Goal: Task Accomplishment & Management: Complete application form

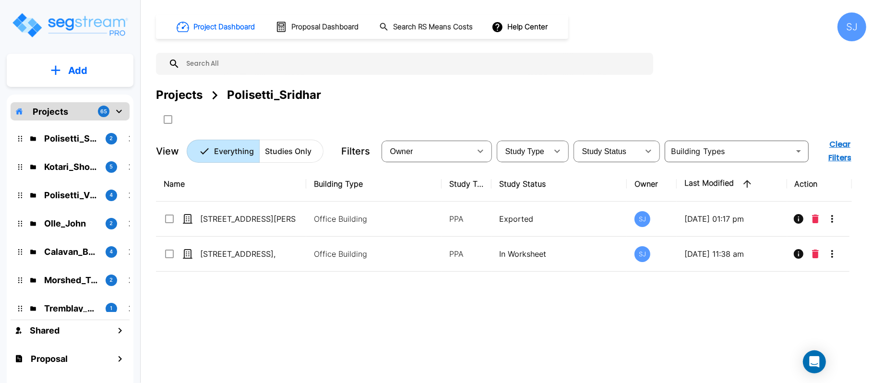
click at [74, 110] on div "Projects 65" at bounding box center [70, 111] width 119 height 18
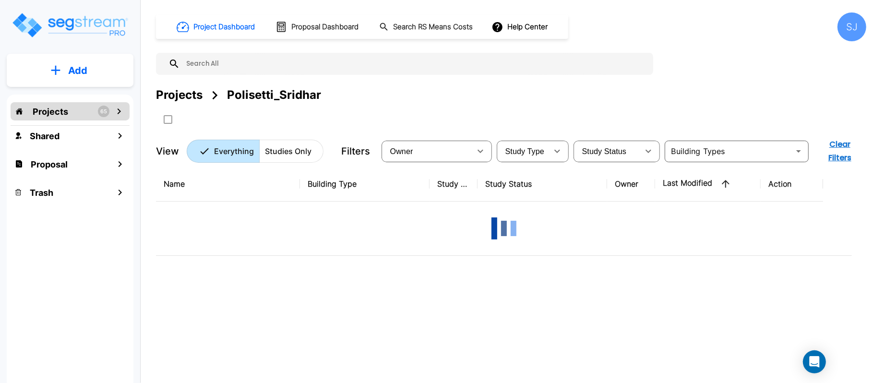
click at [75, 110] on div "Projects 65" at bounding box center [70, 111] width 119 height 18
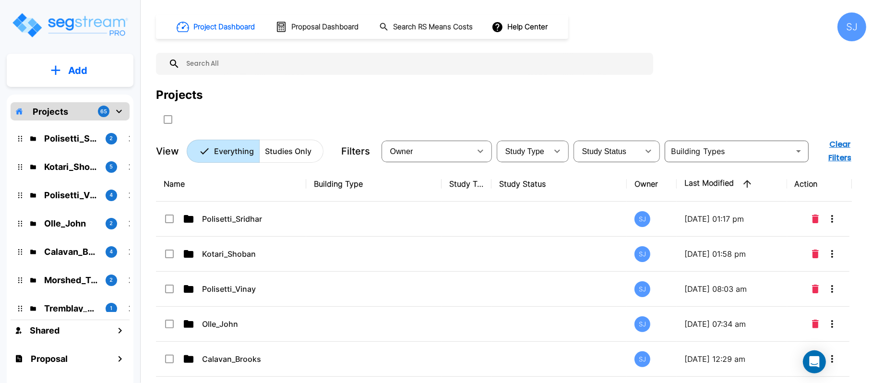
click at [81, 68] on p "Add" at bounding box center [77, 70] width 19 height 14
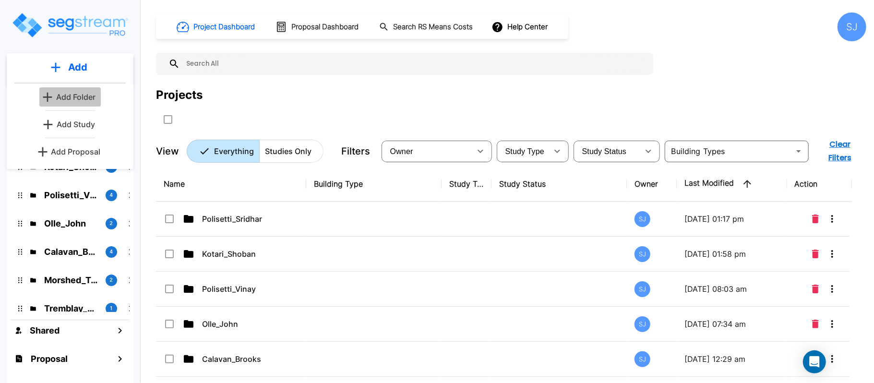
click at [94, 101] on p "Add Folder" at bounding box center [75, 97] width 39 height 12
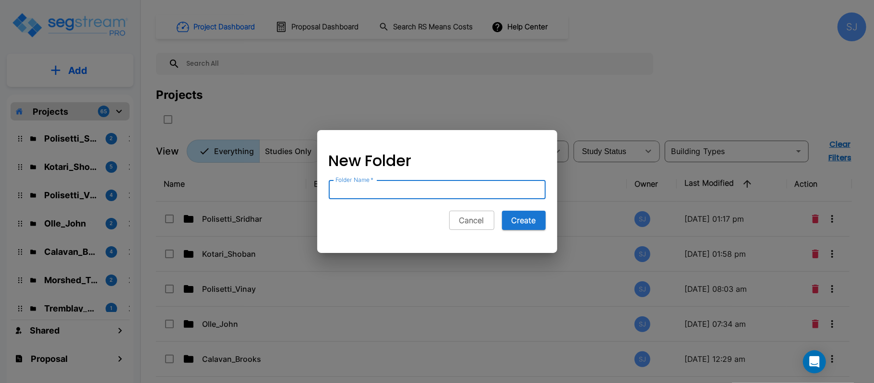
click at [440, 185] on input "Folder Name   *" at bounding box center [437, 189] width 217 height 19
paste input "Ngo_Michelle"
type input "Ngo_Michelle"
click at [532, 219] on button "Create" at bounding box center [524, 220] width 44 height 19
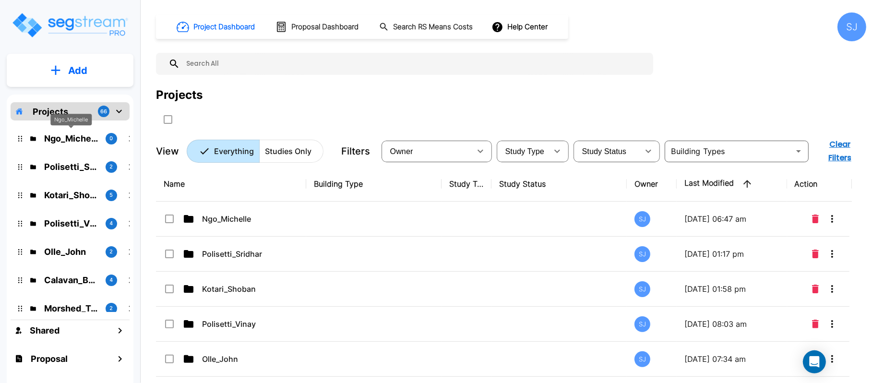
click at [86, 140] on p "Ngo_Michelle" at bounding box center [71, 138] width 54 height 13
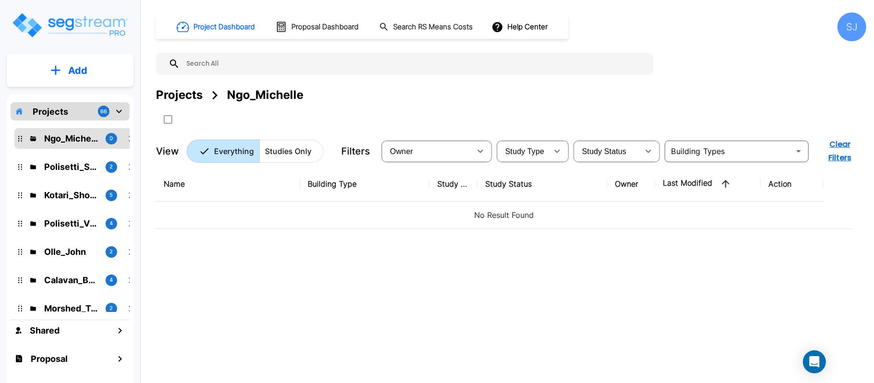
click at [89, 73] on button "Add" at bounding box center [70, 71] width 127 height 28
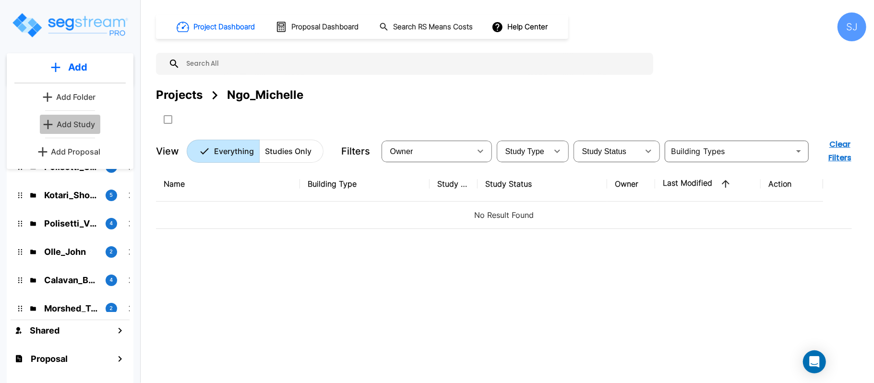
click at [74, 127] on p "Add Study" at bounding box center [76, 125] width 38 height 12
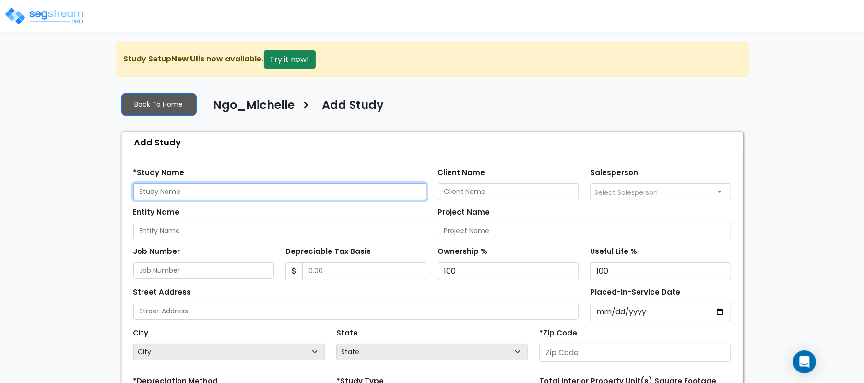
click at [339, 187] on input "text" at bounding box center [279, 191] width 293 height 17
paste input "1891 Boldend Dr"
type input "1891 Boldend Dr"
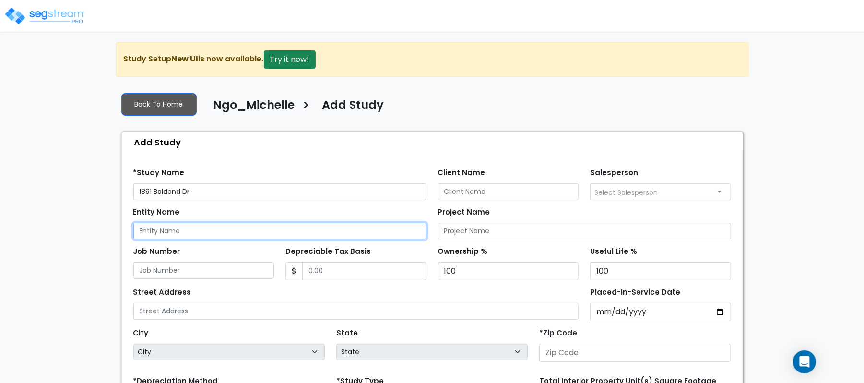
click at [190, 231] on input "Entity Name" at bounding box center [279, 231] width 293 height 17
paste input "1891 Boldend Dr"
type input "1891 Boldend Dr"
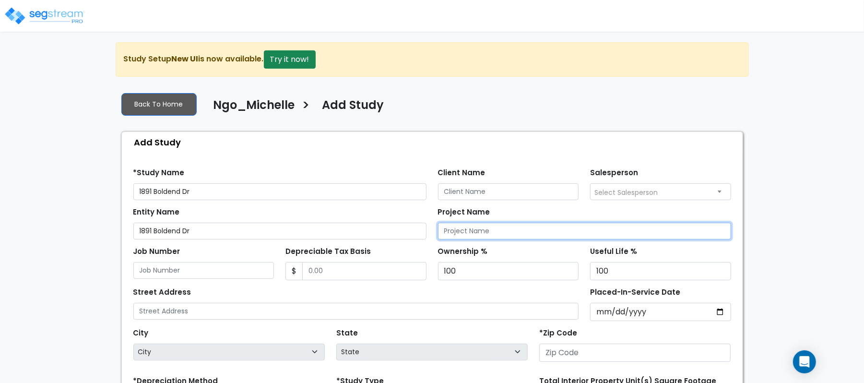
click at [487, 235] on input "Project Name" at bounding box center [584, 231] width 293 height 17
paste input "1891 Boldend Dr"
type input "1891 Boldend Dr"
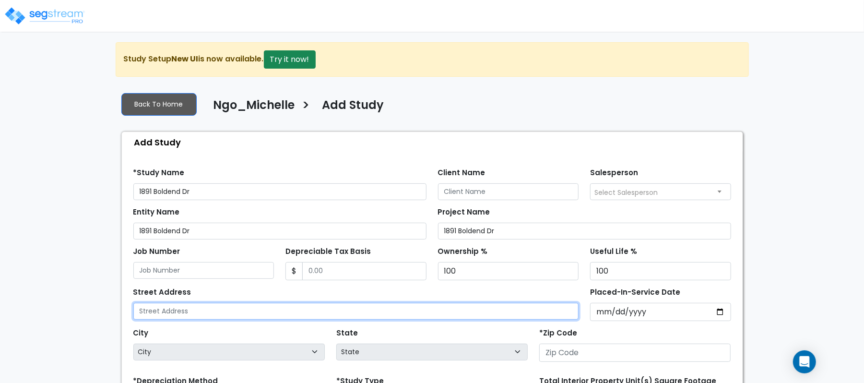
click at [267, 314] on input "text" at bounding box center [356, 311] width 446 height 17
paste input "1891 Boldend Dr"
type input "1891 Boldend Dr"
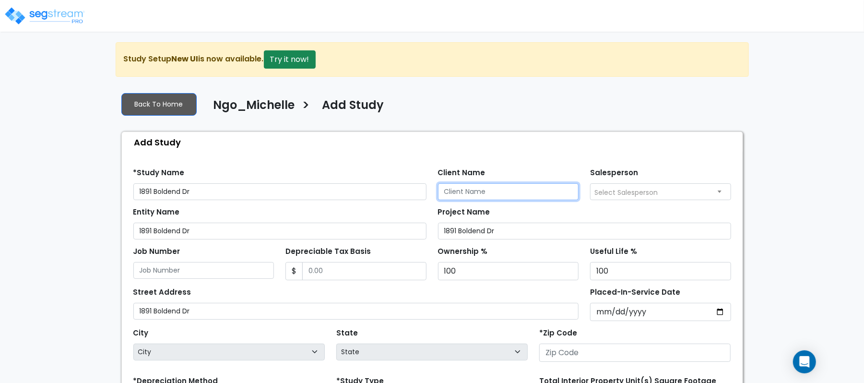
click at [549, 193] on input "Client Name" at bounding box center [508, 191] width 141 height 17
paste input "Ngo_Michelle"
type input "Ngo_Michelle"
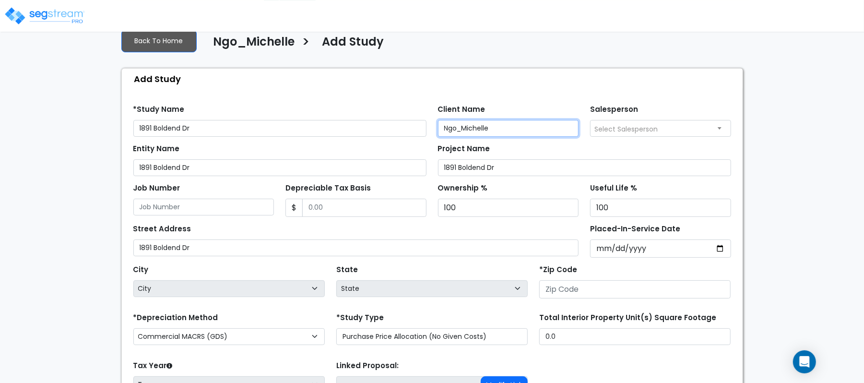
scroll to position [64, 0]
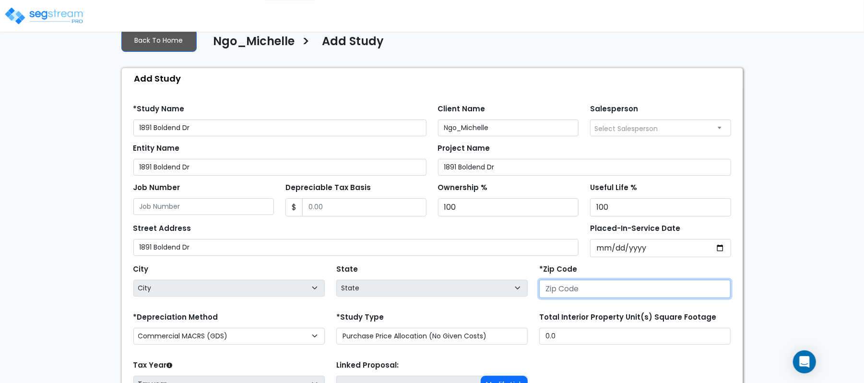
click at [585, 290] on input "number" at bounding box center [634, 289] width 191 height 18
paste input "29466"
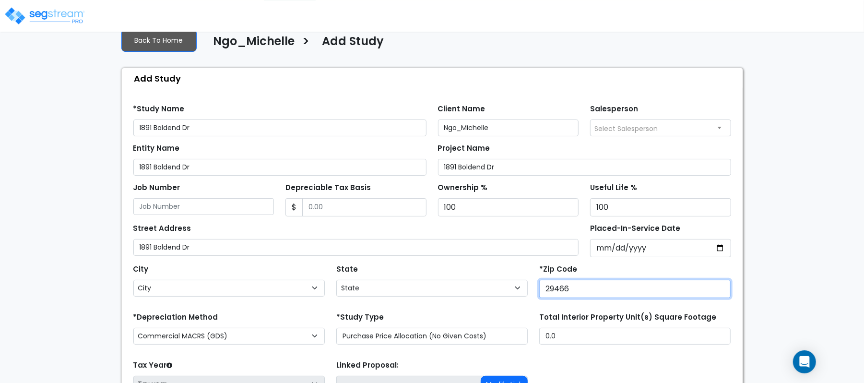
type input "29466"
click at [484, 272] on div "State State National Average AB AK AL AR AZ BC CA CO CT DC DE FL GA HI" at bounding box center [432, 281] width 203 height 38
select select "SC"
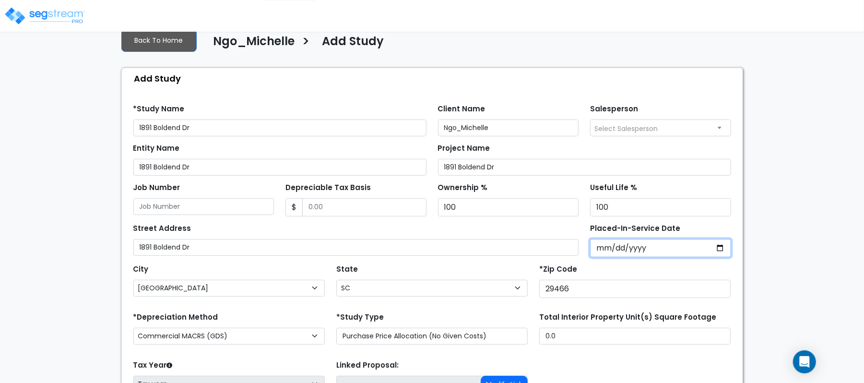
click at [615, 251] on input "Placed-In-Service Date" at bounding box center [660, 248] width 141 height 18
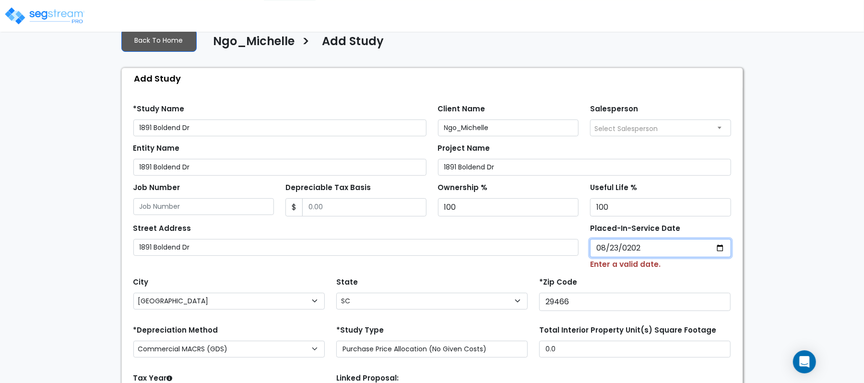
type input "2024-08-23"
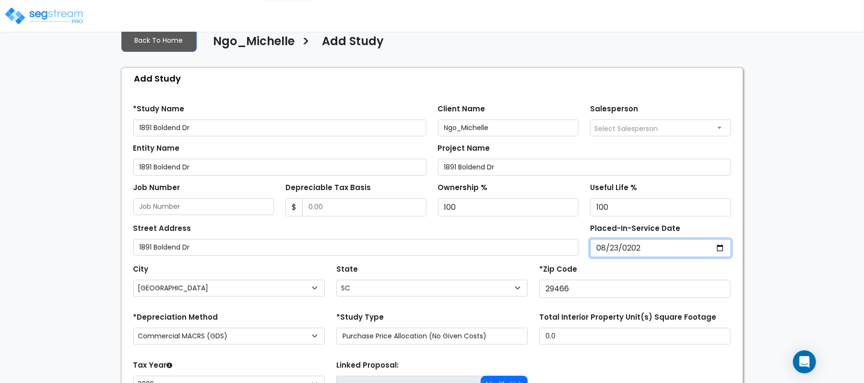
select select "2024"
click at [486, 271] on div "State State National Average AB AK AL AR AZ BC CA CO CT DC DE FL GA HI" at bounding box center [432, 281] width 203 height 38
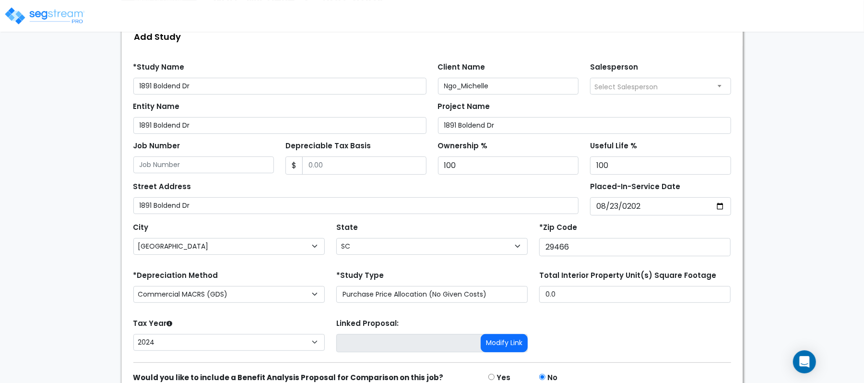
scroll to position [128, 0]
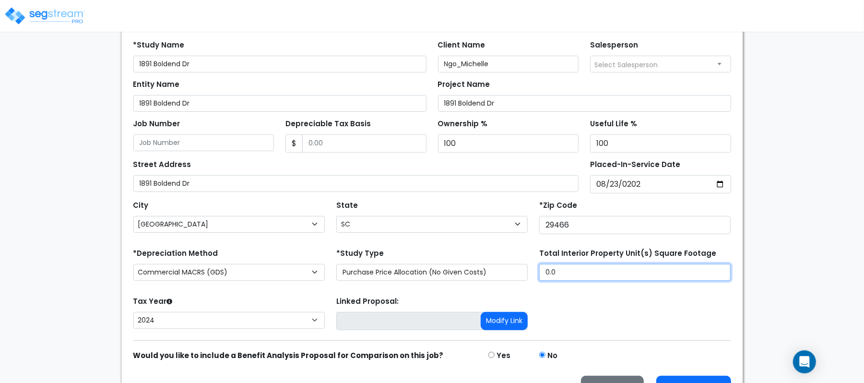
drag, startPoint x: 561, startPoint y: 270, endPoint x: 492, endPoint y: 269, distance: 69.1
click at [492, 269] on div "*Depreciation Method Commercial MACRS (GDS) Commercial Residential MACRS (GDS) …" at bounding box center [432, 265] width 609 height 38
type input "3,456"
click at [448, 241] on form "*Study Name 1891 Boldend Dr Client Name Ngo_Michelle Salesperson Select Salespe…" at bounding box center [432, 216] width 598 height 367
click at [268, 288] on form "*Study Name 1891 Boldend Dr Client Name Ngo_Michelle Salesperson Select Salespe…" at bounding box center [432, 216] width 598 height 367
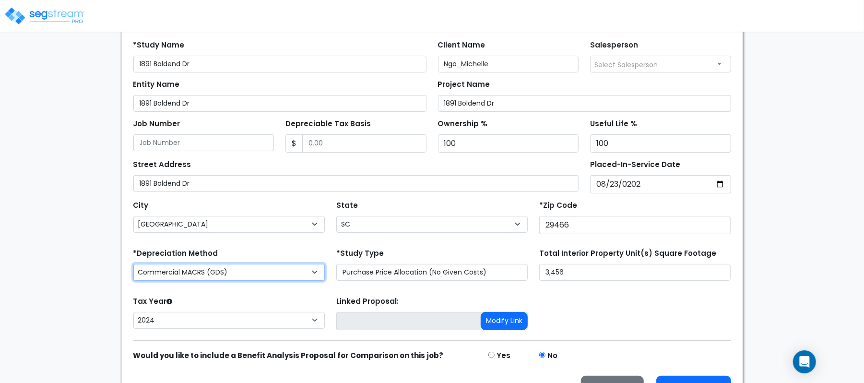
click at [264, 273] on select "Commercial MACRS (GDS) Commercial Residential MACRS (GDS) Commercial MACRS (GDS…" at bounding box center [228, 272] width 191 height 17
select select "CRM(_44"
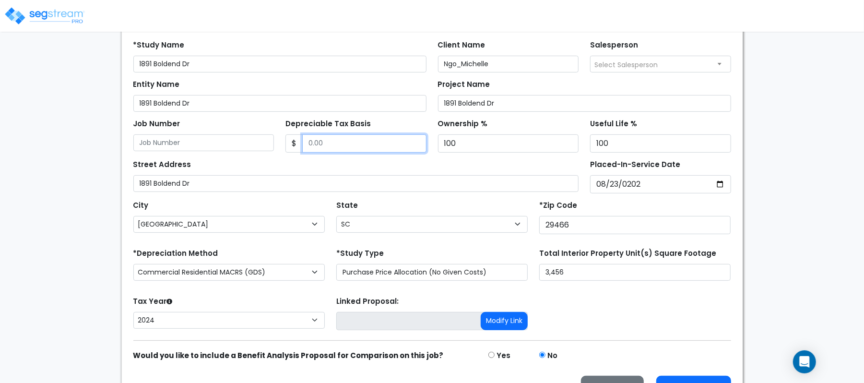
click at [391, 146] on input "Depreciable Tax Basis" at bounding box center [364, 143] width 124 height 18
type input "1,277,000"
click at [401, 169] on div "Street Address 1891 Boldend Dr" at bounding box center [356, 174] width 446 height 35
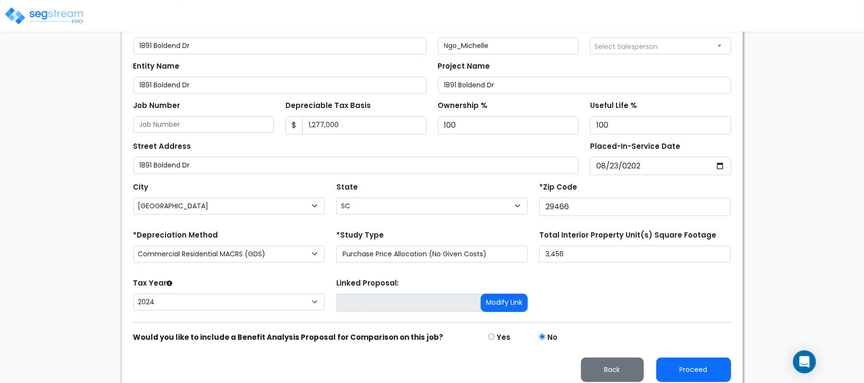
scroll to position [156, 0]
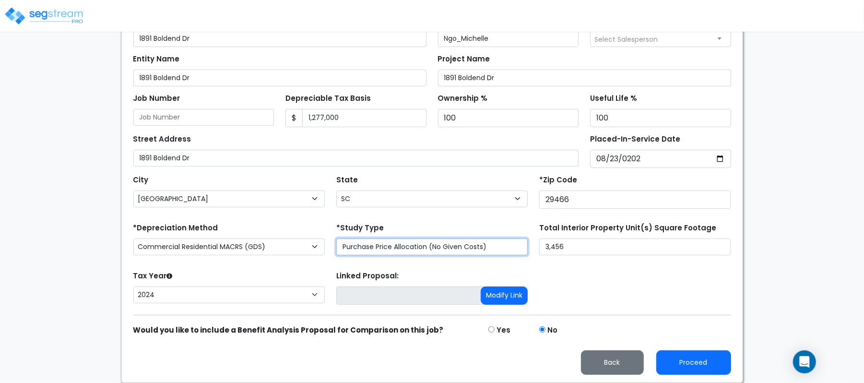
click at [434, 251] on select "Purchase Price Allocation (No Given Costs) New Construction / Reno / TI's (Give…" at bounding box center [431, 246] width 191 height 17
click at [457, 217] on form "*Study Name 1891 Boldend Dr Client Name Ngo_Michelle Salesperson Select Salespe…" at bounding box center [432, 191] width 598 height 367
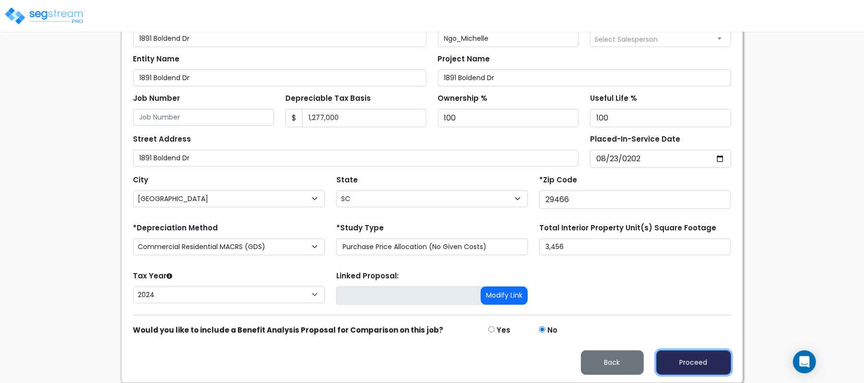
click at [703, 357] on button "Proceed" at bounding box center [693, 362] width 75 height 24
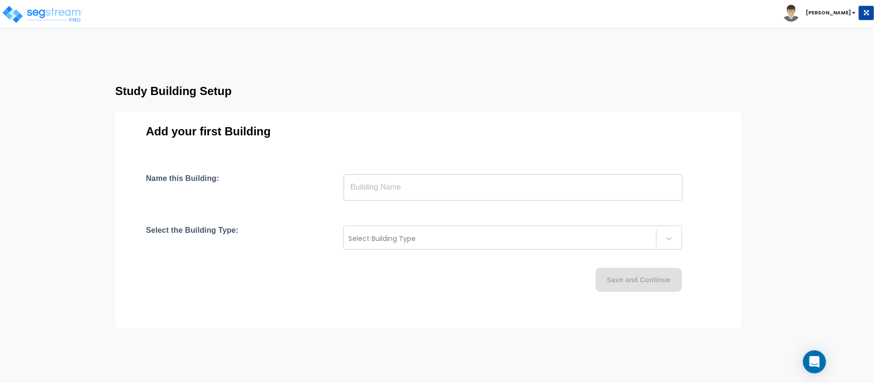
click at [414, 193] on input "text" at bounding box center [513, 187] width 339 height 27
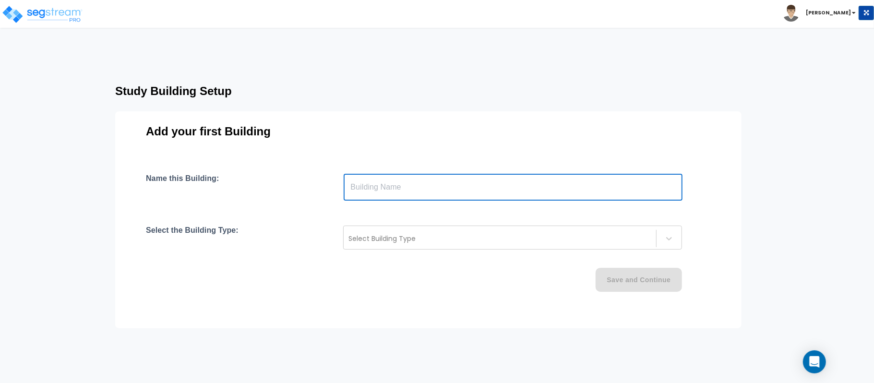
type input "Building"
click at [415, 228] on div "Select Building Type" at bounding box center [512, 237] width 339 height 24
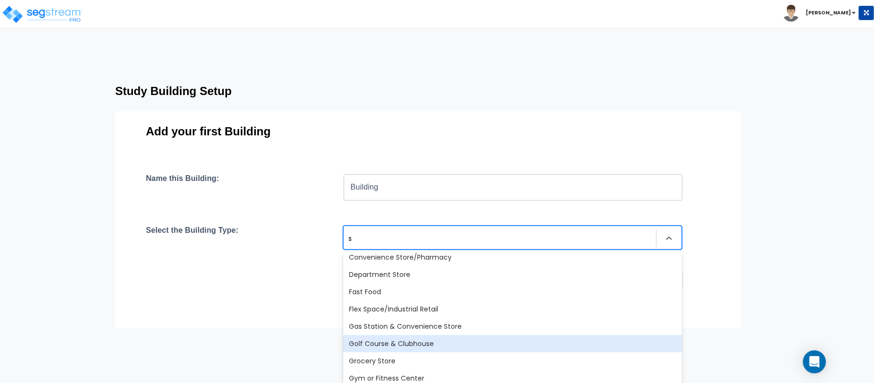
type input "si"
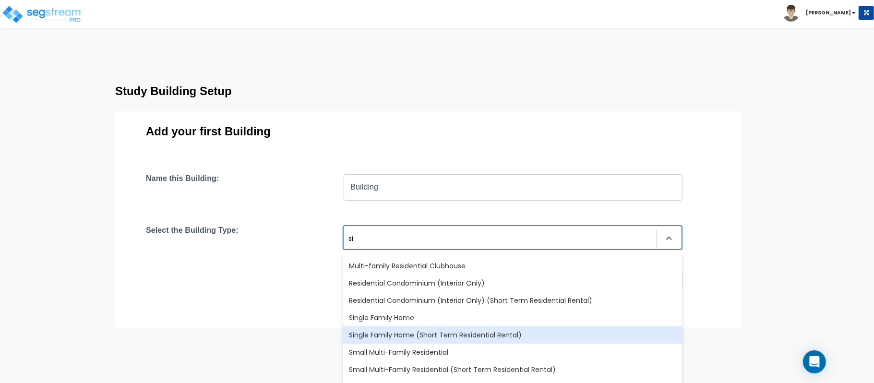
click at [441, 331] on div "Single Family Home (Short Term Residential Rental)" at bounding box center [512, 334] width 339 height 17
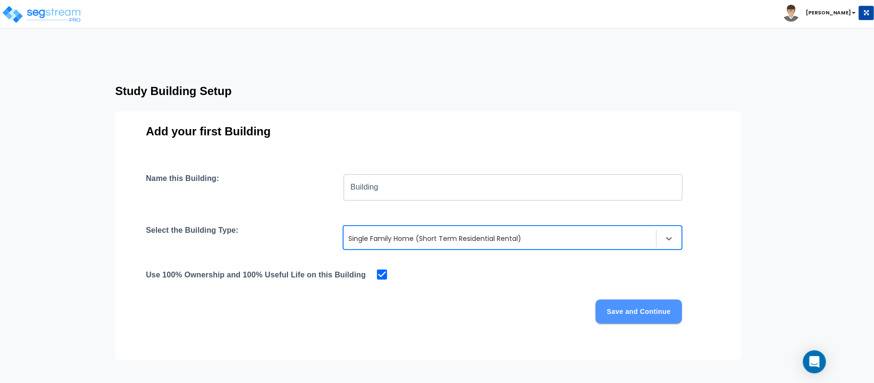
click at [626, 317] on button "Save and Continue" at bounding box center [638, 311] width 86 height 24
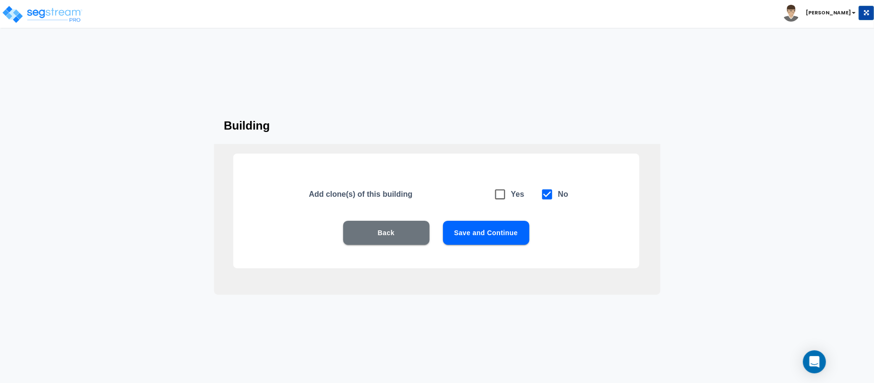
click at [503, 231] on button "Save and Continue" at bounding box center [486, 233] width 86 height 24
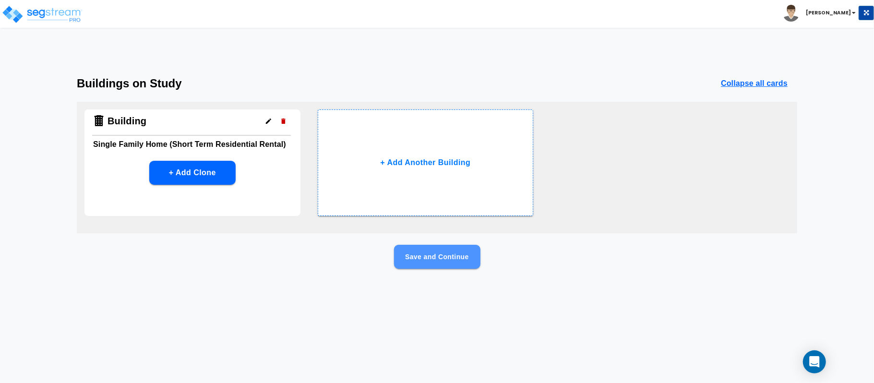
click at [461, 255] on button "Save and Continue" at bounding box center [437, 257] width 86 height 24
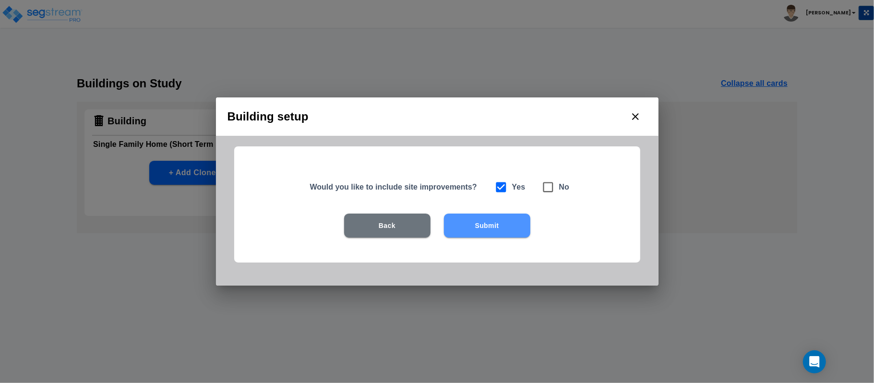
click at [496, 226] on button "Submit" at bounding box center [487, 225] width 86 height 24
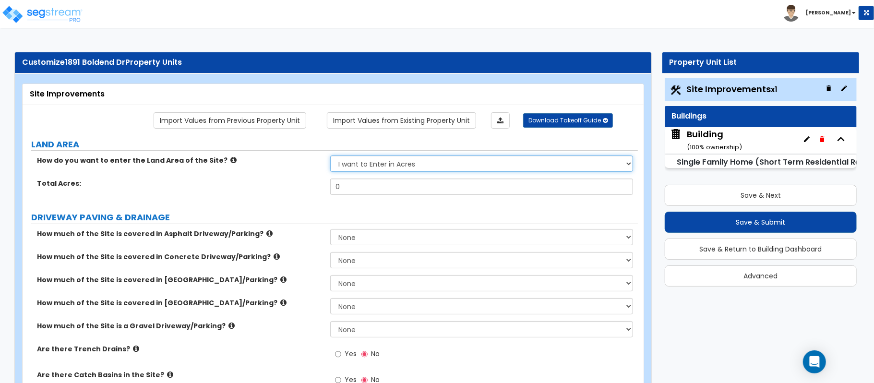
click at [490, 167] on select "I want to Enter in [GEOGRAPHIC_DATA] I want to Enter in Square Feet" at bounding box center [481, 163] width 303 height 16
select select "2"
click at [330, 156] on select "I want to Enter in [GEOGRAPHIC_DATA] I want to Enter in Square Feet" at bounding box center [481, 163] width 303 height 16
click at [409, 194] on input "0" at bounding box center [481, 186] width 303 height 16
paste input "11325.6"
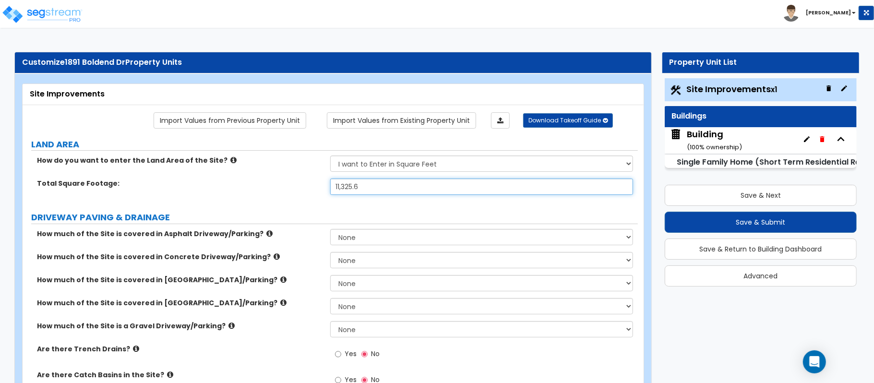
type input "11,325.6"
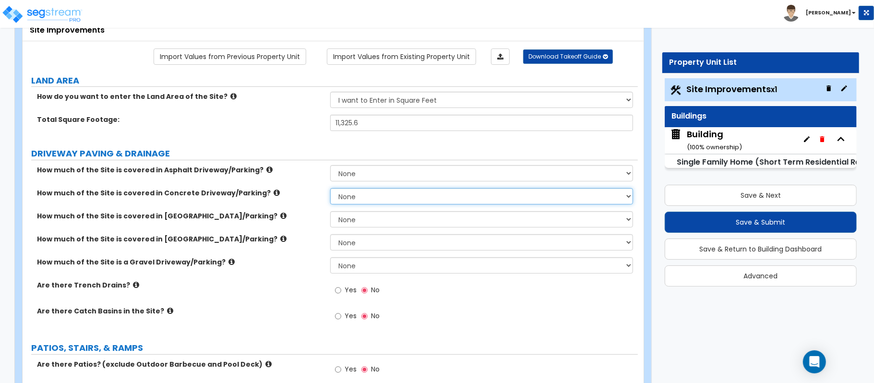
click at [356, 198] on select "None I want to Enter an Approximate Percentage I want to Enter the Square Foota…" at bounding box center [481, 196] width 303 height 16
select select "2"
click at [330, 189] on select "None I want to Enter an Approximate Percentage I want to Enter the Square Foota…" at bounding box center [481, 196] width 303 height 16
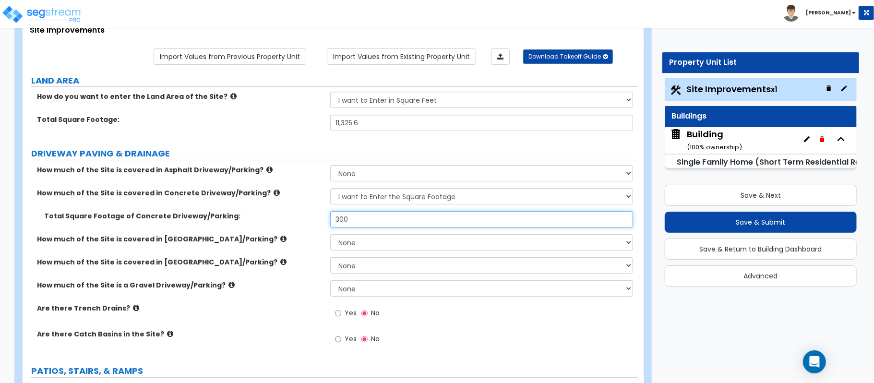
scroll to position [256, 0]
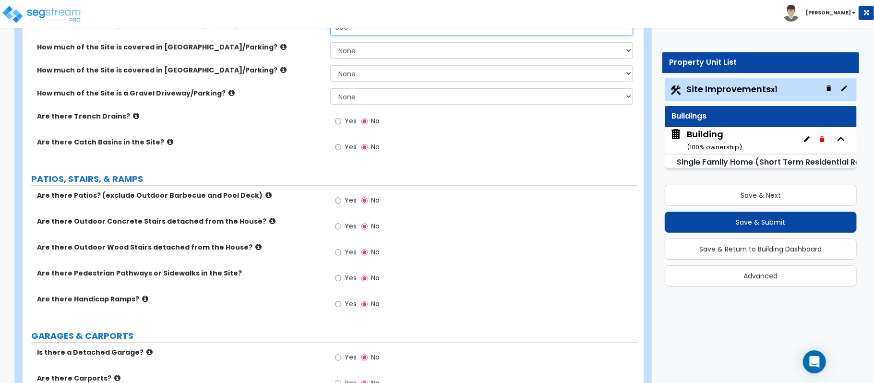
type input "300"
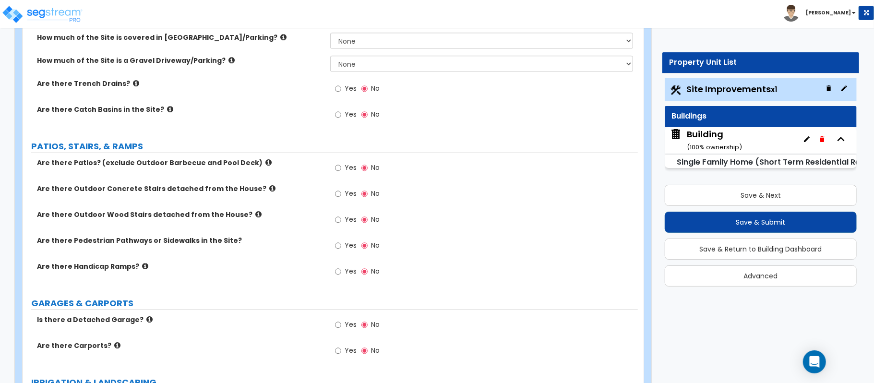
scroll to position [320, 0]
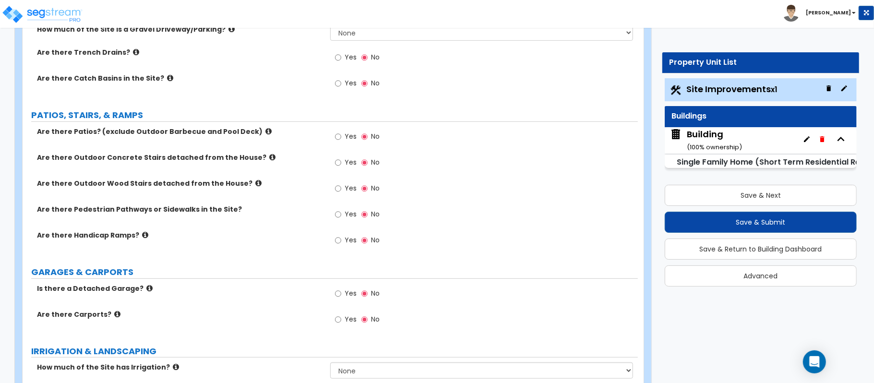
click at [342, 295] on label "Yes" at bounding box center [346, 294] width 22 height 16
click at [341, 295] on input "Yes" at bounding box center [338, 293] width 6 height 11
radio input "true"
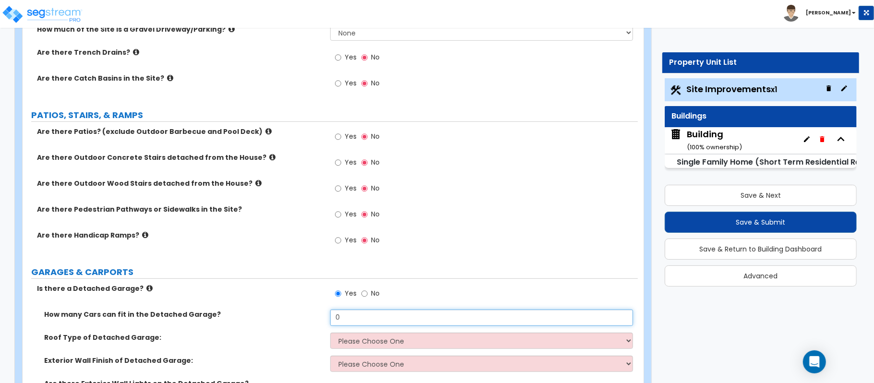
drag, startPoint x: 373, startPoint y: 319, endPoint x: 269, endPoint y: 319, distance: 104.1
click at [269, 319] on div "How many Cars can fit in the Detached Garage? 0" at bounding box center [330, 320] width 615 height 23
type input "2"
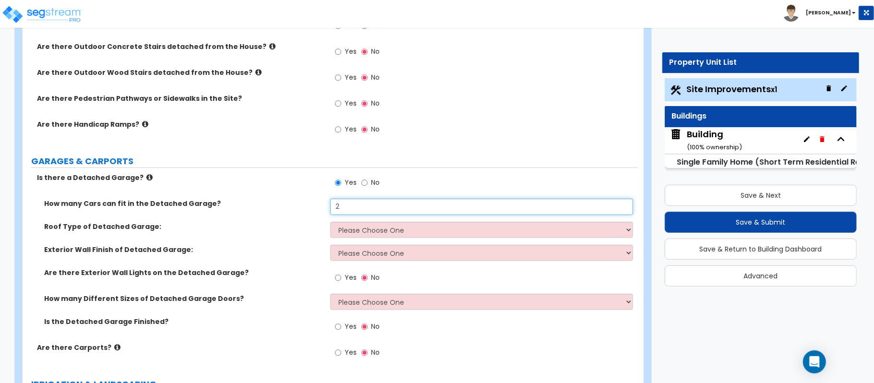
scroll to position [448, 0]
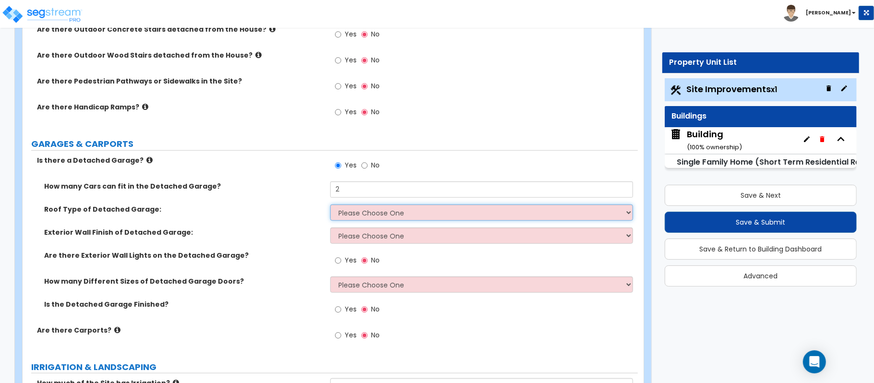
click at [406, 215] on select "Please Choose One Gabled Roof Flat Roof" at bounding box center [481, 212] width 303 height 16
select select "1"
click at [330, 205] on select "Please Choose One Gabled Roof Flat Roof" at bounding box center [481, 212] width 303 height 16
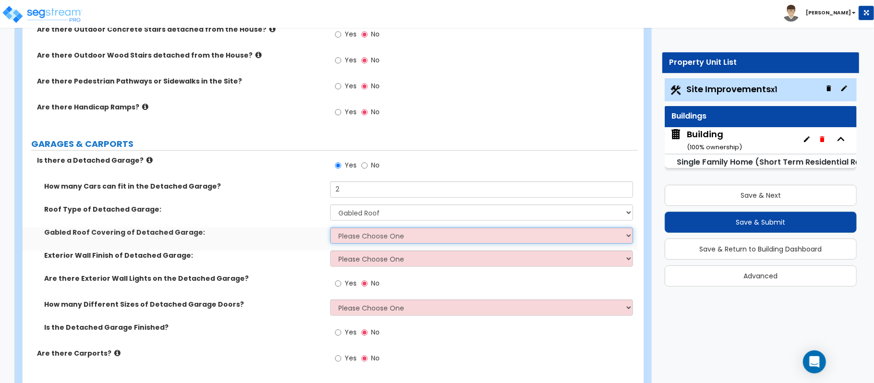
click at [390, 238] on select "Please Choose One Asphalt Shingle Clay Tile Wood Shingle Metal Shingle Standing…" at bounding box center [481, 235] width 303 height 16
select select "5"
click at [330, 228] on select "Please Choose One Asphalt Shingle Clay Tile Wood Shingle Metal Shingle Standing…" at bounding box center [481, 235] width 303 height 16
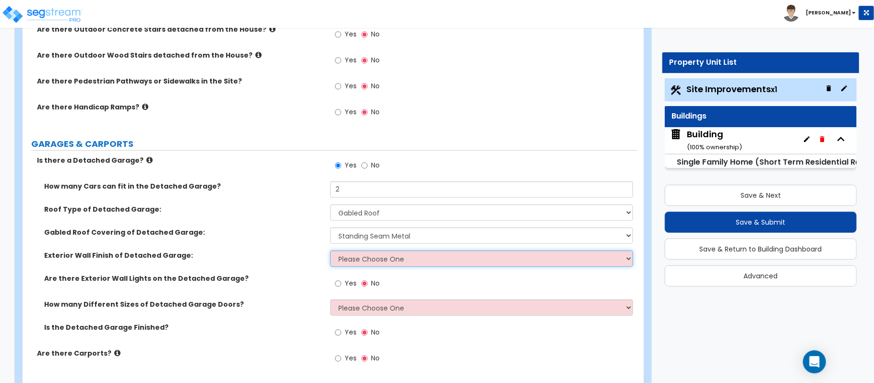
click at [370, 254] on select "Please Choose One Brick Veneer Stone Veneer Wood Siding Vinyl Siding Standing S…" at bounding box center [481, 258] width 303 height 16
click at [361, 259] on select "Please Choose One Brick Veneer Stone Veneer Wood Siding Vinyl Siding Standing S…" at bounding box center [481, 258] width 303 height 16
select select "7"
click at [330, 251] on select "Please Choose One Brick Veneer Stone Veneer Wood Siding Vinyl Siding Standing S…" at bounding box center [481, 258] width 303 height 16
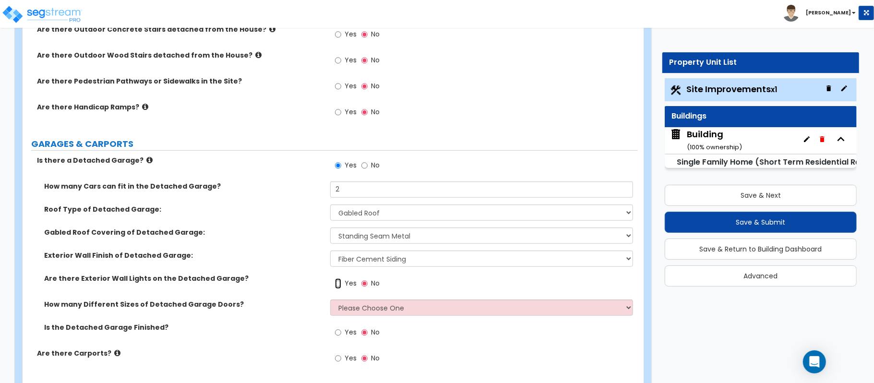
click at [338, 285] on input "Yes" at bounding box center [338, 283] width 6 height 11
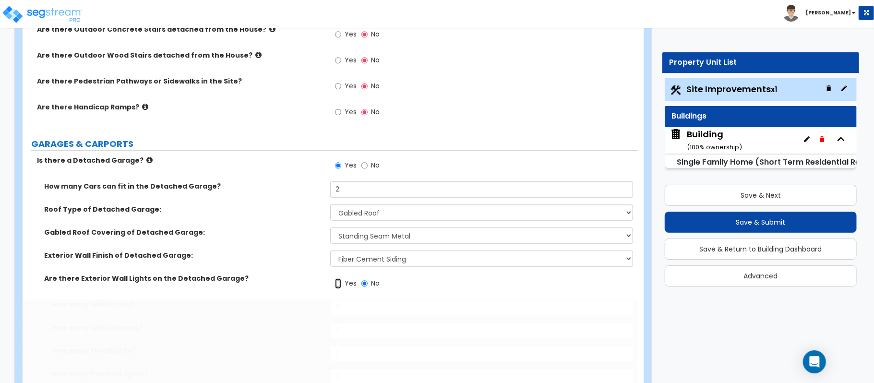
radio input "true"
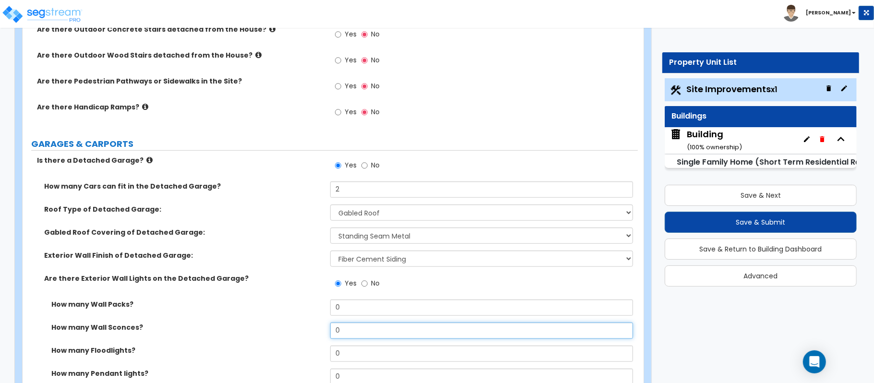
click at [293, 331] on div "How many Wall Sconces? 0" at bounding box center [330, 333] width 615 height 23
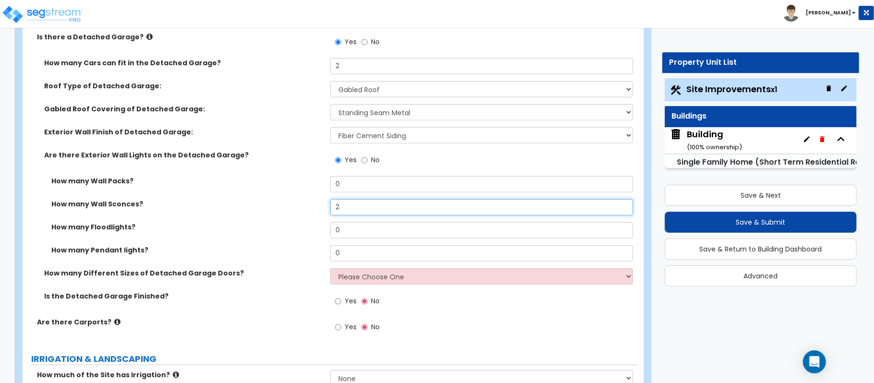
scroll to position [576, 0]
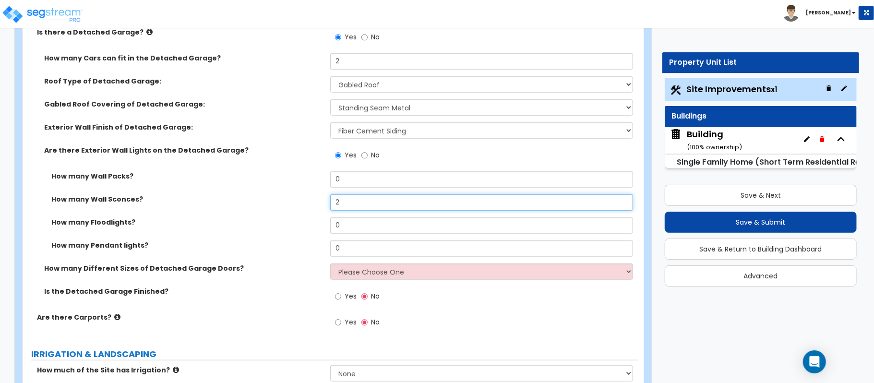
type input "2"
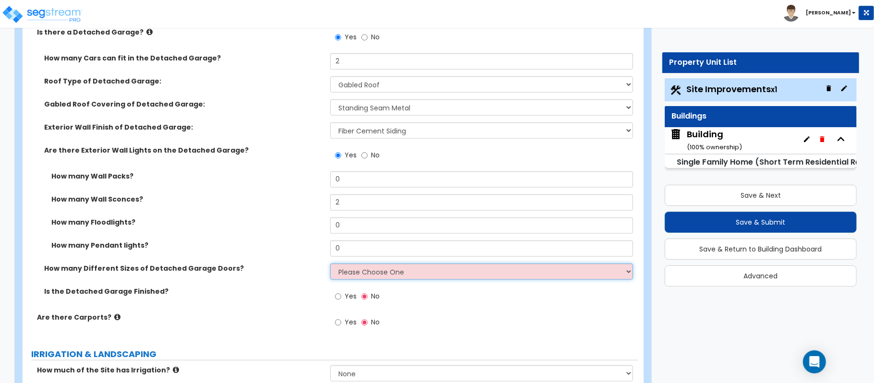
click at [363, 273] on select "Please Choose One 1 2" at bounding box center [481, 271] width 303 height 16
select select "1"
click at [330, 264] on select "Please Choose One 1 2" at bounding box center [481, 271] width 303 height 16
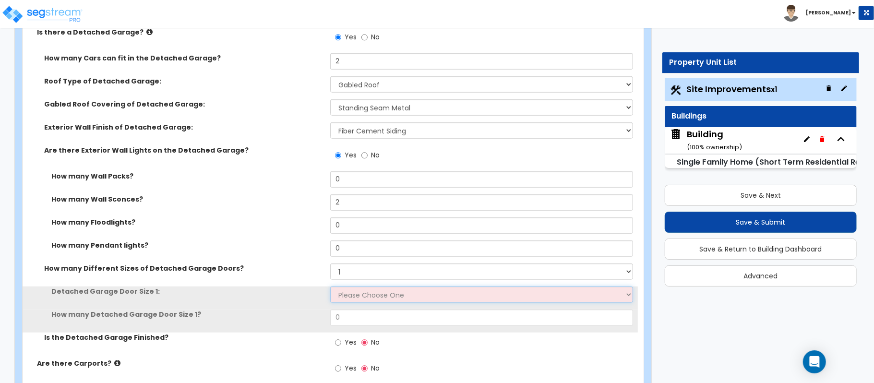
click at [365, 294] on select "Please Choose One 9' x 7' 16' x 7'" at bounding box center [481, 294] width 303 height 16
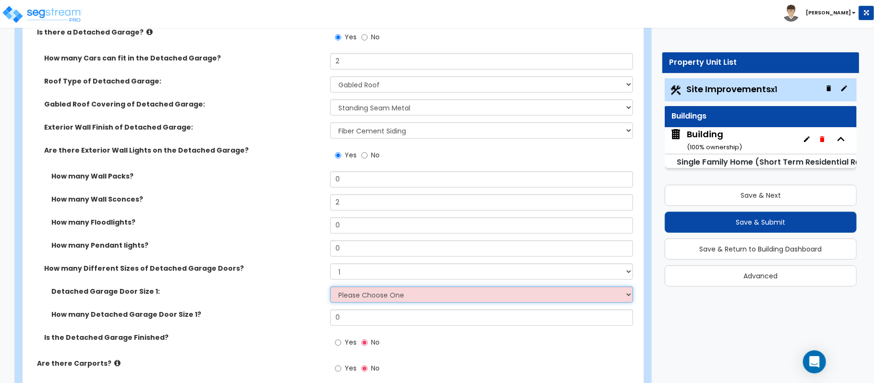
select select "1"
click at [330, 287] on select "Please Choose One 9' x 7' 16' x 7'" at bounding box center [481, 294] width 303 height 16
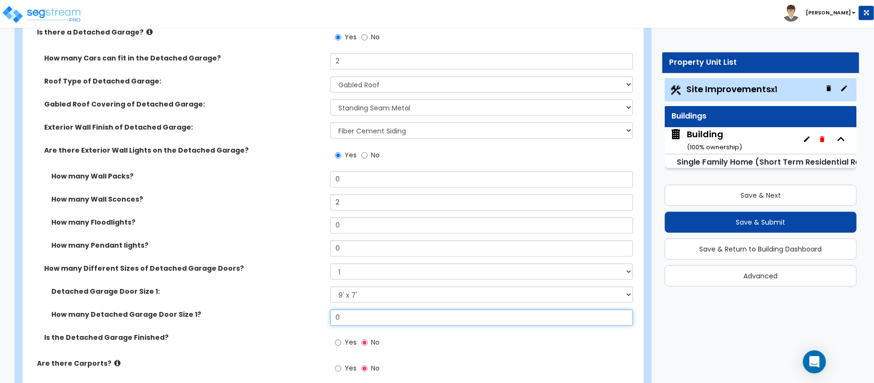
drag, startPoint x: 357, startPoint y: 317, endPoint x: 290, endPoint y: 317, distance: 67.2
click at [290, 317] on div "How many Detached Garage Door Size 1? 0" at bounding box center [330, 320] width 615 height 23
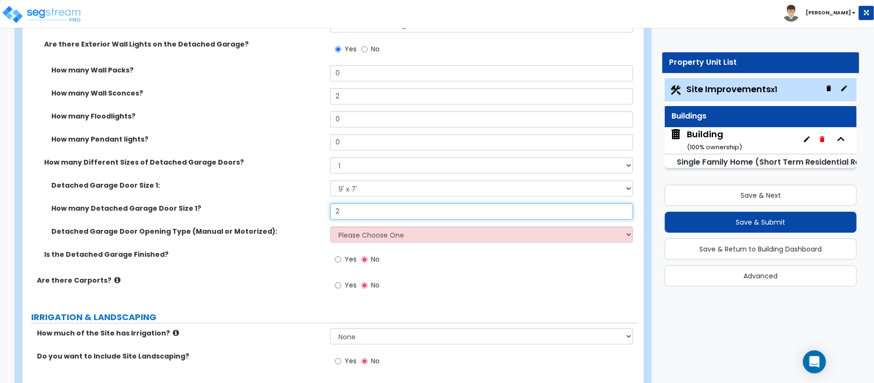
scroll to position [703, 0]
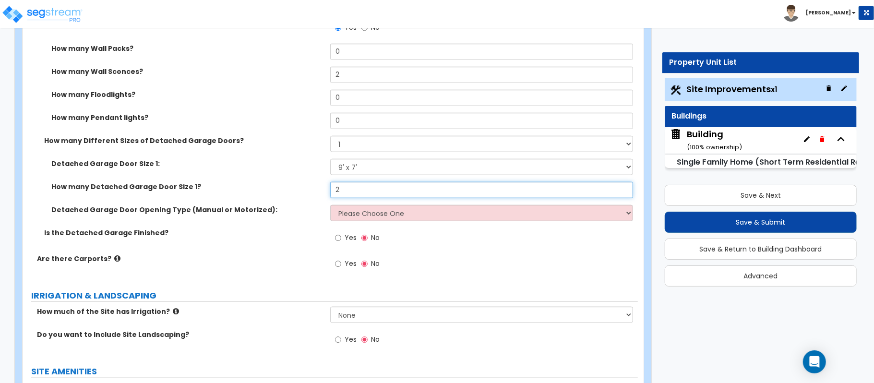
type input "2"
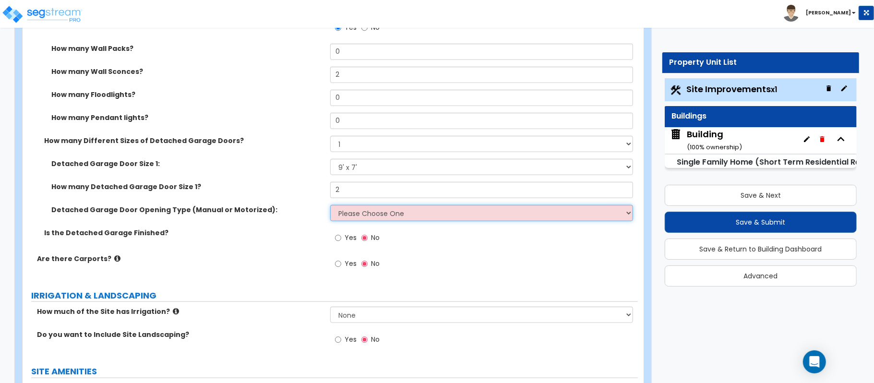
click at [351, 215] on select "Please Choose One All Manual All Motorized Some are Motorized" at bounding box center [481, 213] width 303 height 16
select select "2"
click at [330, 206] on select "Please Choose One All Manual All Motorized Some are Motorized" at bounding box center [481, 213] width 303 height 16
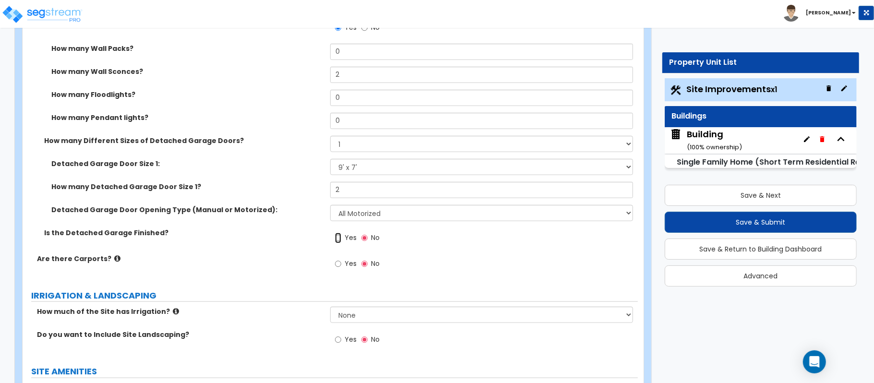
click at [339, 238] on input "Yes" at bounding box center [338, 238] width 6 height 11
radio input "true"
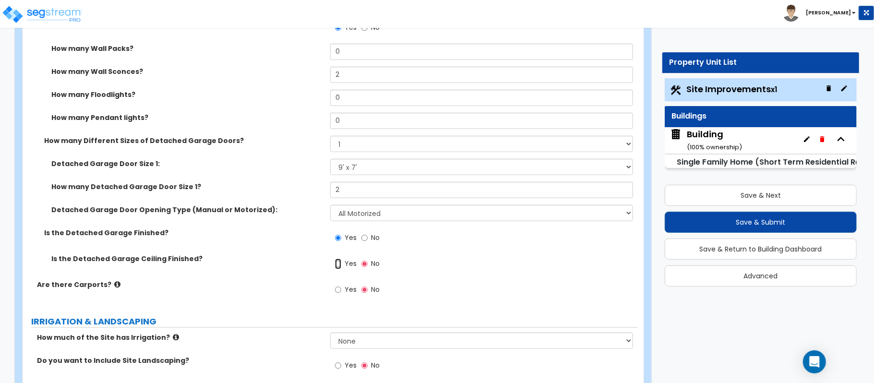
click at [338, 265] on input "Yes" at bounding box center [338, 264] width 6 height 11
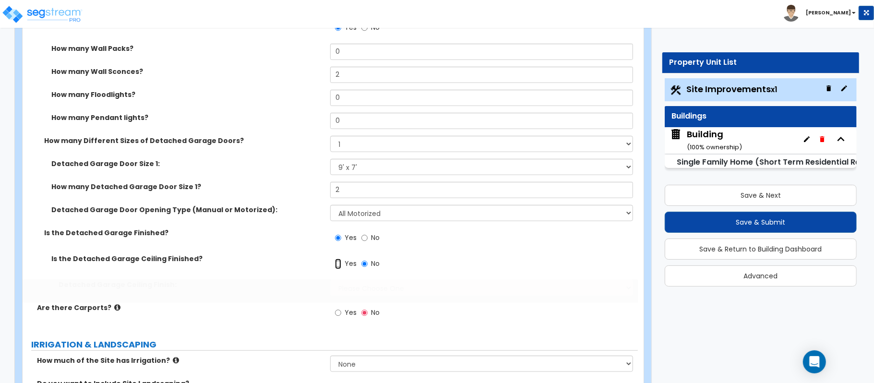
radio input "true"
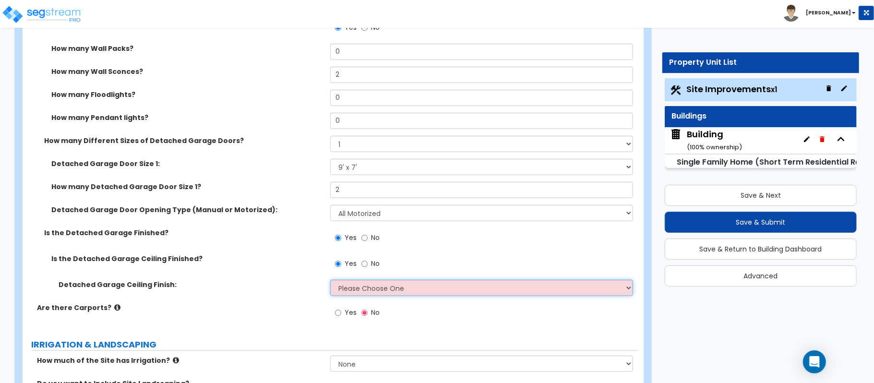
click at [346, 281] on select "Please Choose One Drop Ceiling Drywall Ceiling Open Ceiling" at bounding box center [481, 288] width 303 height 16
click at [353, 296] on select "Please Choose One Drop Ceiling Drywall Ceiling Open Ceiling" at bounding box center [481, 288] width 303 height 16
select select "2"
click at [330, 281] on select "Please Choose One Drop Ceiling Drywall Ceiling Open Ceiling" at bounding box center [481, 288] width 303 height 16
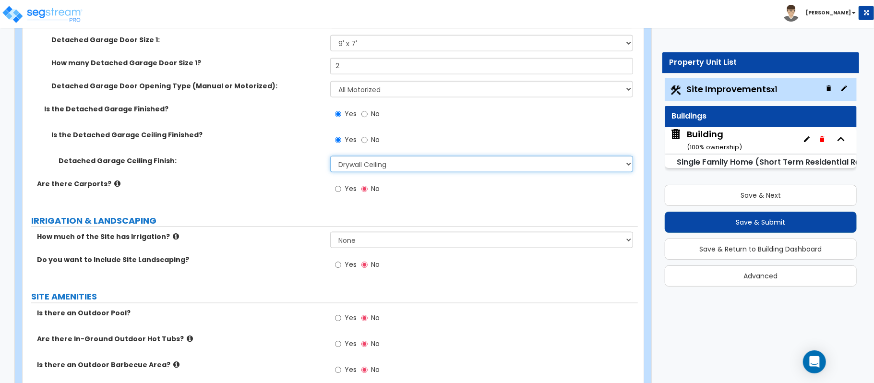
scroll to position [831, 0]
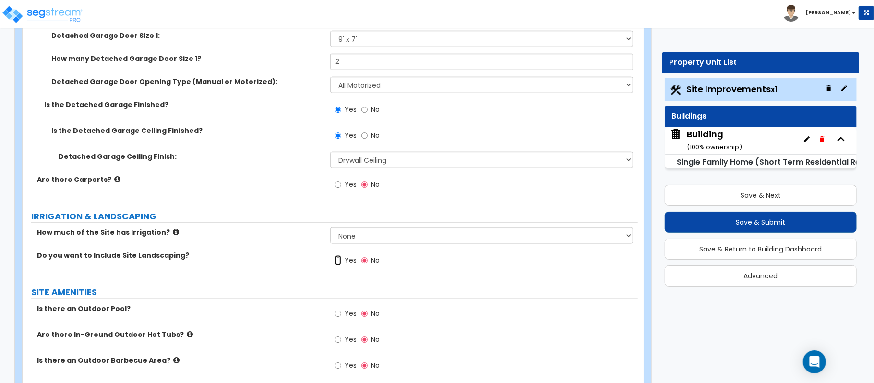
click at [338, 265] on input "Yes" at bounding box center [338, 260] width 6 height 11
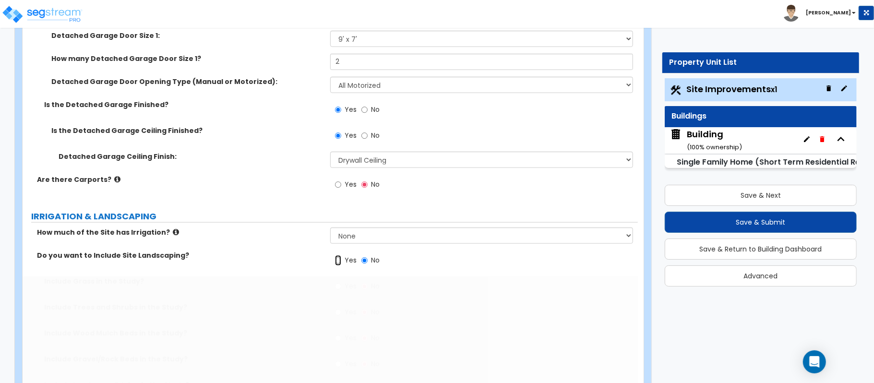
radio input "true"
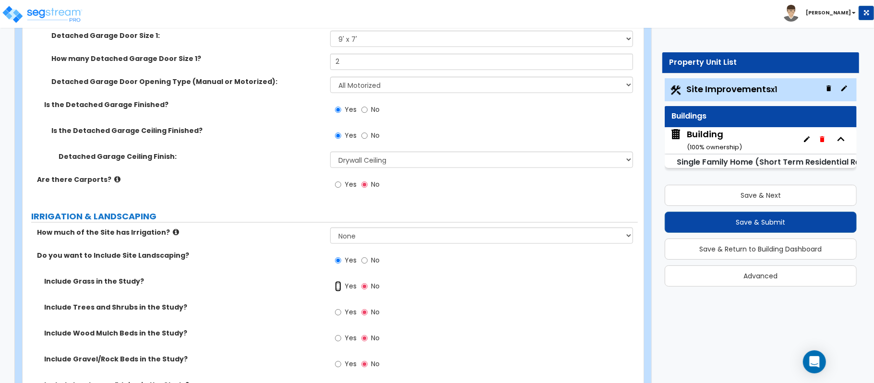
click at [340, 288] on input "Yes" at bounding box center [338, 286] width 6 height 11
radio input "true"
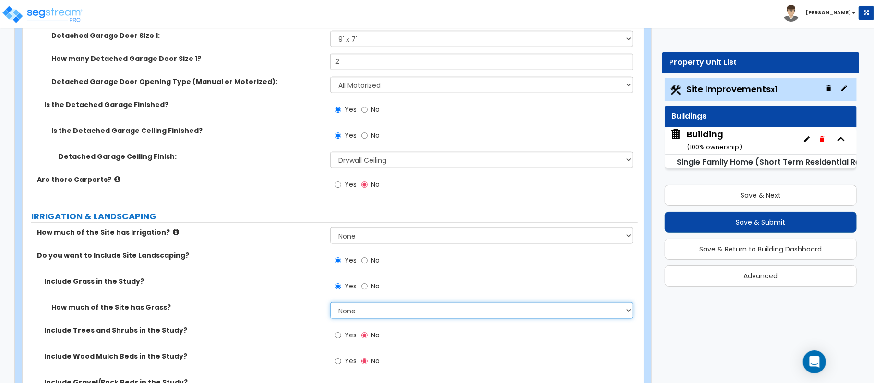
click at [363, 316] on select "None I want to Enter an Approximate Percentage I want to Enter the Square Foota…" at bounding box center [481, 310] width 303 height 16
select select "2"
click at [330, 304] on select "None I want to Enter an Approximate Percentage I want to Enter the Square Foota…" at bounding box center [481, 310] width 303 height 16
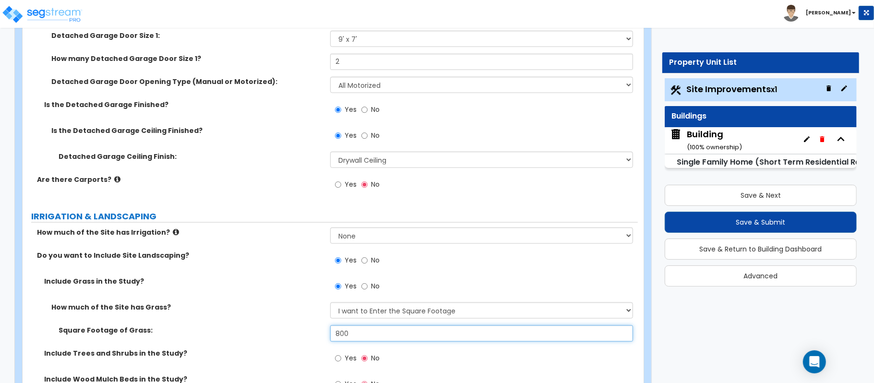
scroll to position [895, 0]
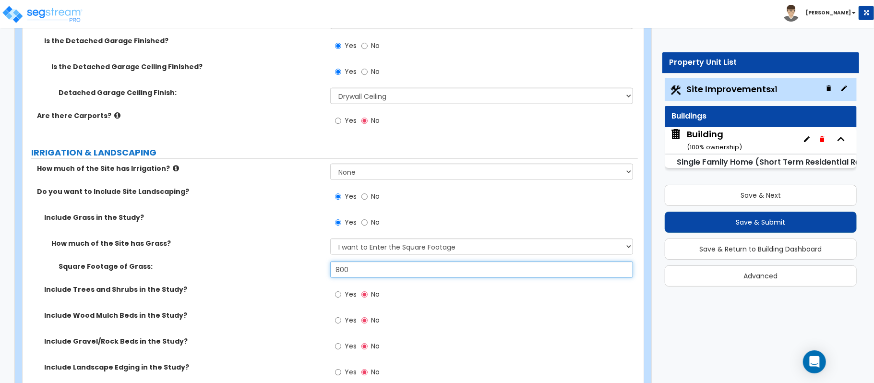
type input "800"
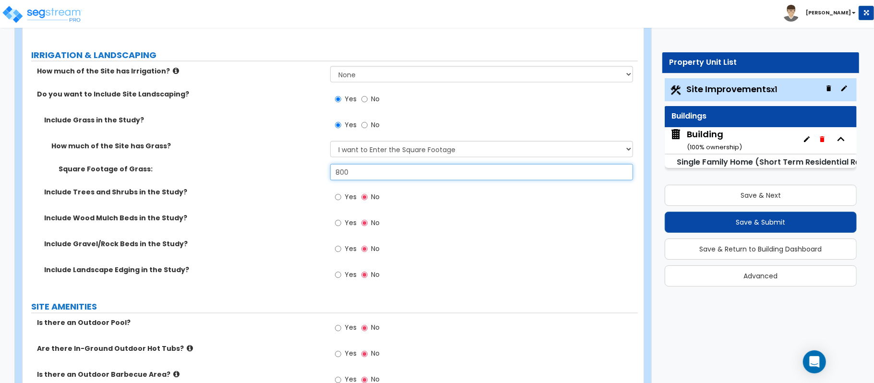
scroll to position [1023, 0]
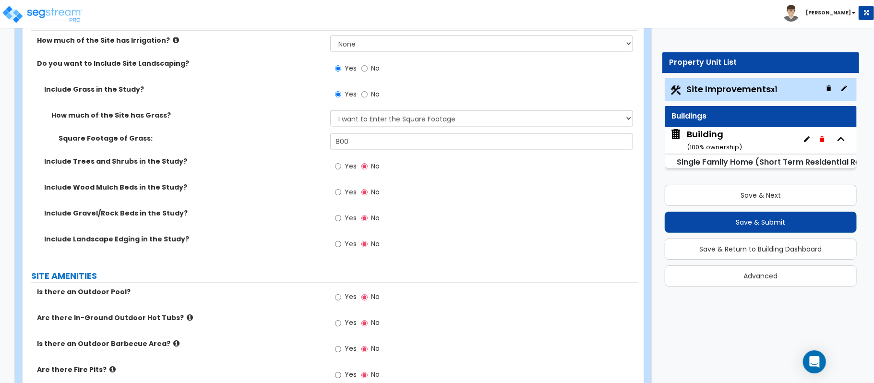
click at [342, 304] on label "Yes" at bounding box center [346, 298] width 22 height 16
click at [341, 303] on input "Yes" at bounding box center [338, 297] width 6 height 11
radio input "true"
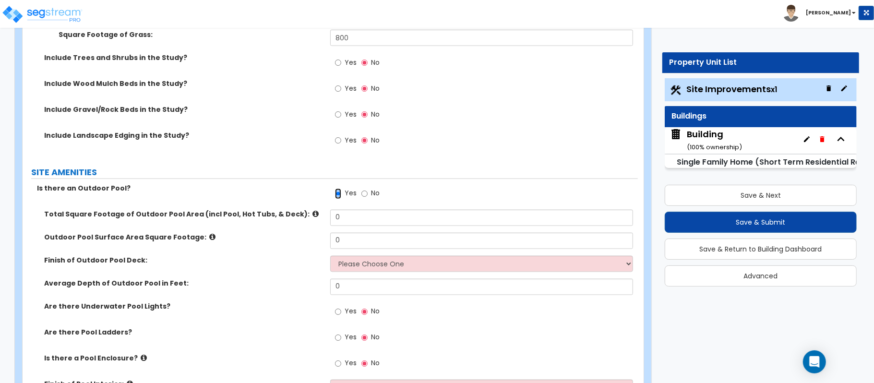
scroll to position [1151, 0]
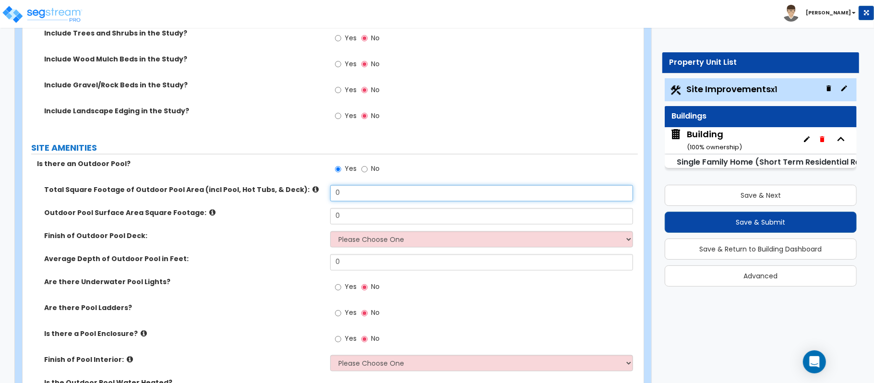
click at [354, 192] on input "0" at bounding box center [481, 193] width 303 height 16
type input "1,000"
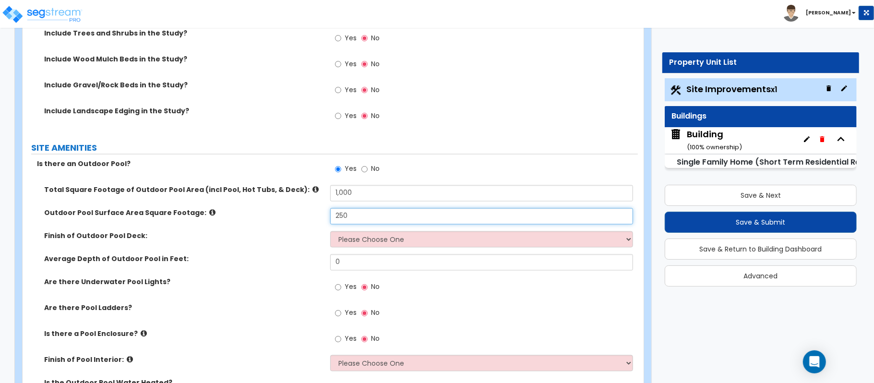
type input "250"
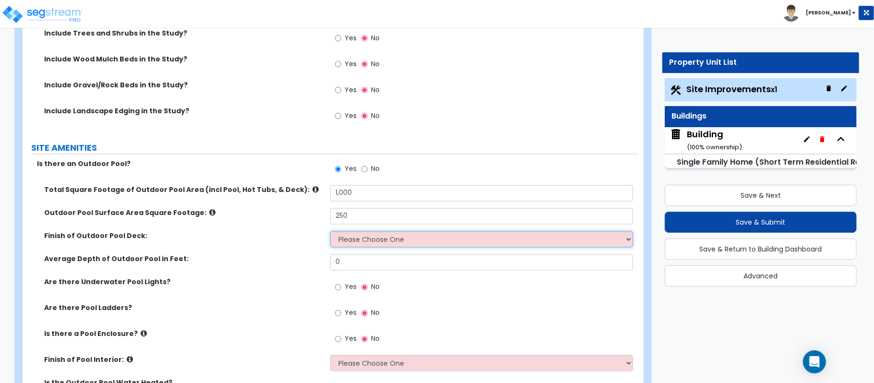
click at [362, 234] on select "Please Choose One Bare Concrete Stamped Concrete Brick Pavers Stone Pavers Wood…" at bounding box center [481, 239] width 303 height 16
select select "7"
click at [330, 233] on select "Please Choose One Bare Concrete Stamped Concrete Brick Pavers Stone Pavers Wood…" at bounding box center [481, 239] width 303 height 16
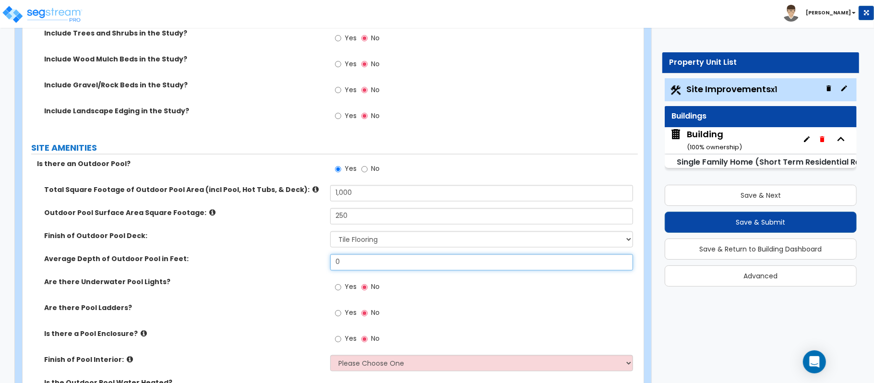
drag, startPoint x: 366, startPoint y: 264, endPoint x: 275, endPoint y: 259, distance: 90.3
click at [275, 259] on div "Average Depth of Outdoor Pool in Feet: 0" at bounding box center [330, 265] width 615 height 23
type input "4"
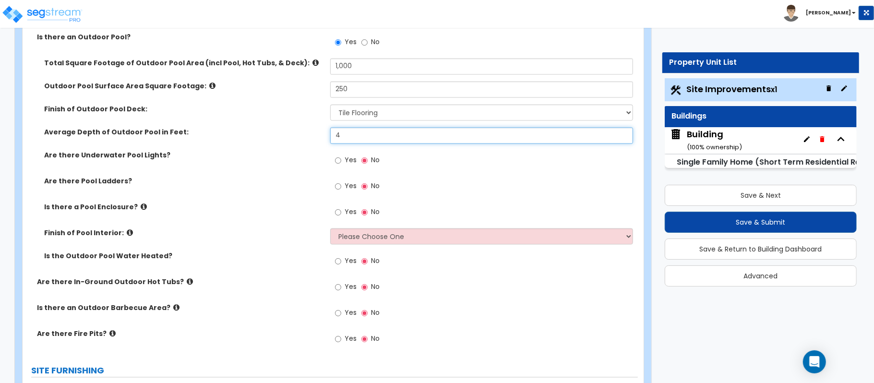
scroll to position [1279, 0]
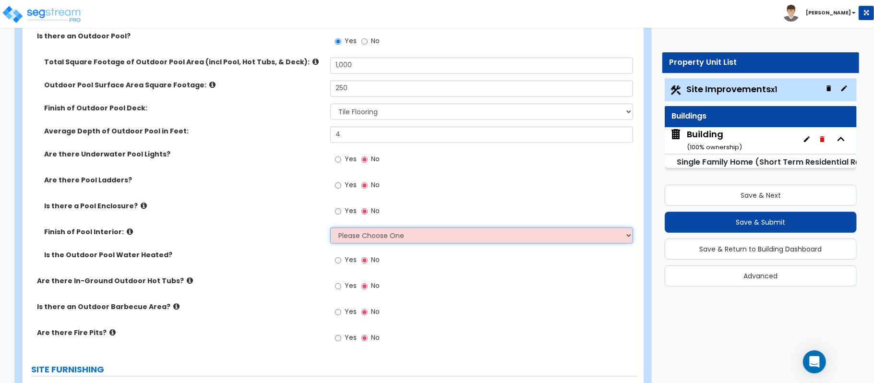
click at [352, 238] on select "Please Choose One Tile Plaster Vinyl" at bounding box center [481, 235] width 303 height 16
select select "1"
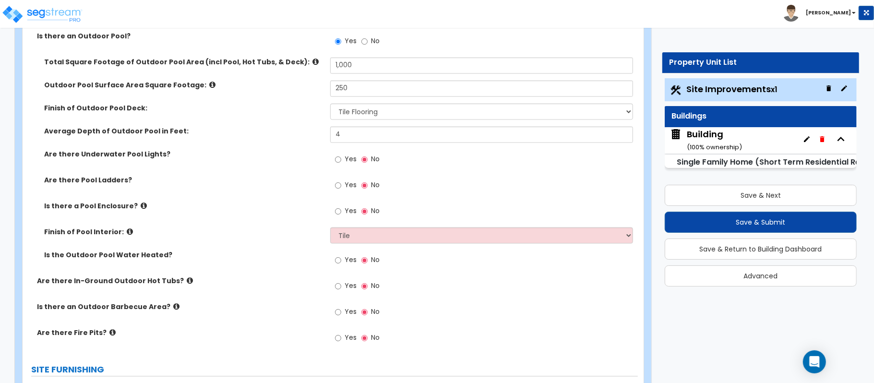
click at [277, 263] on div "Is the Outdoor Pool Water Heated? Yes No" at bounding box center [330, 263] width 615 height 26
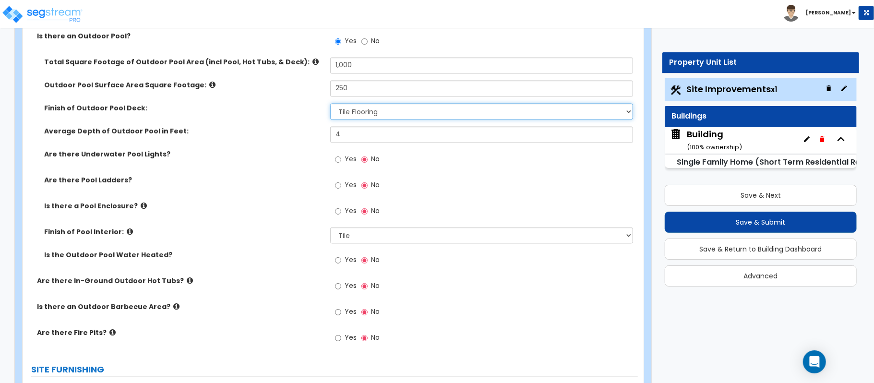
click at [393, 117] on select "Please Choose One Bare Concrete Stamped Concrete Brick Pavers Stone Pavers Wood…" at bounding box center [481, 112] width 303 height 16
click at [330, 105] on select "Please Choose One Bare Concrete Stamped Concrete Brick Pavers Stone Pavers Wood…" at bounding box center [481, 112] width 303 height 16
click at [415, 112] on select "Please Choose One Bare Concrete Stamped Concrete Brick Pavers Stone Pavers Wood…" at bounding box center [481, 112] width 303 height 16
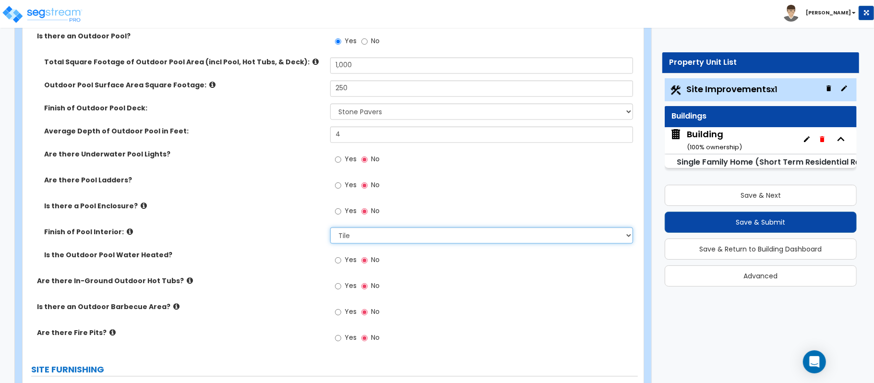
click at [408, 236] on select "Please Choose One Tile Plaster Vinyl" at bounding box center [481, 235] width 303 height 16
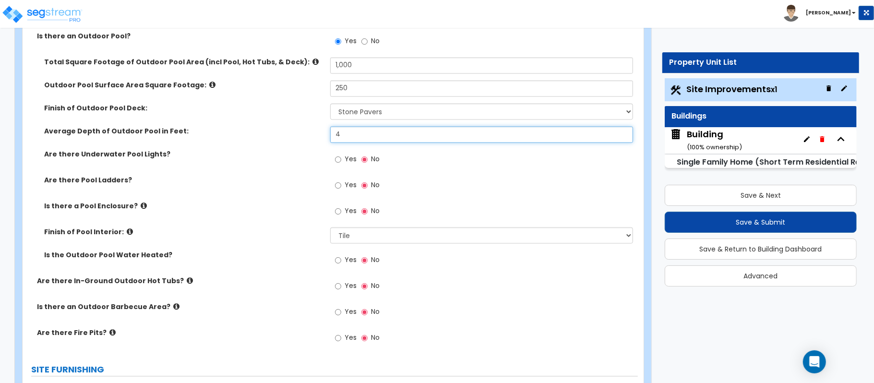
click at [409, 135] on input "4" at bounding box center [481, 135] width 303 height 16
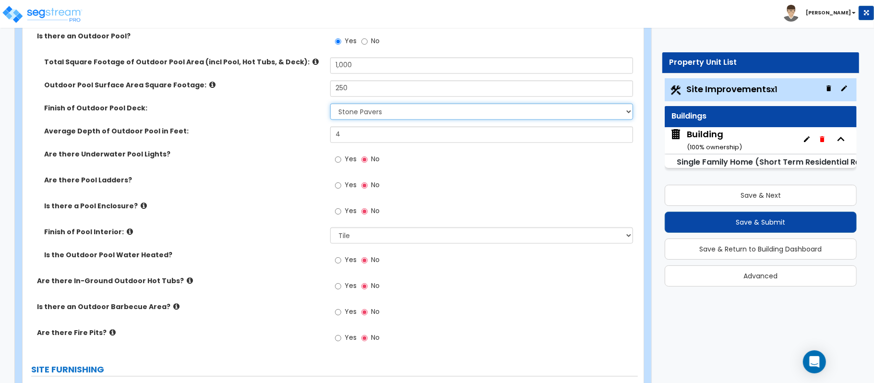
click at [415, 114] on select "Please Choose One Bare Concrete Stamped Concrete Brick Pavers Stone Pavers Wood…" at bounding box center [481, 112] width 303 height 16
select select "11"
click at [330, 105] on select "Please Choose One Bare Concrete Stamped Concrete Brick Pavers Stone Pavers Wood…" at bounding box center [481, 112] width 303 height 16
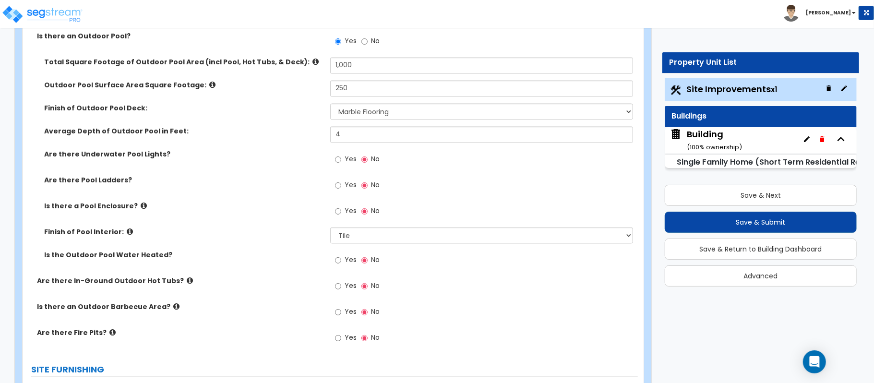
click at [343, 261] on label "Yes" at bounding box center [346, 261] width 22 height 16
click at [341, 261] on input "Yes" at bounding box center [338, 260] width 6 height 11
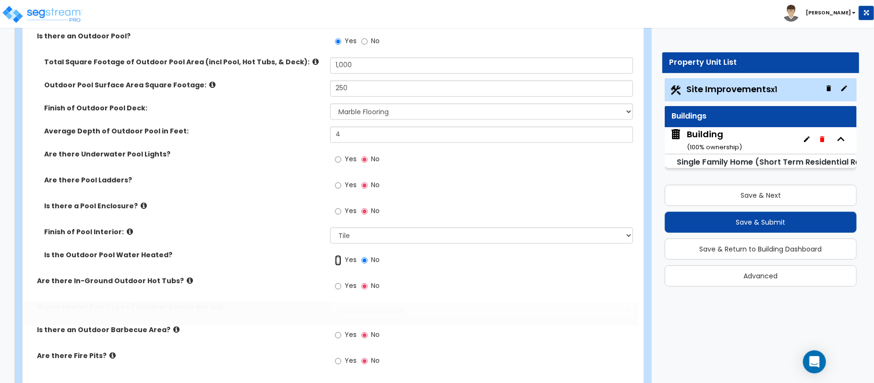
radio input "true"
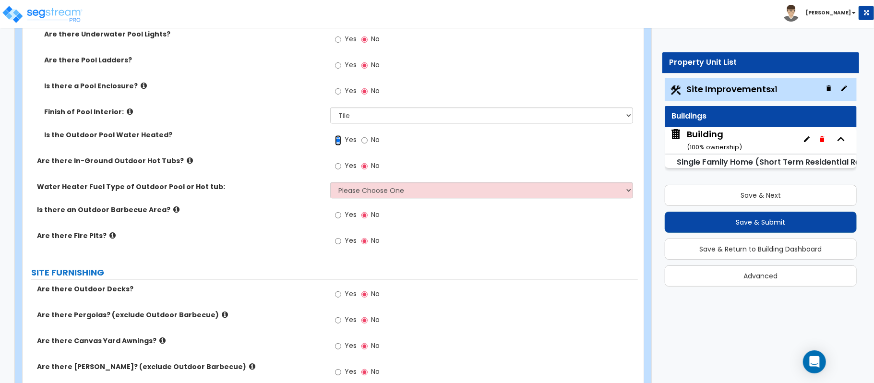
scroll to position [1407, 0]
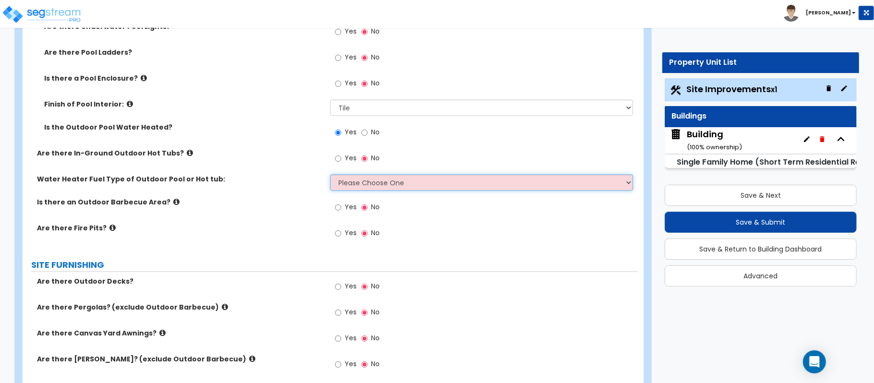
click at [429, 190] on select "Please Choose One Gas Electric" at bounding box center [481, 182] width 303 height 16
select select "1"
click at [330, 176] on select "Please Choose One Gas Electric" at bounding box center [481, 182] width 303 height 16
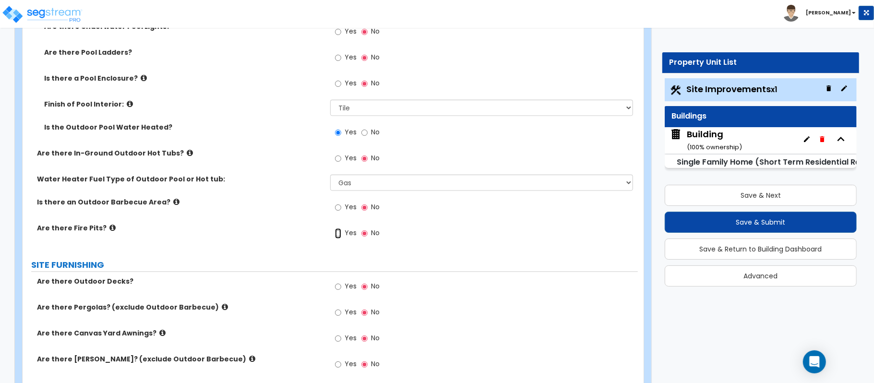
click at [340, 231] on input "Yes" at bounding box center [338, 233] width 6 height 11
radio input "true"
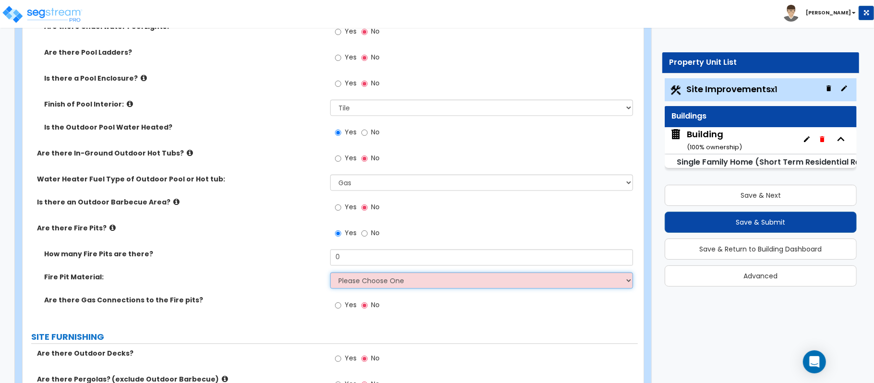
click at [361, 285] on select "Please Choose One Concrete Block Brick Stone" at bounding box center [481, 280] width 303 height 16
click at [373, 281] on select "Please Choose One Concrete Block Brick Stone" at bounding box center [481, 280] width 303 height 16
select select "1"
click at [330, 273] on select "Please Choose One Concrete Block Brick Stone" at bounding box center [481, 280] width 303 height 16
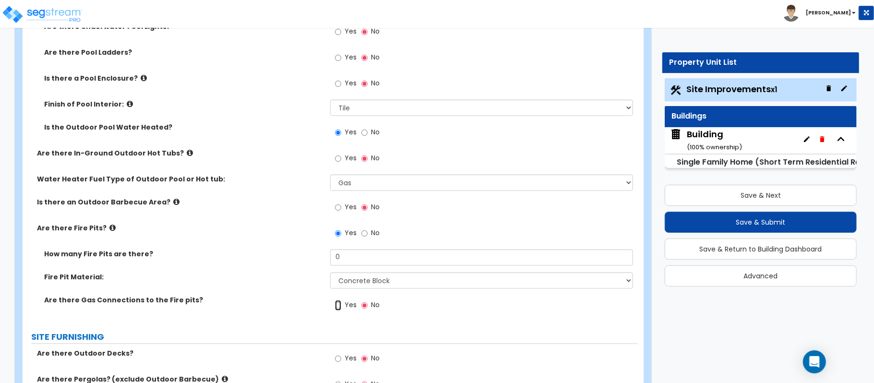
click at [341, 304] on input "Yes" at bounding box center [338, 305] width 6 height 11
radio input "true"
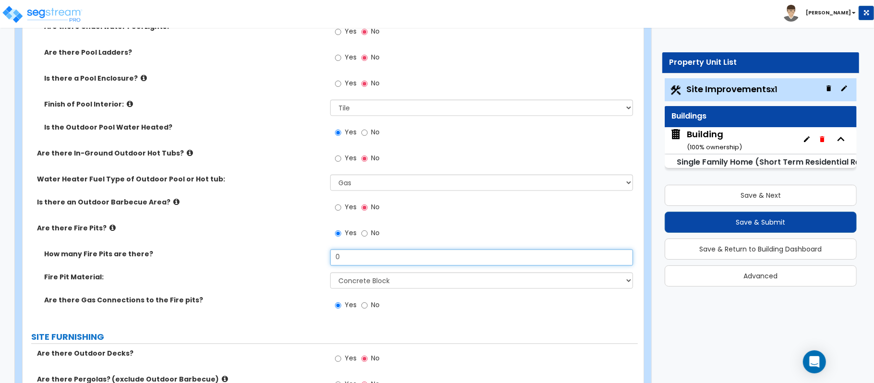
drag, startPoint x: 354, startPoint y: 258, endPoint x: 260, endPoint y: 259, distance: 94.0
click at [260, 259] on div "How many Fire Pits are there? 0" at bounding box center [330, 260] width 615 height 23
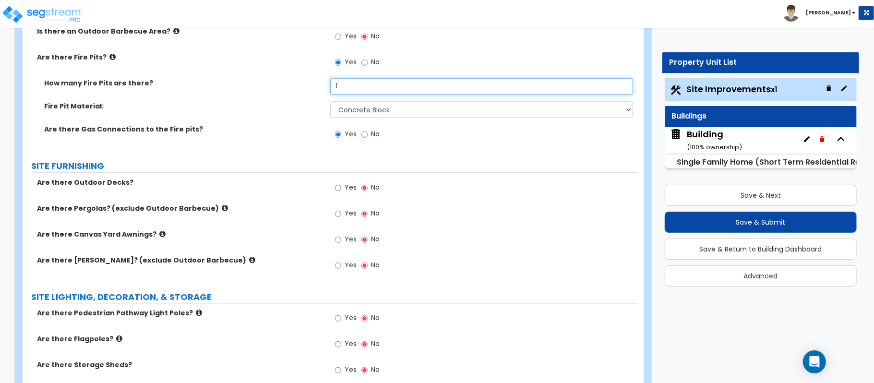
scroll to position [1599, 0]
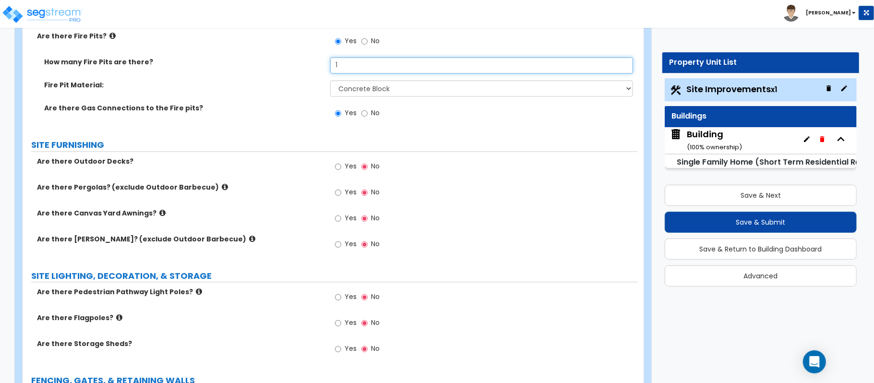
type input "1"
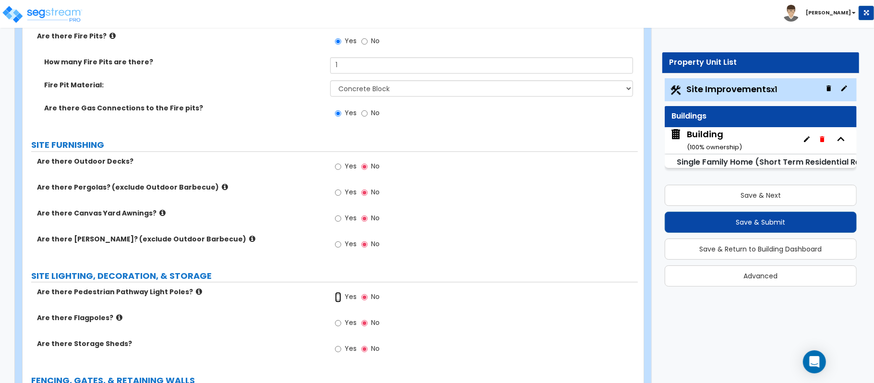
click at [339, 297] on input "Yes" at bounding box center [338, 297] width 6 height 11
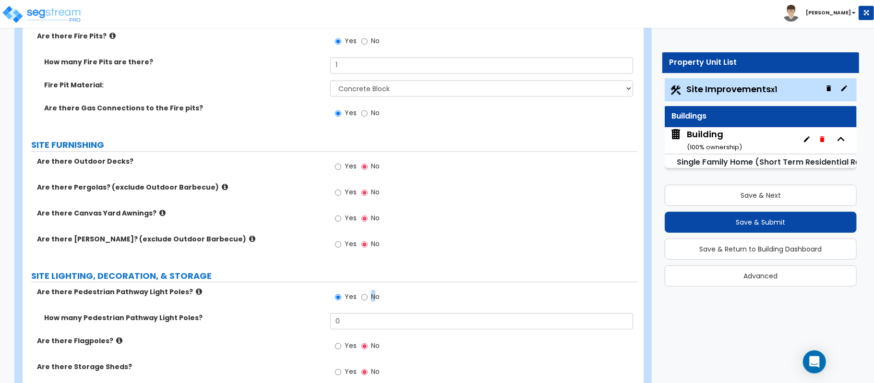
click at [373, 301] on span "No" at bounding box center [375, 297] width 9 height 10
click at [360, 298] on div "Yes No" at bounding box center [357, 298] width 54 height 22
click at [361, 296] on input "No" at bounding box center [364, 297] width 6 height 11
radio input "false"
radio input "true"
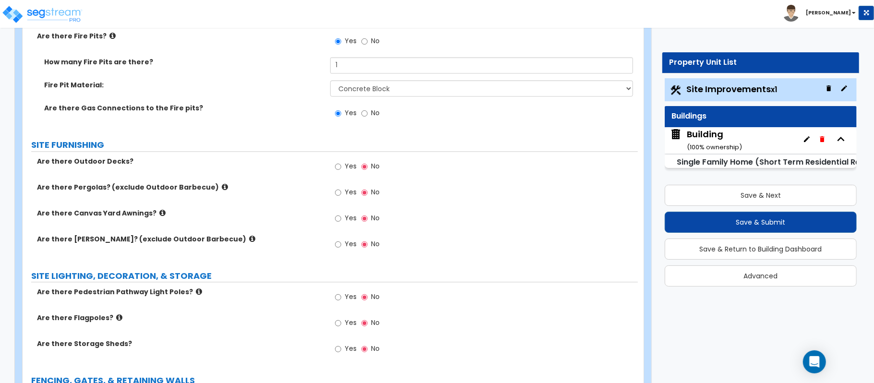
scroll to position [339, 0]
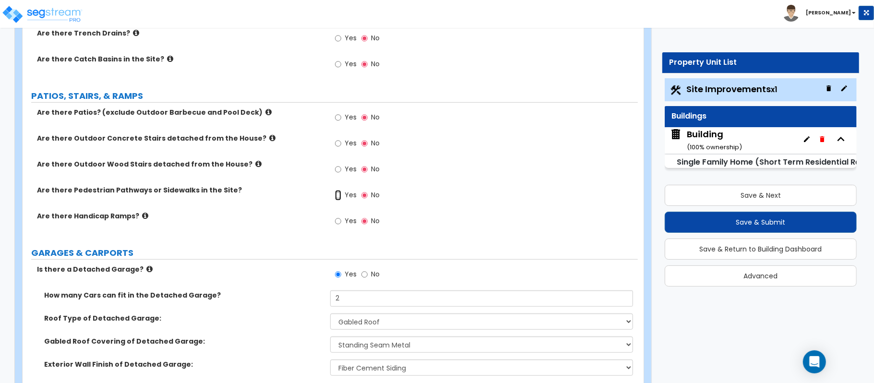
click at [336, 200] on input "Yes" at bounding box center [338, 195] width 6 height 11
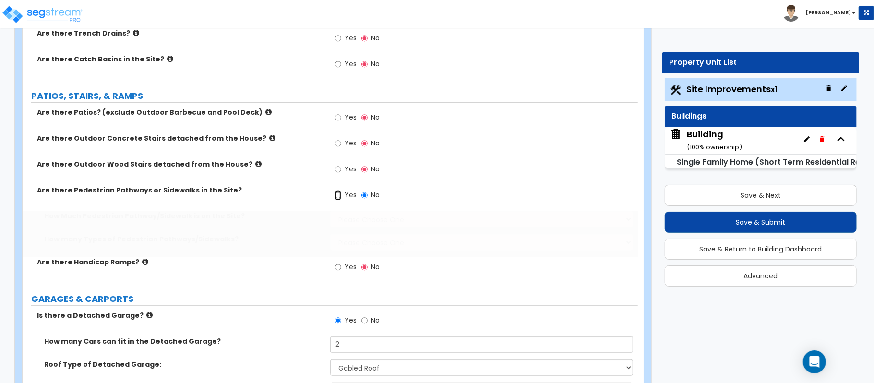
radio input "true"
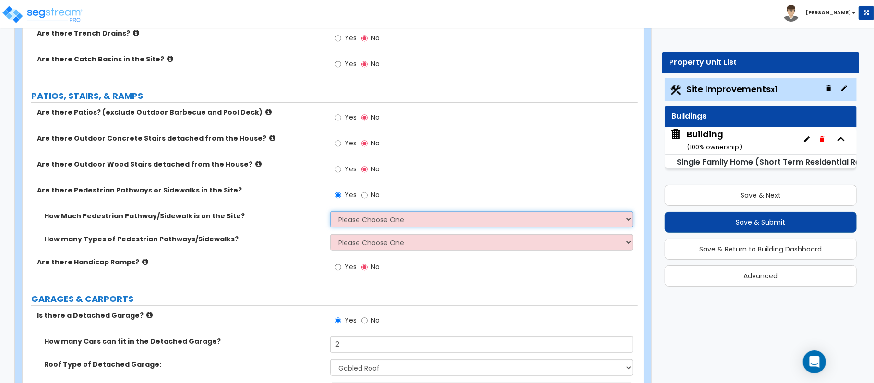
click at [349, 225] on select "Please Choose One I Don't Know, Please Estimate For Me Enter Linear Footage" at bounding box center [481, 219] width 303 height 16
select select "2"
click at [330, 212] on select "Please Choose One I Don't Know, Please Estimate For Me Enter Linear Footage" at bounding box center [481, 219] width 303 height 16
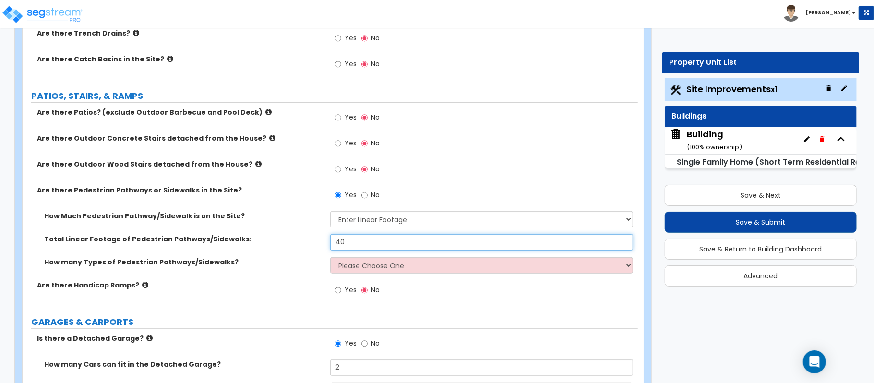
type input "40"
click at [360, 265] on select "Please Choose One 1 2 3" at bounding box center [481, 265] width 303 height 16
select select "1"
click at [330, 258] on select "Please Choose One 1 2 3" at bounding box center [481, 265] width 303 height 16
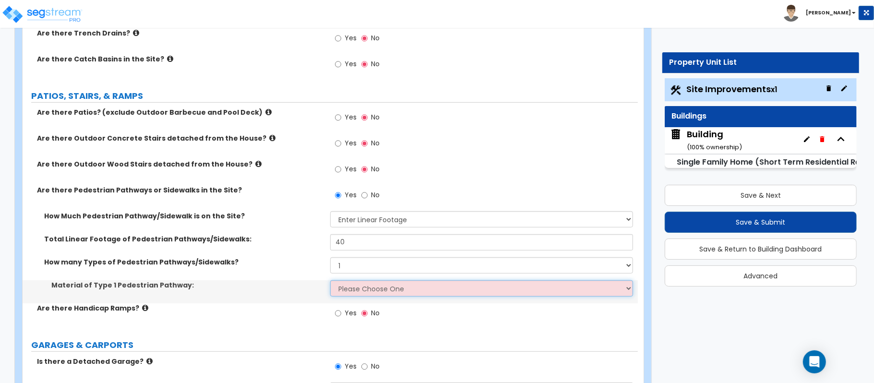
click at [365, 286] on select "Please Choose One Bare Concrete Stamped Concrete Brick Pavers Stone Pavers Wood…" at bounding box center [481, 288] width 303 height 16
select select "1"
click at [330, 281] on select "Please Choose One Bare Concrete Stamped Concrete Brick Pavers Stone Pavers Wood…" at bounding box center [481, 288] width 303 height 16
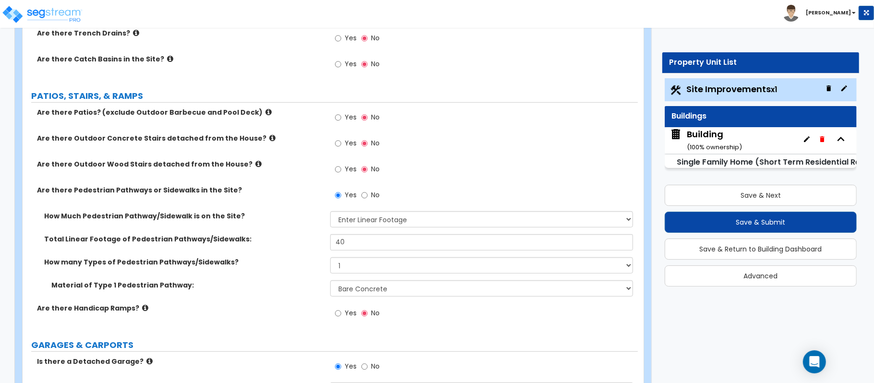
click at [285, 329] on div "Are there Handicap Ramps? Yes No" at bounding box center [330, 316] width 615 height 26
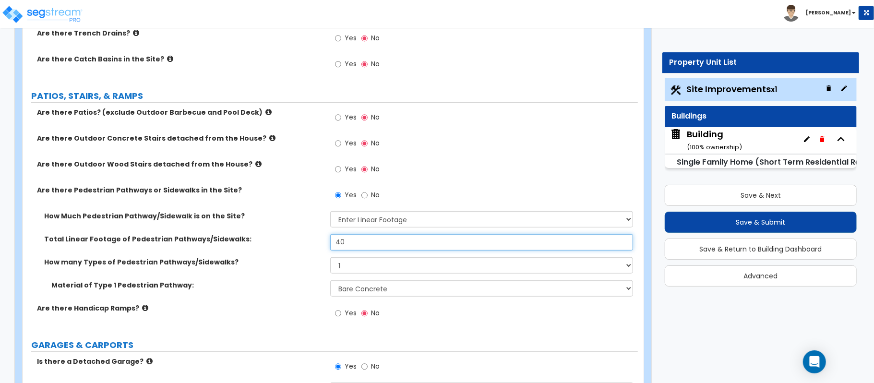
drag, startPoint x: 359, startPoint y: 239, endPoint x: 273, endPoint y: 248, distance: 85.8
click at [273, 248] on div "Total Linear Footage of Pedestrian Pathways/Sidewalks: 40" at bounding box center [330, 245] width 615 height 23
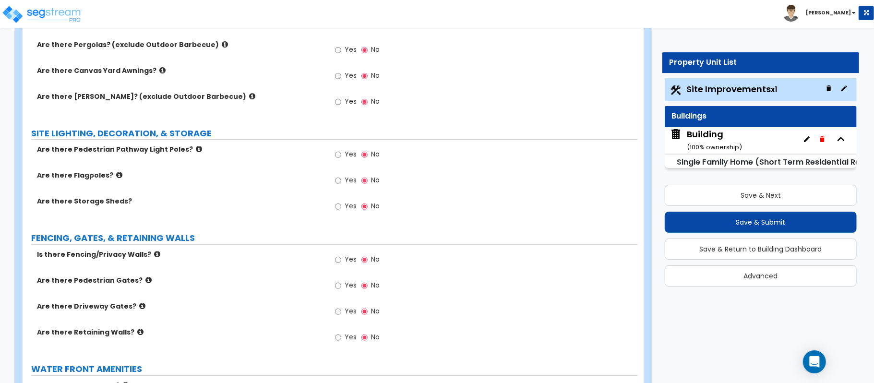
scroll to position [1874, 0]
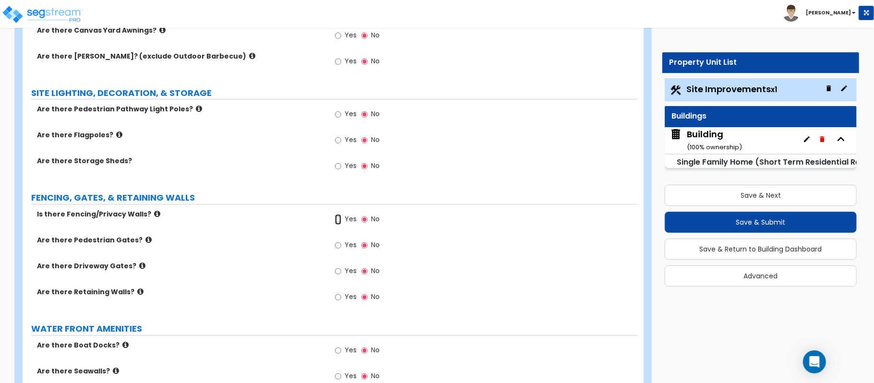
click at [341, 219] on input "Yes" at bounding box center [338, 219] width 6 height 11
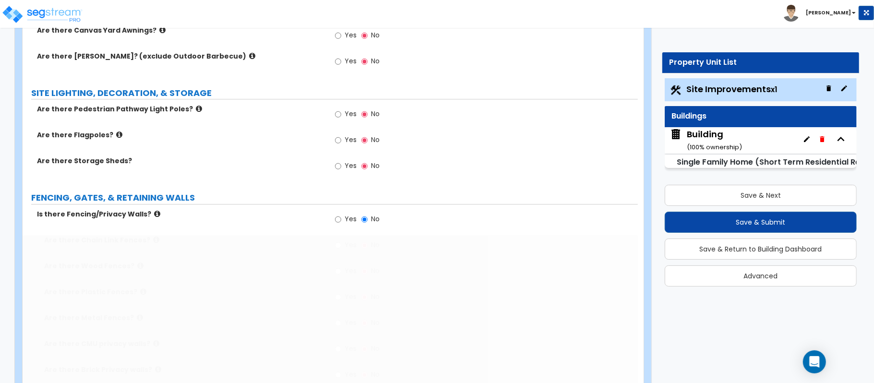
radio input "true"
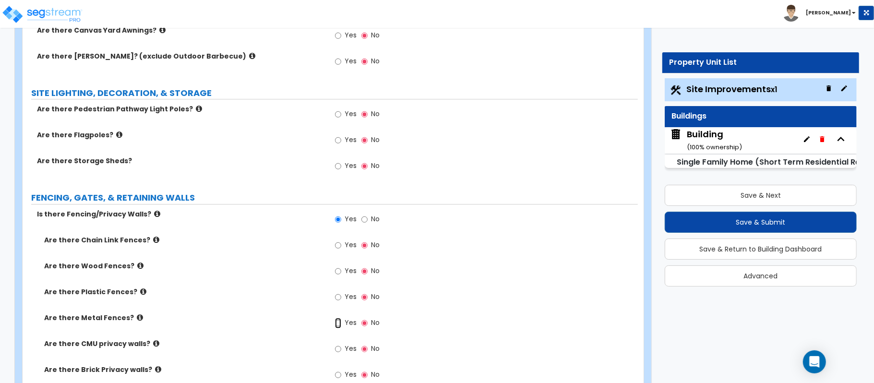
click at [338, 324] on input "Yes" at bounding box center [338, 323] width 6 height 11
radio input "true"
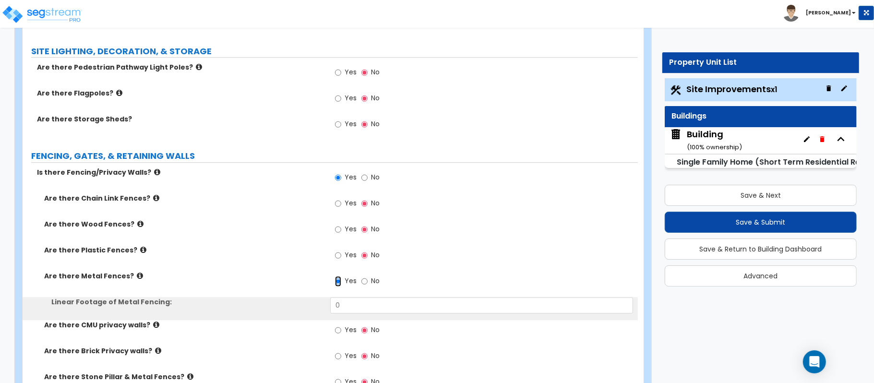
scroll to position [1938, 0]
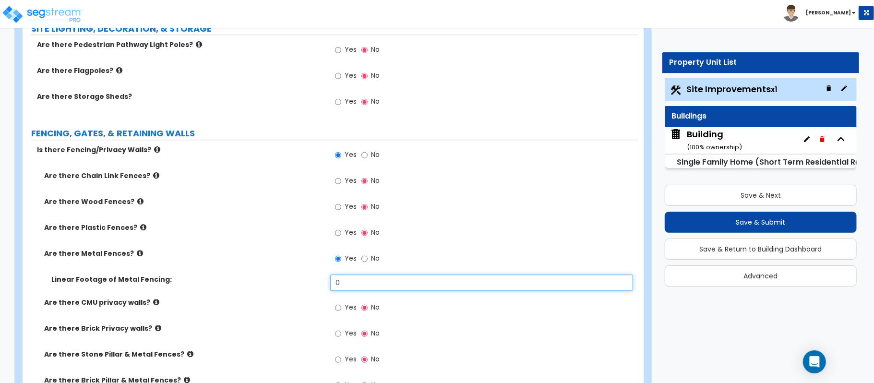
drag, startPoint x: 368, startPoint y: 288, endPoint x: 294, endPoint y: 285, distance: 74.0
click at [294, 285] on div "Linear Footage of Metal Fencing: 0" at bounding box center [330, 285] width 615 height 23
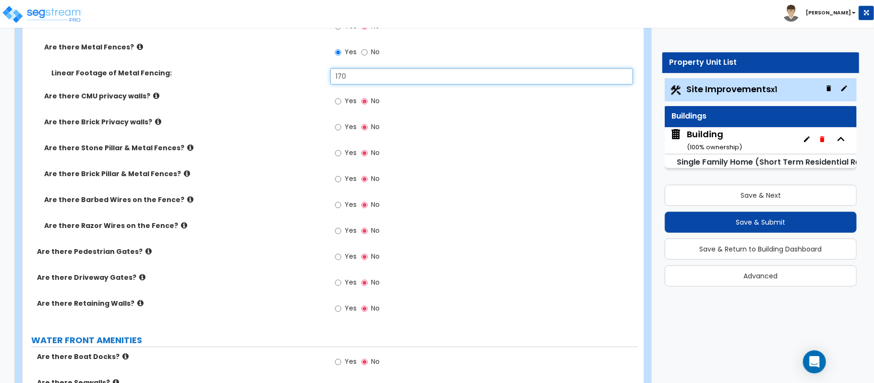
scroll to position [1973, 0]
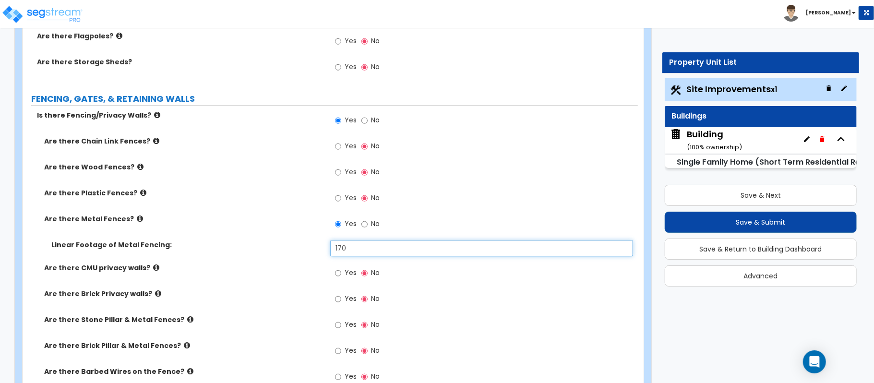
type input "170"
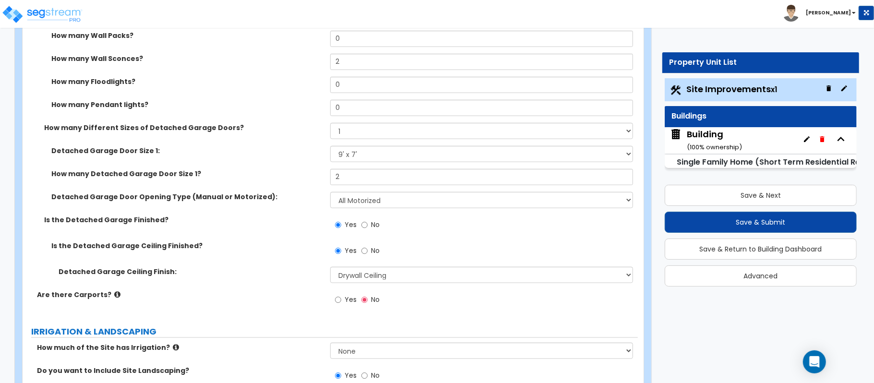
scroll to position [831, 0]
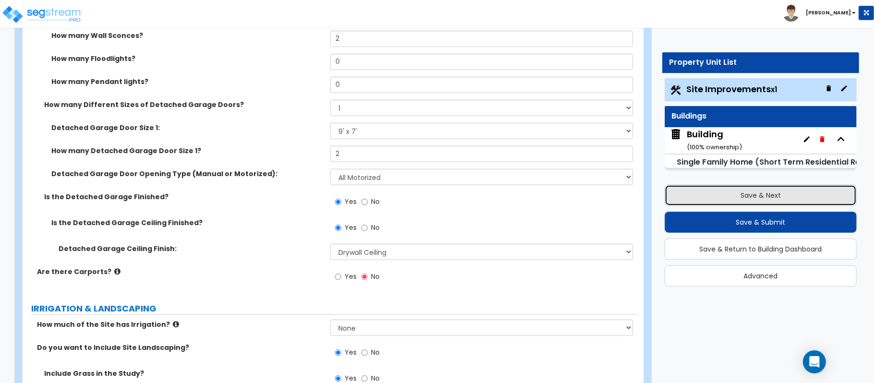
click at [825, 190] on button "Save & Next" at bounding box center [760, 195] width 192 height 21
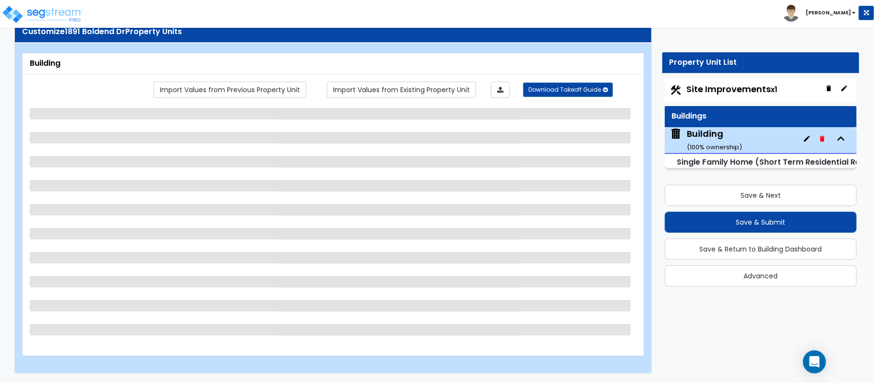
scroll to position [31, 0]
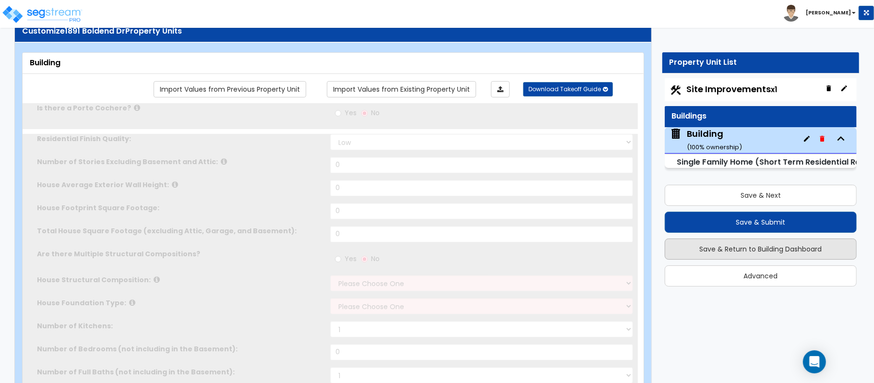
type input "1"
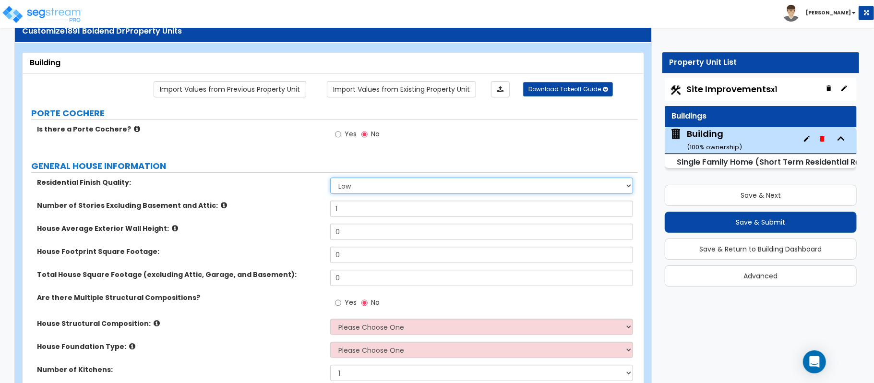
click at [407, 185] on select "Low Average High" at bounding box center [481, 186] width 303 height 16
select select "1"
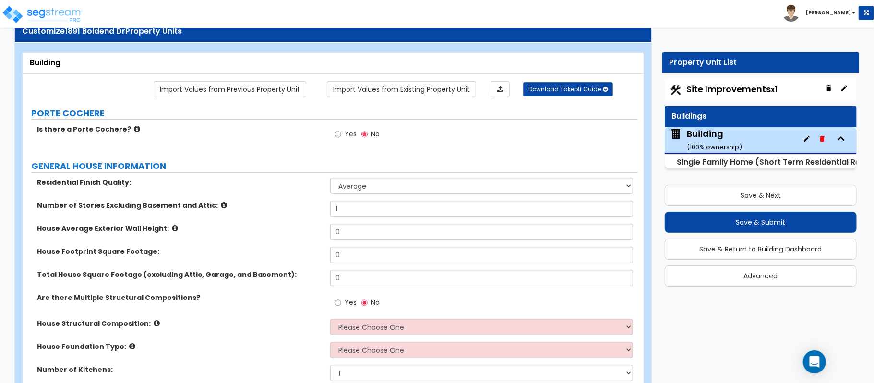
click at [286, 231] on label "House Average Exterior Wall Height:" at bounding box center [180, 229] width 286 height 10
drag, startPoint x: 351, startPoint y: 212, endPoint x: 308, endPoint y: 208, distance: 43.8
click at [308, 208] on div "Number of Stories Excluding Basement and Attic: 1" at bounding box center [330, 212] width 615 height 23
type input "2"
click at [313, 248] on label "House Footprint Square Footage:" at bounding box center [180, 252] width 286 height 10
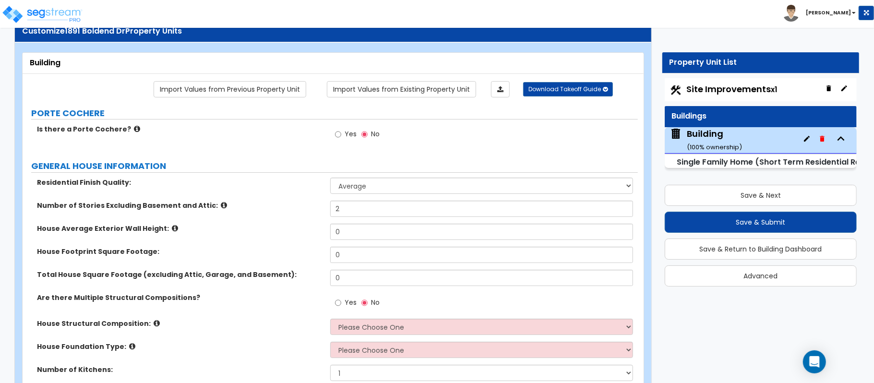
scroll to position [665, 0]
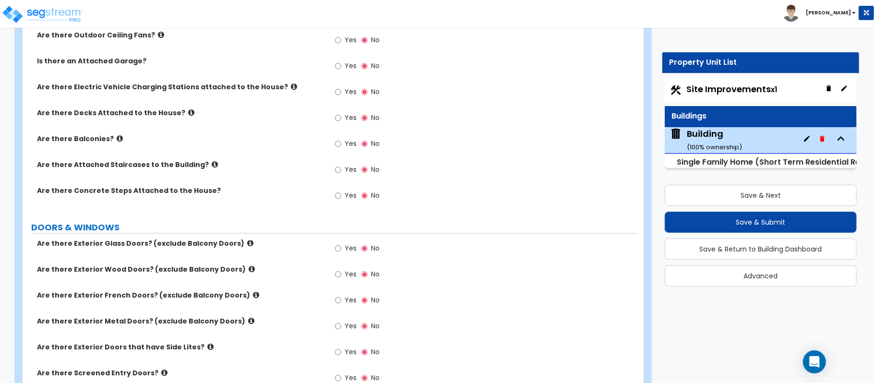
click at [340, 207] on div "Yes No" at bounding box center [357, 197] width 54 height 22
click at [331, 198] on div "Yes No" at bounding box center [357, 197] width 54 height 22
click at [336, 198] on input "Yes" at bounding box center [338, 195] width 6 height 11
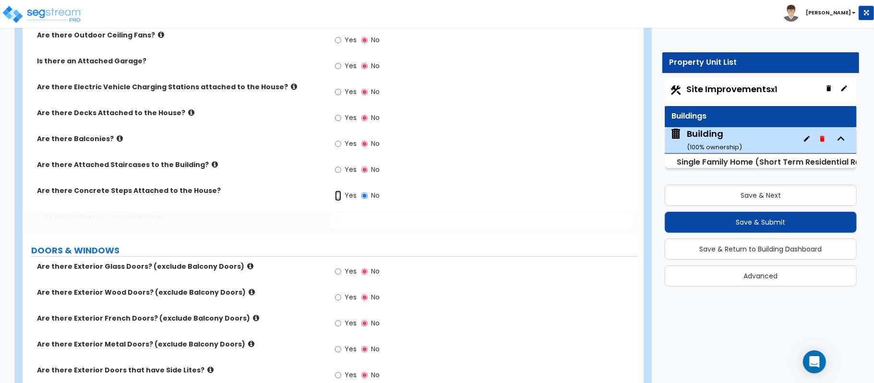
radio input "true"
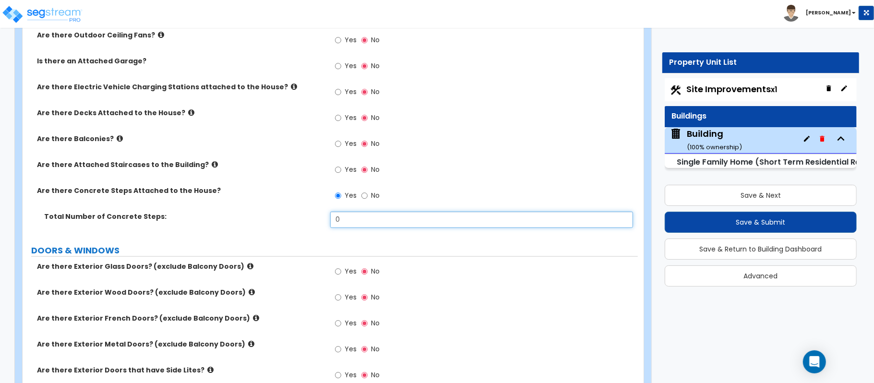
drag, startPoint x: 350, startPoint y: 221, endPoint x: 288, endPoint y: 221, distance: 62.4
click at [288, 221] on div "Total Number of Concrete Steps: 0" at bounding box center [330, 223] width 615 height 23
type input "7"
click at [285, 204] on div "Are there Concrete Steps Attached to the House? Yes No" at bounding box center [330, 199] width 615 height 26
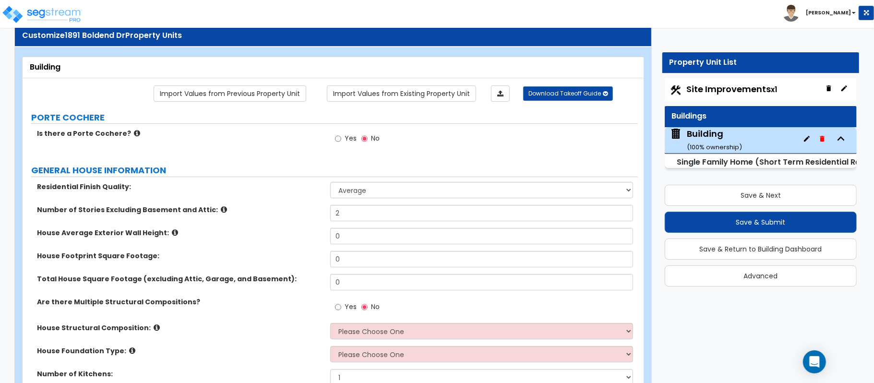
scroll to position [0, 0]
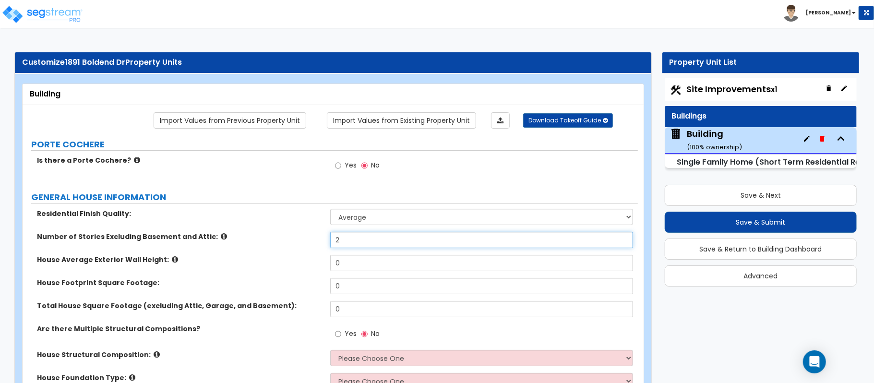
click at [358, 236] on input "2" at bounding box center [481, 240] width 303 height 16
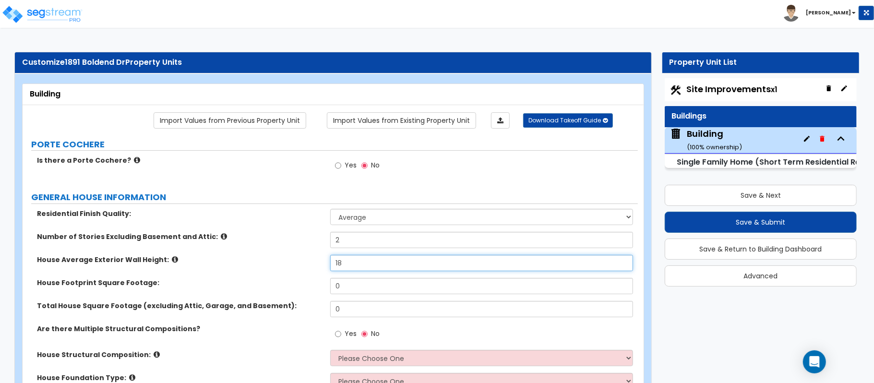
type input "18"
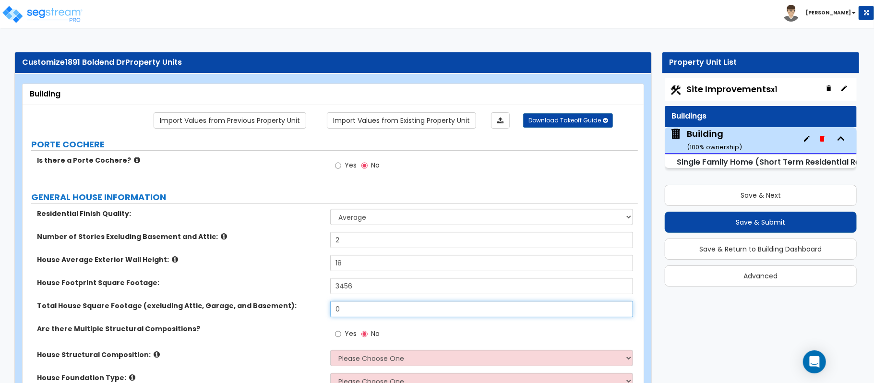
type input "3,456"
type input "4"
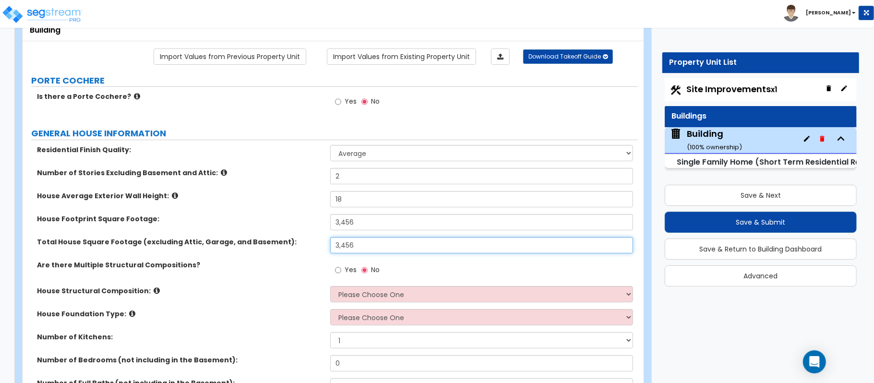
type input "3,456"
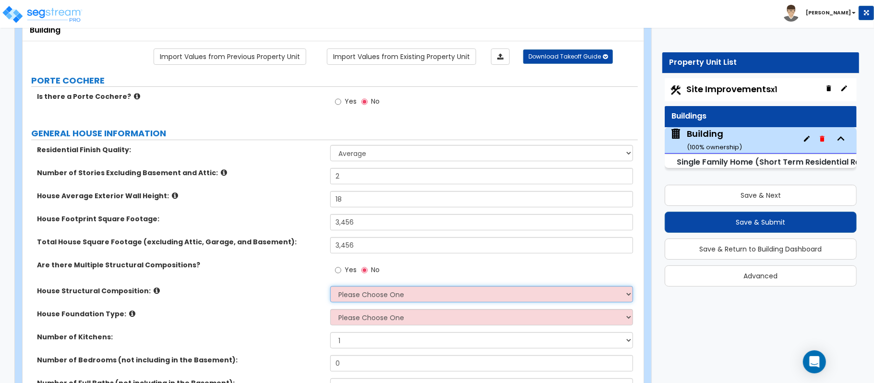
click at [351, 294] on select "Please Choose One Reinforced Concrete Structural Steel Brick Masonry CMU Masonr…" at bounding box center [481, 294] width 303 height 16
select select "7"
click at [330, 287] on select "Please Choose One Reinforced Concrete Structural Steel Brick Masonry CMU Masonr…" at bounding box center [481, 294] width 303 height 16
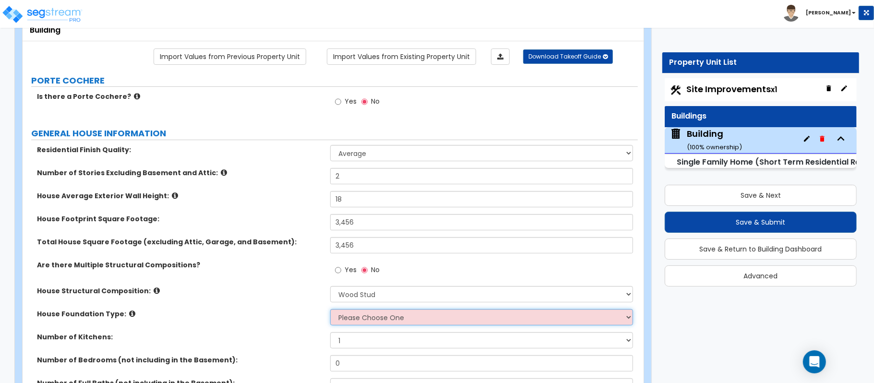
click at [356, 319] on select "Please Choose One Crawl Space Pier-Elevated First floor Slab on Grade" at bounding box center [481, 317] width 303 height 16
click at [330, 310] on select "Please Choose One Crawl Space Pier-Elevated First floor Slab on Grade" at bounding box center [481, 317] width 303 height 16
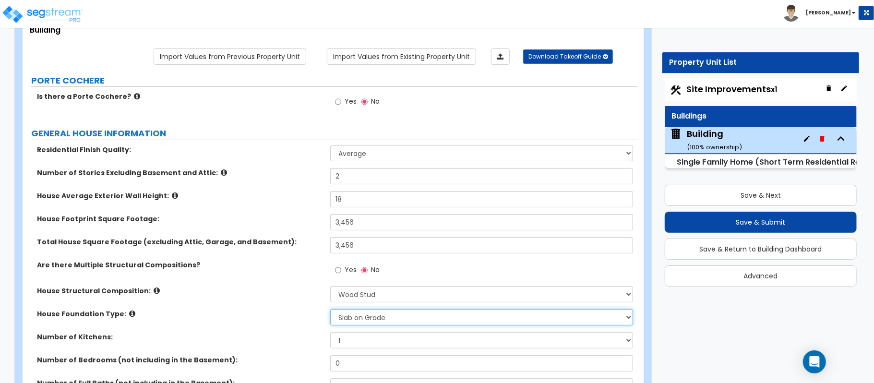
click at [362, 317] on select "Please Choose One Crawl Space Pier-Elevated First floor Slab on Grade" at bounding box center [481, 317] width 303 height 16
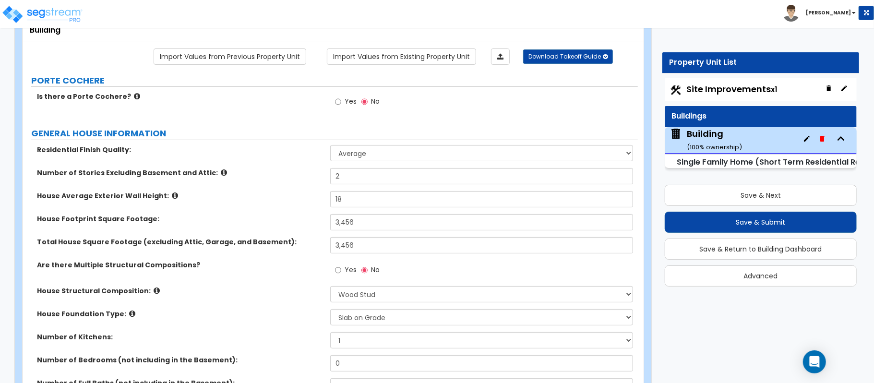
click at [315, 308] on div "House Structural Composition: Please Choose One Reinforced Concrete Structural …" at bounding box center [330, 297] width 615 height 23
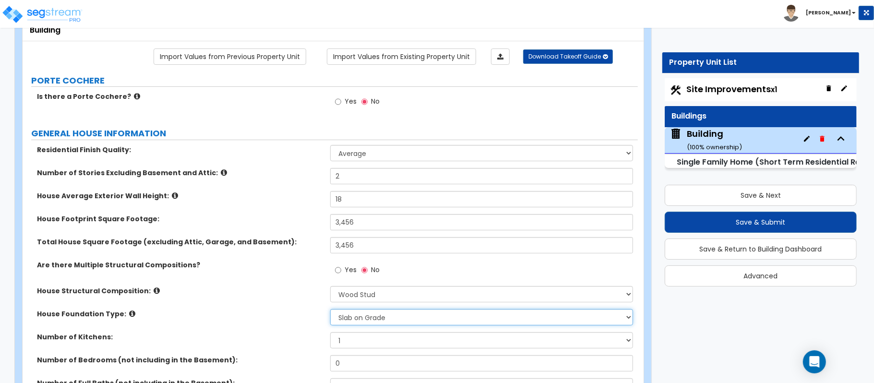
click at [349, 315] on select "Please Choose One Crawl Space Pier-Elevated First floor Slab on Grade" at bounding box center [481, 317] width 303 height 16
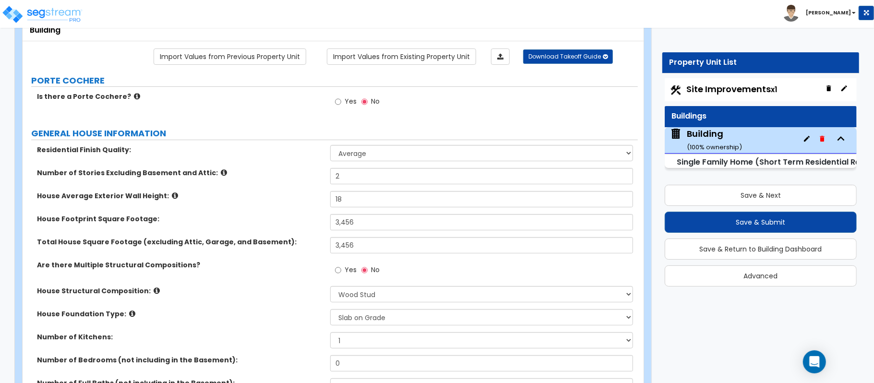
click at [301, 315] on label "House Foundation Type:" at bounding box center [180, 314] width 286 height 10
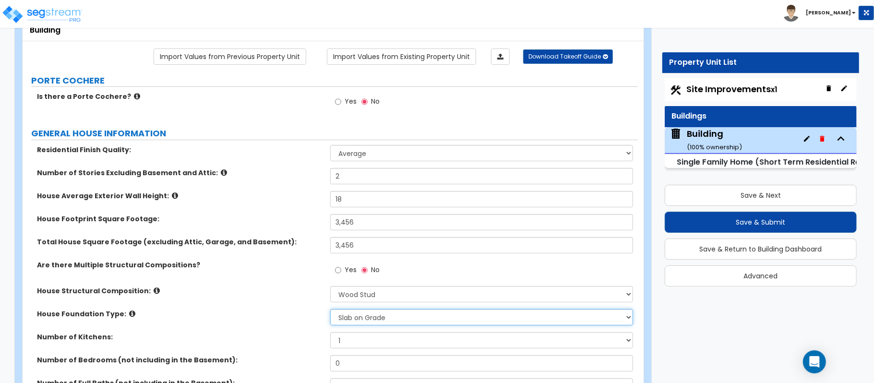
click at [381, 318] on select "Please Choose One Crawl Space Pier-Elevated First floor Slab on Grade" at bounding box center [481, 317] width 303 height 16
select select "2"
click at [330, 310] on select "Please Choose One Crawl Space Pier-Elevated First floor Slab on Grade" at bounding box center [481, 317] width 303 height 16
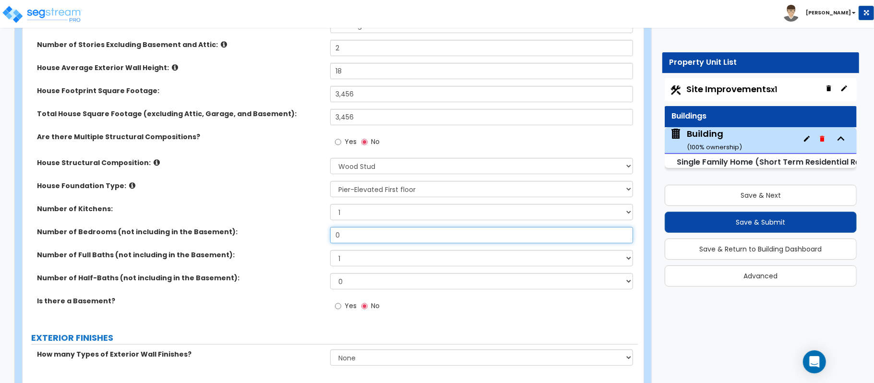
drag, startPoint x: 350, startPoint y: 232, endPoint x: 288, endPoint y: 237, distance: 62.1
click at [288, 237] on div "Number of Bedrooms (not including in the Basement): 0" at bounding box center [330, 238] width 615 height 23
type input "5"
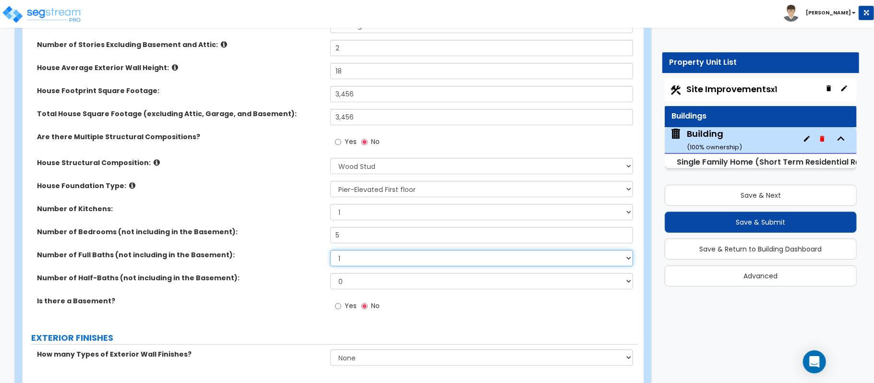
select select "4"
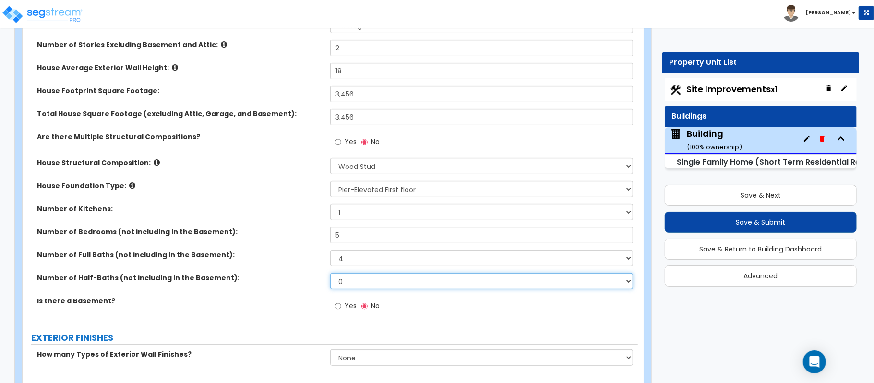
select select "1"
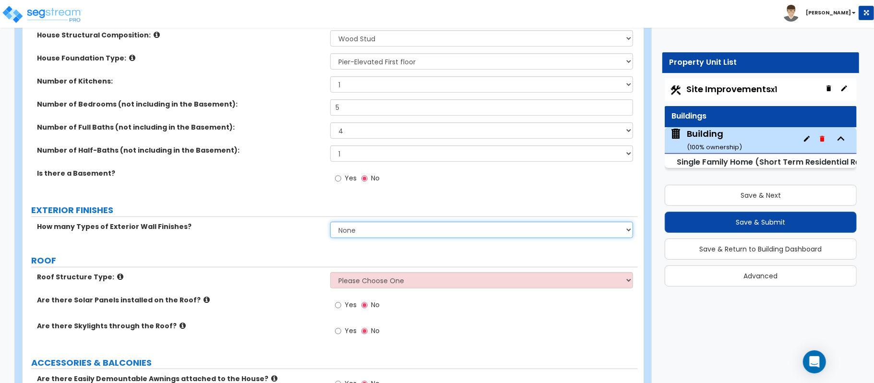
click at [407, 233] on select "None 1 2 3" at bounding box center [481, 230] width 303 height 16
select select "1"
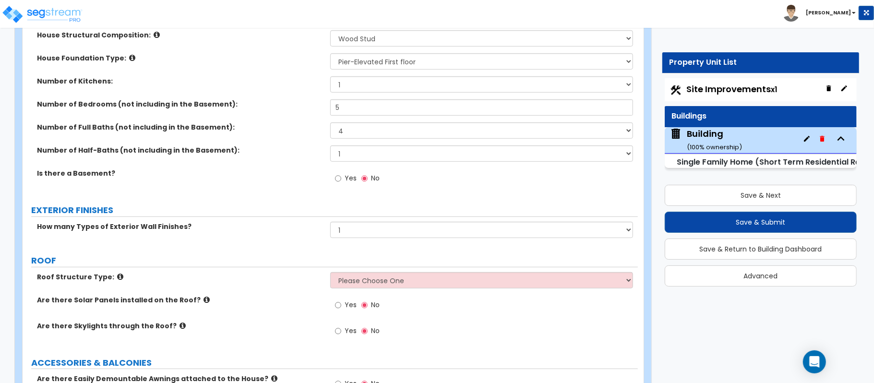
click at [294, 265] on label "ROOF" at bounding box center [334, 260] width 606 height 12
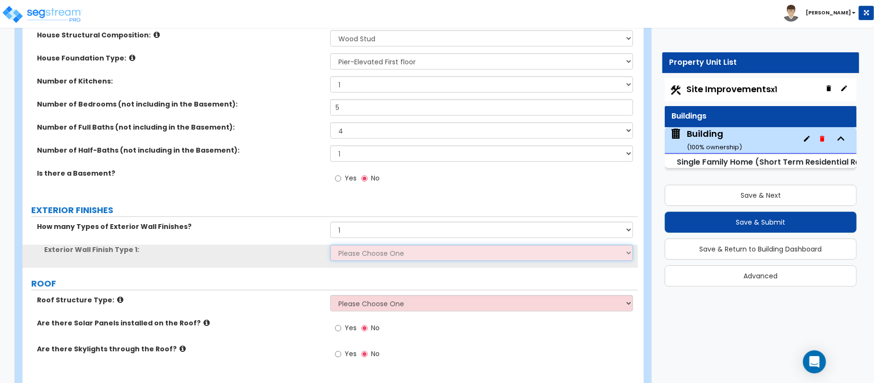
click at [387, 252] on select "Please Choose One No Finish/Shared Wall No Wall Brick Finish Stone Finish Wood …" at bounding box center [481, 253] width 303 height 16
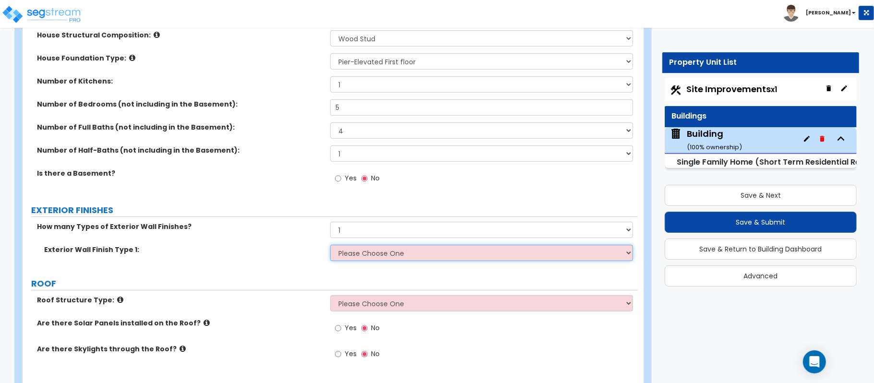
select select "9"
click at [330, 246] on select "Please Choose One No Finish/Shared Wall No Wall Brick Finish Stone Finish Wood …" at bounding box center [481, 253] width 303 height 16
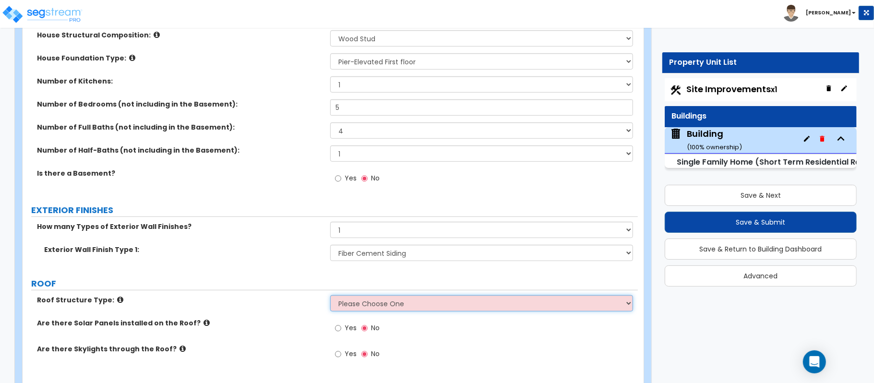
click at [354, 308] on select "Please Choose One Gable Roof Flat Roof Hybrid Gable & Flat Roof" at bounding box center [481, 303] width 303 height 16
select select "1"
click at [330, 296] on select "Please Choose One Gable Roof Flat Roof Hybrid Gable & Flat Roof" at bounding box center [481, 303] width 303 height 16
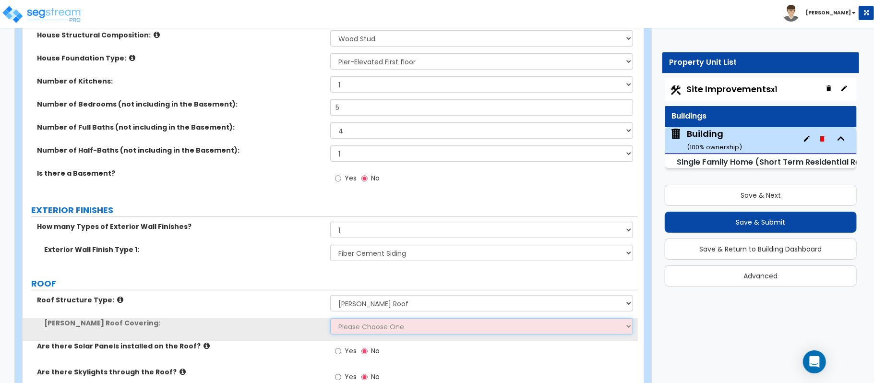
click at [369, 327] on select "Please Choose One Asphalt Shingle Clay Tile Wood Shingle Metal Shingle Standing…" at bounding box center [481, 326] width 303 height 16
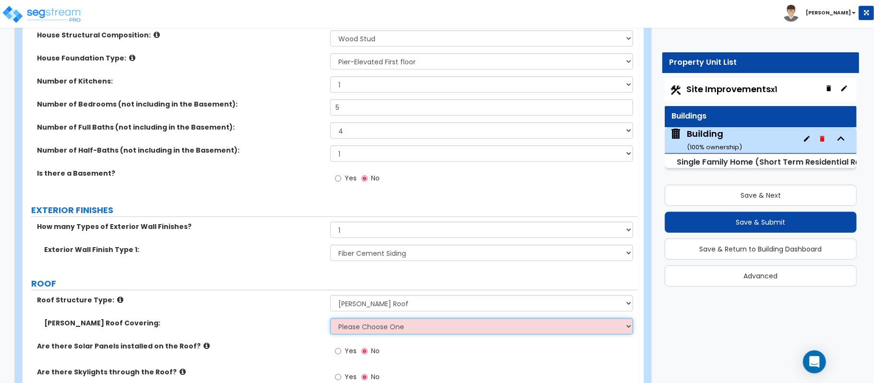
select select "5"
click at [330, 319] on select "Please Choose One Asphalt Shingle Clay Tile Wood Shingle Metal Shingle Standing…" at bounding box center [481, 326] width 303 height 16
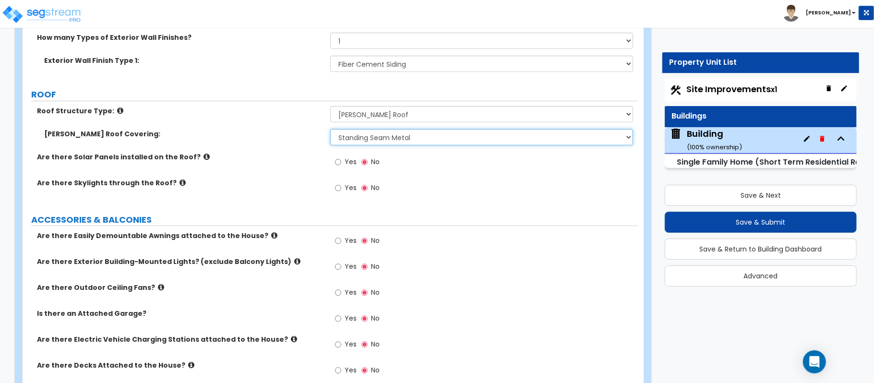
scroll to position [511, 0]
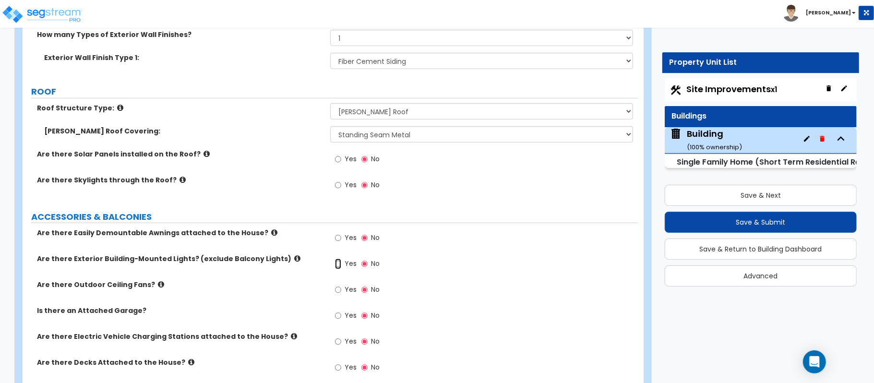
click at [338, 263] on input "Yes" at bounding box center [338, 264] width 6 height 11
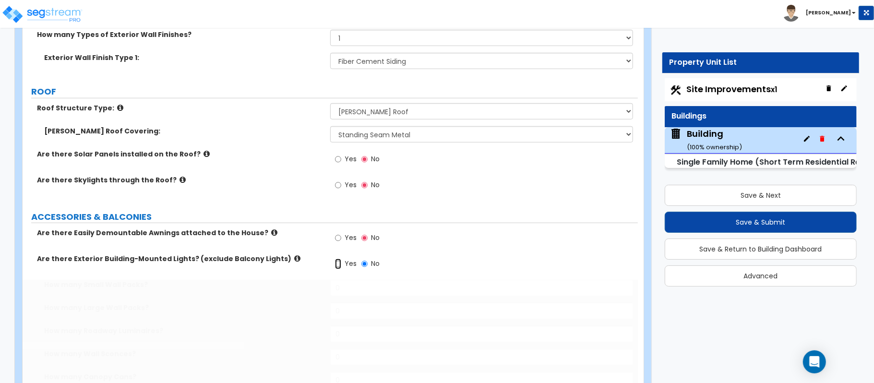
radio input "true"
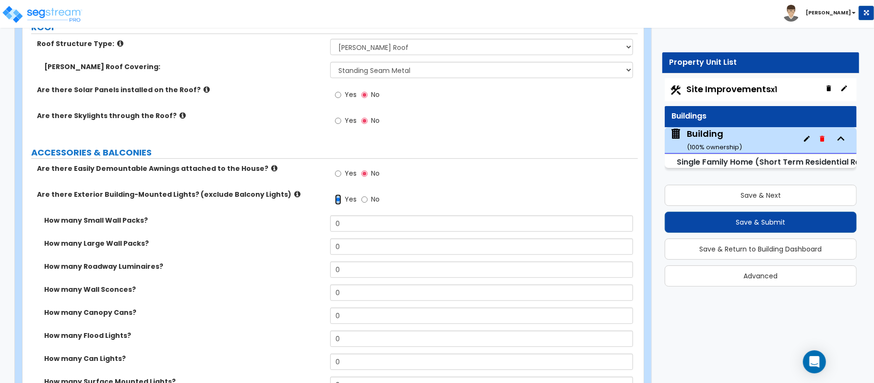
scroll to position [640, 0]
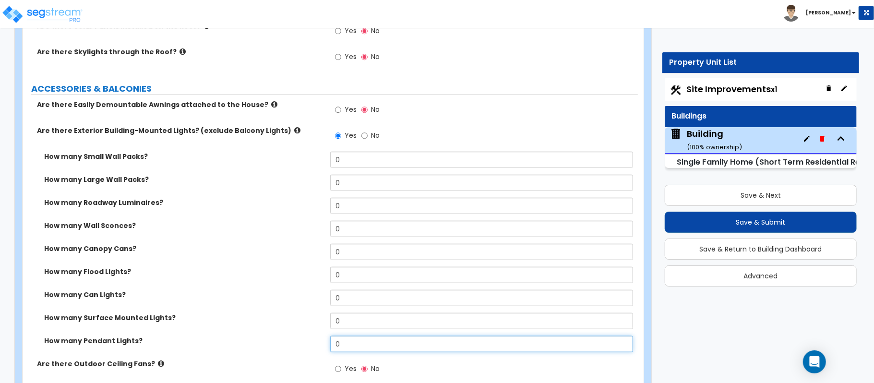
drag, startPoint x: 363, startPoint y: 341, endPoint x: 288, endPoint y: 342, distance: 74.9
click at [288, 342] on div "How many Pendant Lights? 0" at bounding box center [330, 347] width 615 height 23
type input "1"
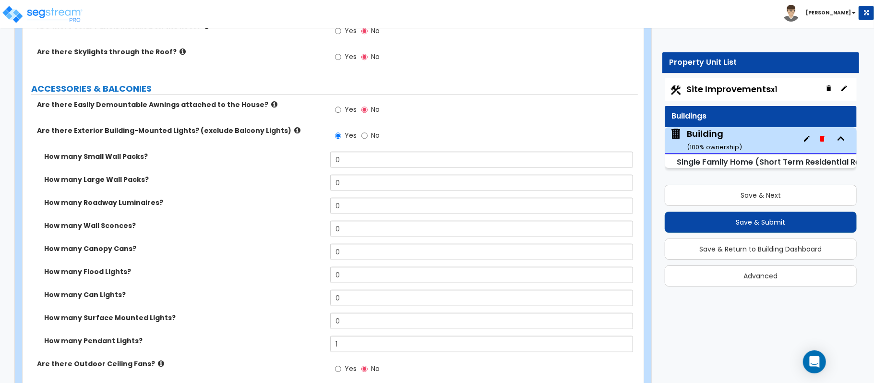
click at [294, 129] on icon at bounding box center [297, 130] width 6 height 7
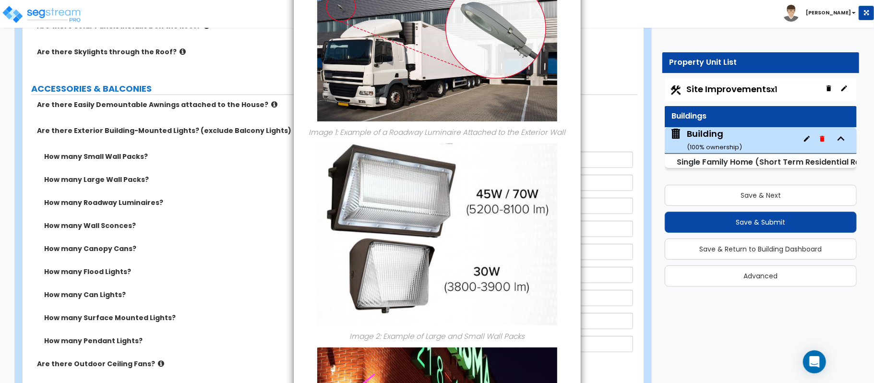
scroll to position [0, 0]
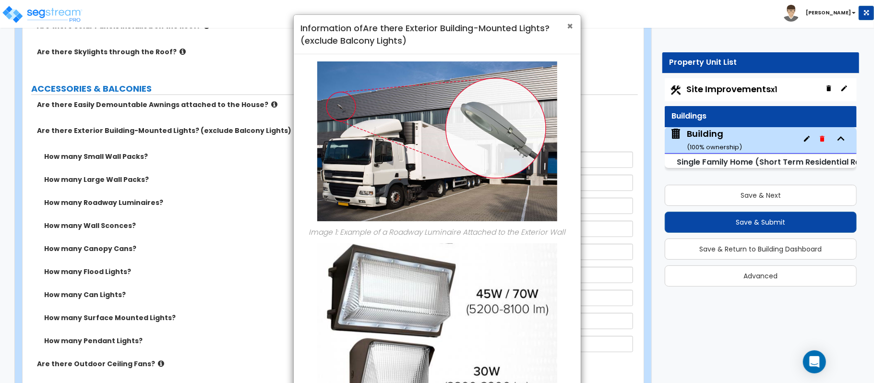
click at [570, 24] on span "×" at bounding box center [570, 26] width 6 height 14
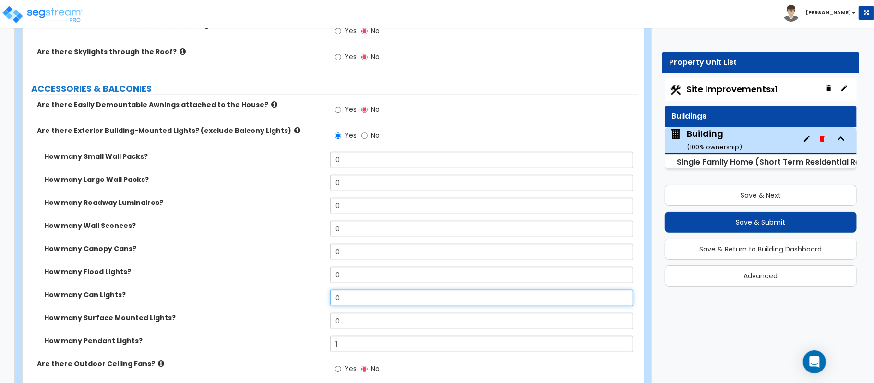
drag, startPoint x: 352, startPoint y: 299, endPoint x: 290, endPoint y: 299, distance: 61.9
click at [290, 299] on div "How many Can Lights? 0" at bounding box center [330, 301] width 615 height 23
type input "4"
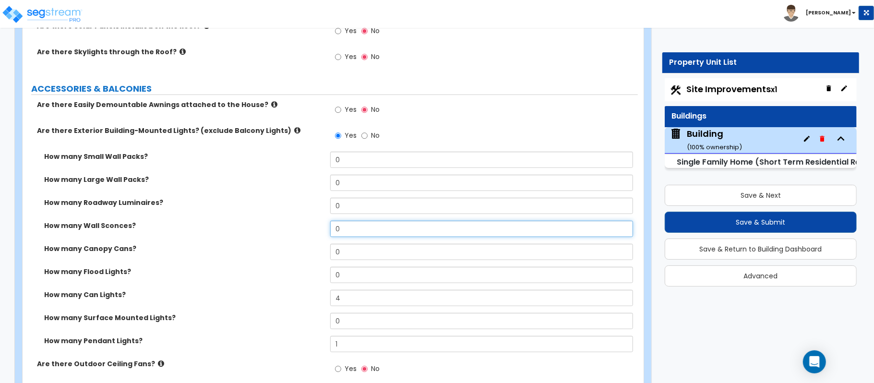
drag, startPoint x: 369, startPoint y: 234, endPoint x: 273, endPoint y: 229, distance: 97.1
click at [273, 229] on div "How many Wall Sconces? 0" at bounding box center [330, 232] width 615 height 23
type input "2"
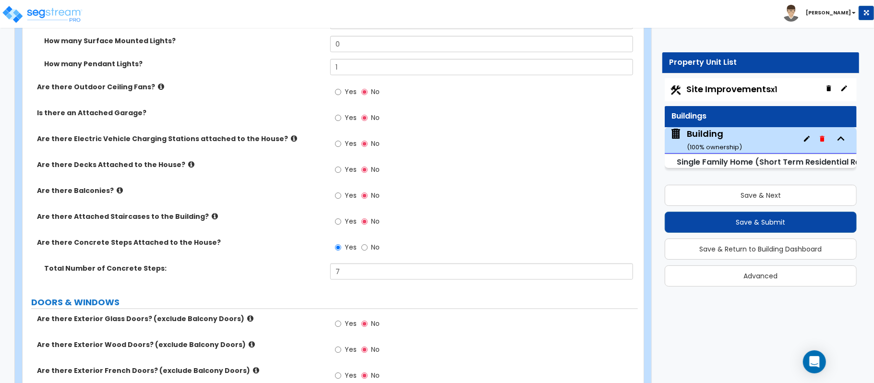
scroll to position [895, 0]
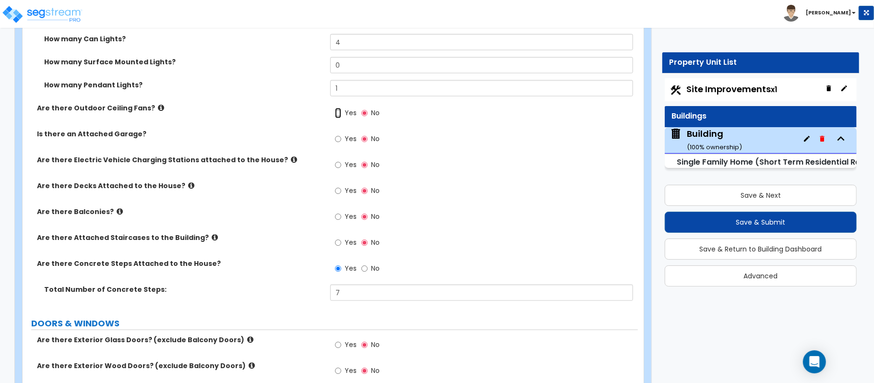
click at [338, 116] on input "Yes" at bounding box center [338, 113] width 6 height 11
click at [336, 113] on input "Yes" at bounding box center [338, 113] width 6 height 11
click at [341, 114] on input "Yes" at bounding box center [338, 113] width 6 height 11
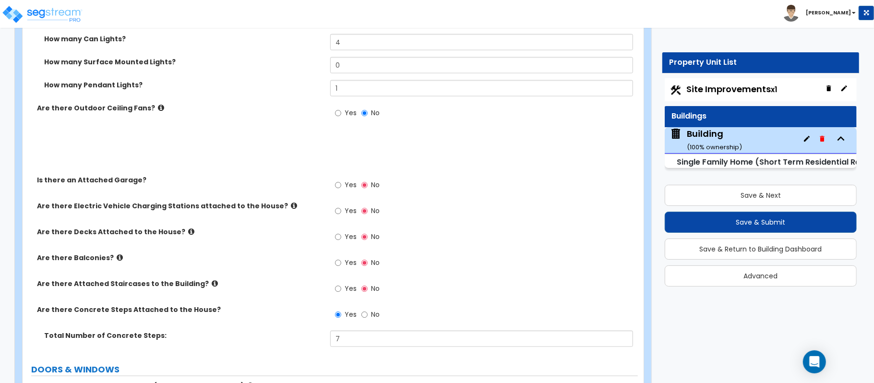
radio input "true"
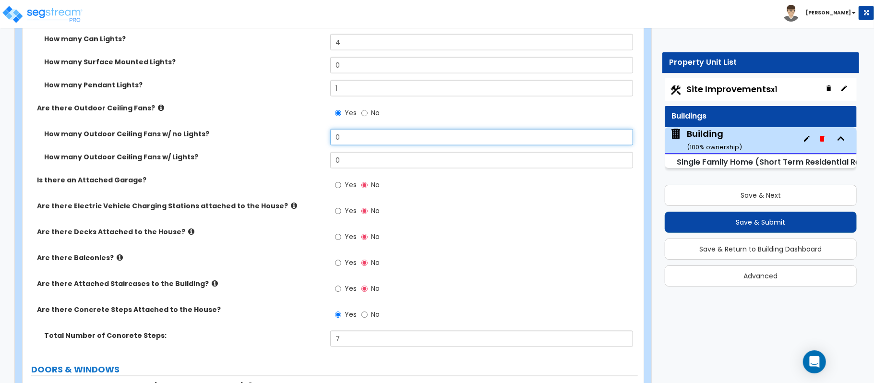
drag, startPoint x: 352, startPoint y: 140, endPoint x: 265, endPoint y: 131, distance: 87.3
click at [265, 131] on div "How many Outdoor Ceiling Fans w/ no Lights? 0" at bounding box center [330, 140] width 615 height 23
type input "6"
click at [275, 159] on label "How many Outdoor Ceiling Fans w/ Lights?" at bounding box center [183, 157] width 279 height 10
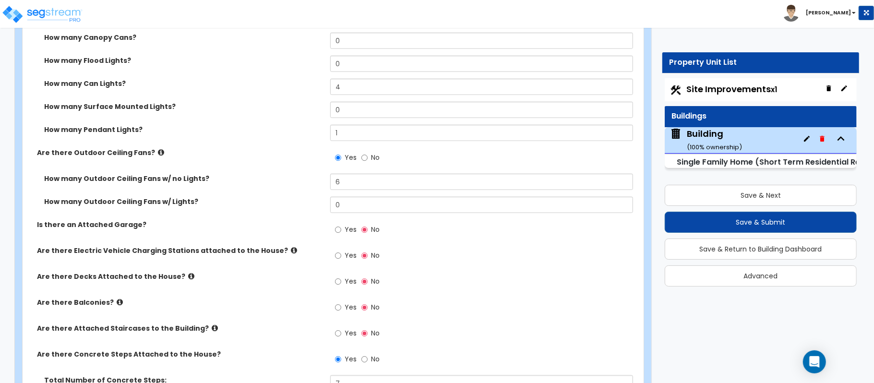
scroll to position [831, 0]
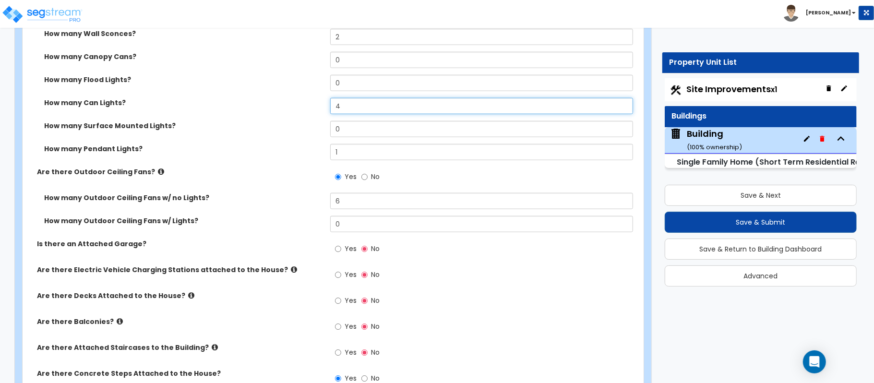
drag, startPoint x: 369, startPoint y: 110, endPoint x: 321, endPoint y: 107, distance: 47.6
click at [321, 107] on div "How many Can Lights? 4" at bounding box center [330, 109] width 615 height 23
type input "8"
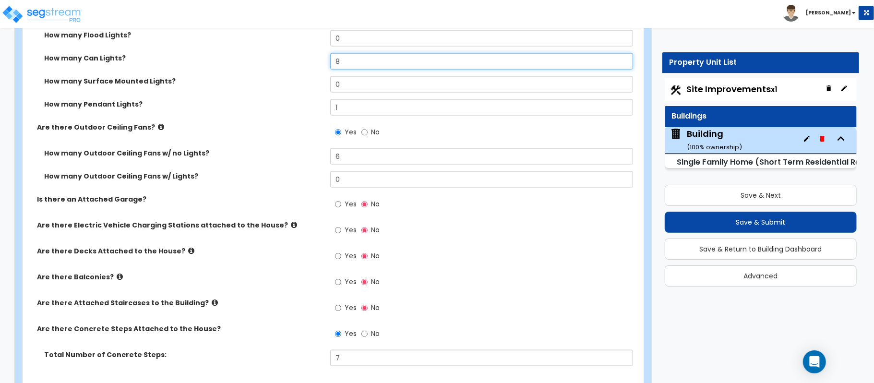
scroll to position [895, 0]
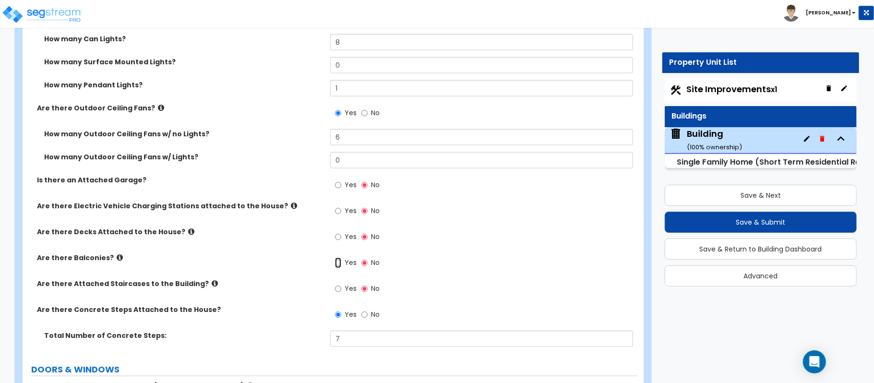
click at [338, 263] on input "Yes" at bounding box center [338, 263] width 6 height 11
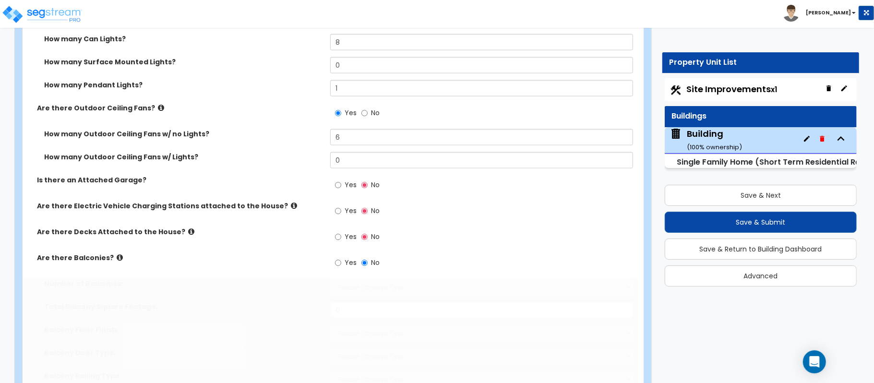
radio input "true"
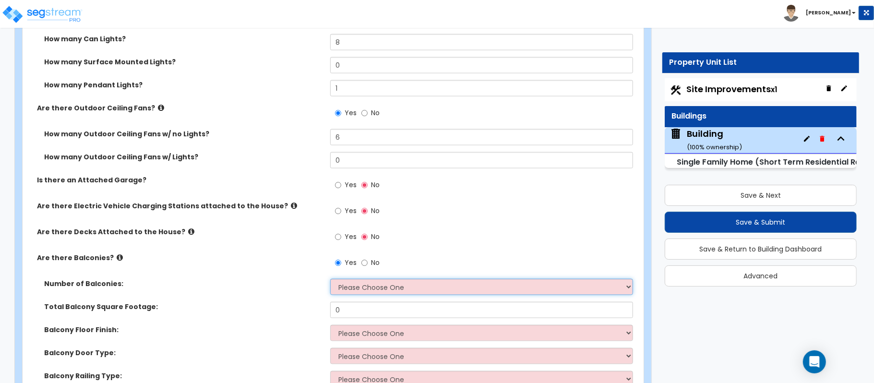
click at [340, 292] on select "Please Choose One 1 2 3 4 5" at bounding box center [481, 287] width 303 height 16
select select "1"
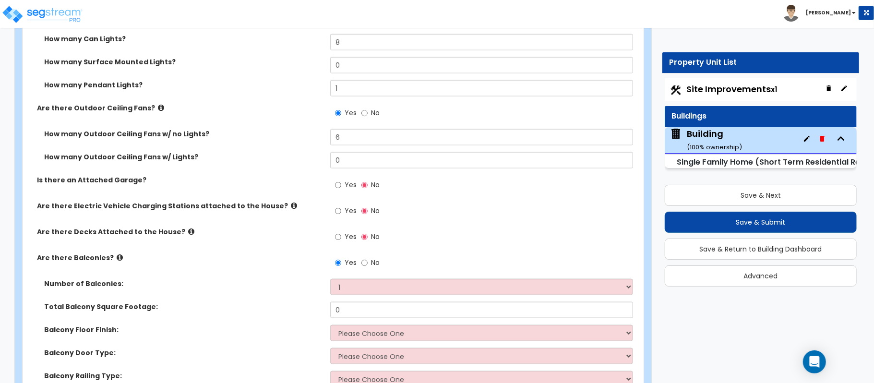
drag, startPoint x: 315, startPoint y: 294, endPoint x: 320, endPoint y: 299, distance: 7.2
click at [315, 294] on div "Number of Balconies: Please Choose One 1 2 3 4 5" at bounding box center [330, 290] width 615 height 23
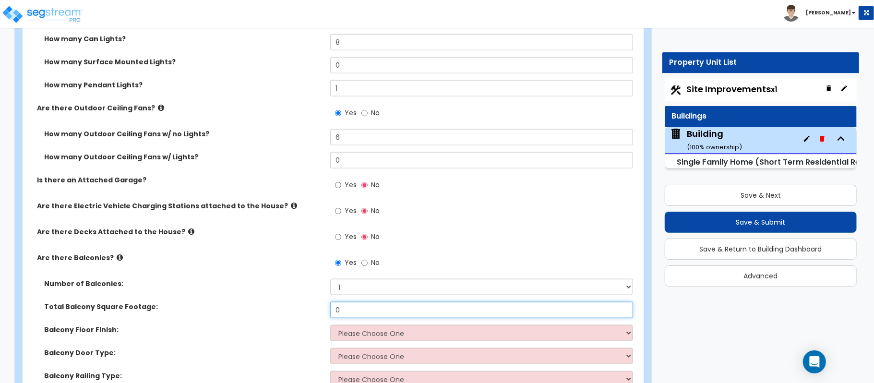
drag, startPoint x: 356, startPoint y: 316, endPoint x: 291, endPoint y: 313, distance: 64.8
click at [291, 313] on div "Total Balcony Square Footage: 0" at bounding box center [330, 313] width 615 height 23
type input "360"
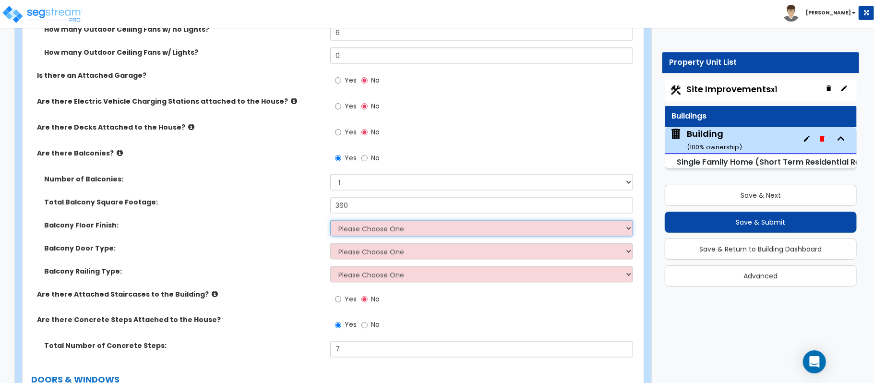
scroll to position [1023, 0]
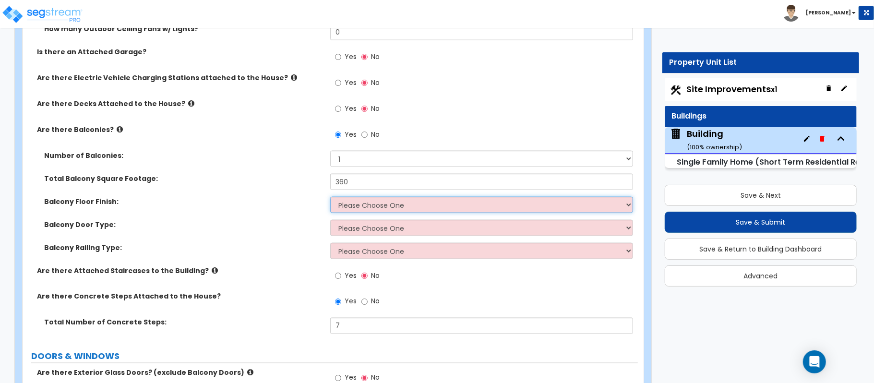
click at [399, 202] on select "Please Choose One Concrete Flooring Tile Flooring Resilient Laminate Flooring P…" at bounding box center [481, 205] width 303 height 16
select select "5"
click at [330, 198] on select "Please Choose One Concrete Flooring Tile Flooring Resilient Laminate Flooring P…" at bounding box center [481, 205] width 303 height 16
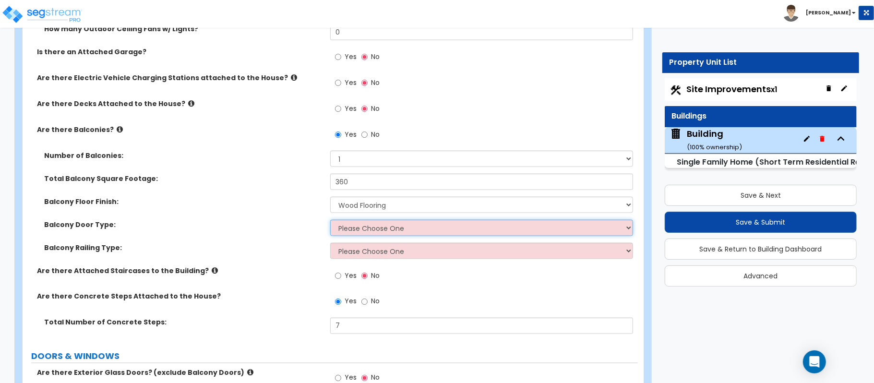
click at [392, 223] on select "Please Choose One Single Hinged Doors Double Hinged Doors Single French Doors D…" at bounding box center [481, 228] width 303 height 16
select select "4"
click at [330, 221] on select "Please Choose One Single Hinged Doors Double Hinged Doors Single French Doors D…" at bounding box center [481, 228] width 303 height 16
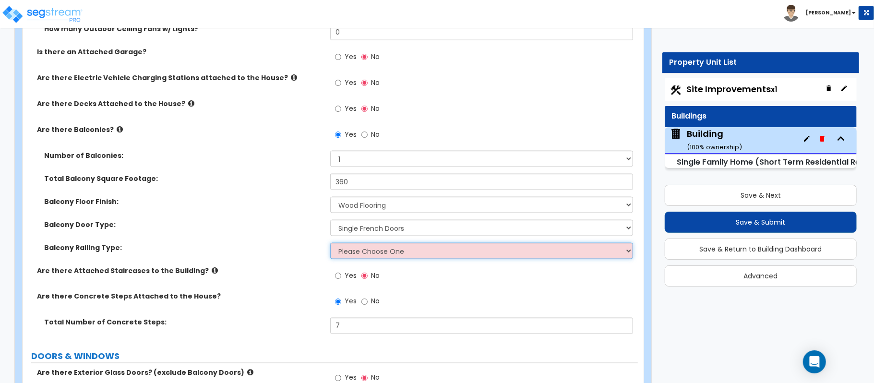
click at [398, 253] on select "Please Choose One Steel Aluminum Wood Glass and Metal Wrought Iron" at bounding box center [481, 251] width 303 height 16
select select "3"
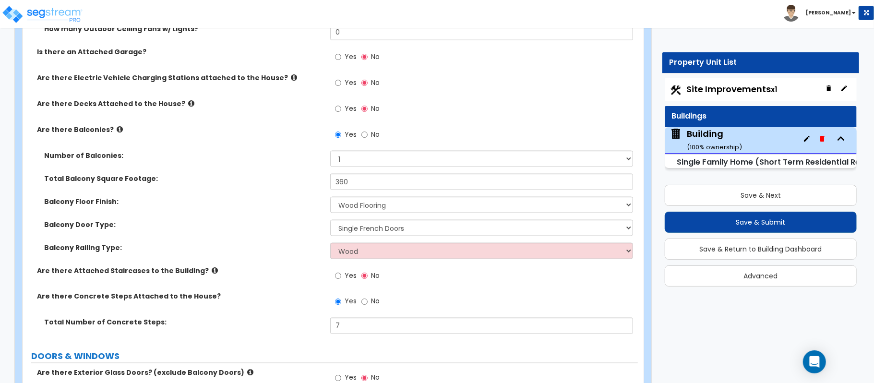
click at [267, 273] on label "Are there Attached Staircases to the Building?" at bounding box center [180, 271] width 286 height 10
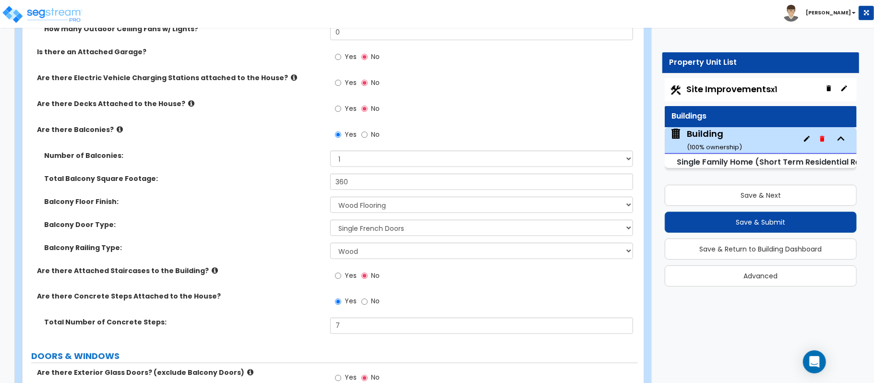
click at [212, 273] on icon at bounding box center [215, 270] width 6 height 7
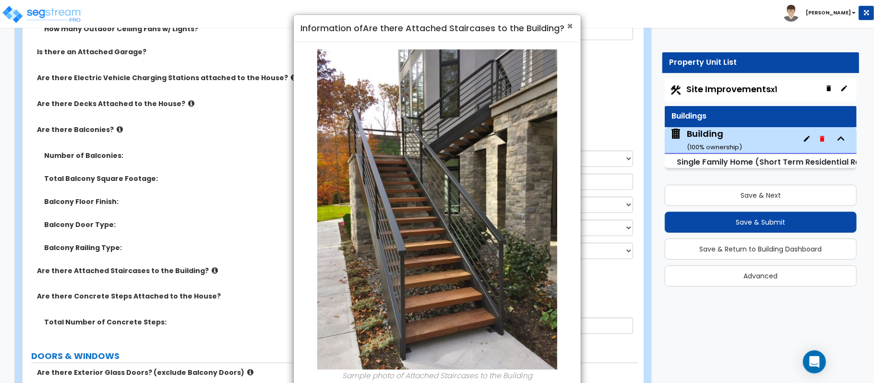
click at [570, 25] on span "×" at bounding box center [570, 26] width 6 height 14
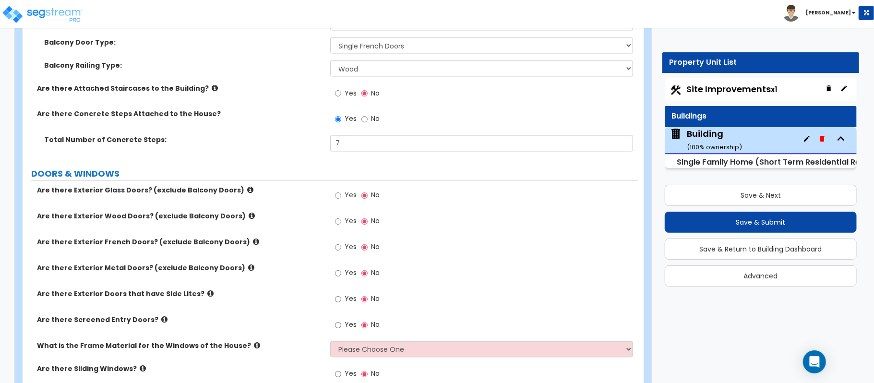
scroll to position [1215, 0]
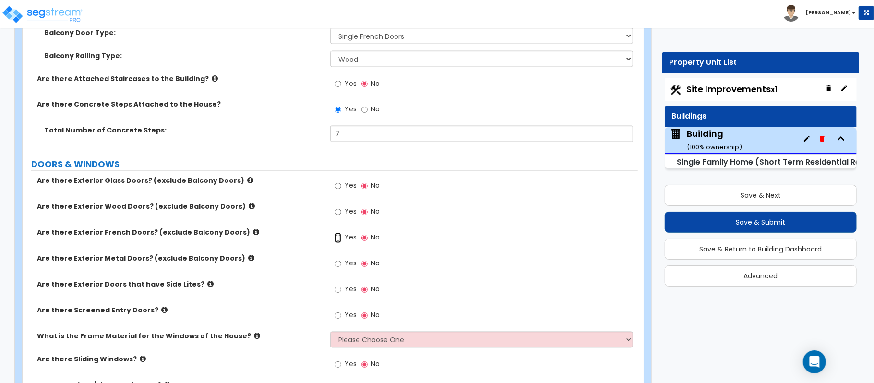
click at [337, 240] on input "Yes" at bounding box center [338, 238] width 6 height 11
radio input "true"
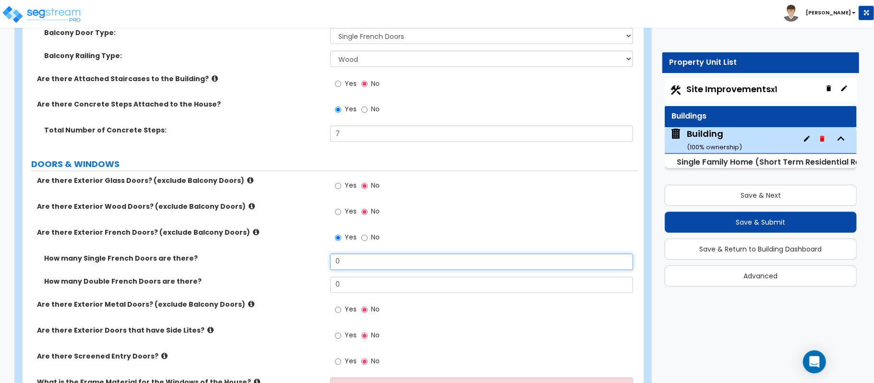
drag, startPoint x: 357, startPoint y: 264, endPoint x: 309, endPoint y: 260, distance: 48.1
click at [309, 260] on div "How many Single French Doors are there? 0" at bounding box center [330, 265] width 615 height 23
type input "1"
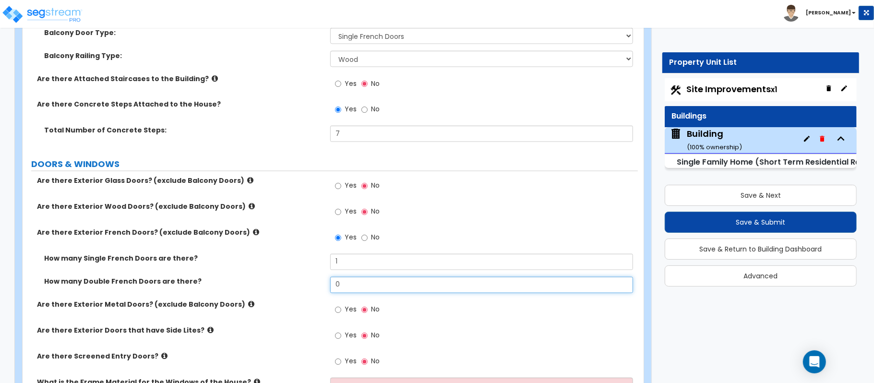
drag, startPoint x: 351, startPoint y: 280, endPoint x: 320, endPoint y: 277, distance: 30.8
click at [320, 277] on div "How many Single French Doors are there? 1 How many Double French Doors are ther…" at bounding box center [330, 277] width 601 height 46
drag, startPoint x: 348, startPoint y: 289, endPoint x: 315, endPoint y: 291, distance: 33.2
click at [315, 291] on div "How many Double French Doors are there? 1" at bounding box center [330, 288] width 615 height 23
type input "2"
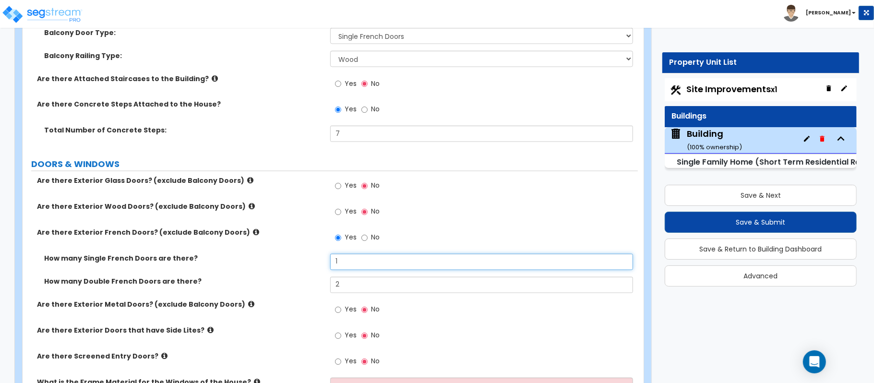
drag, startPoint x: 345, startPoint y: 260, endPoint x: 324, endPoint y: 265, distance: 21.9
click at [324, 265] on div "How many Single French Doors are there? 1" at bounding box center [330, 265] width 615 height 23
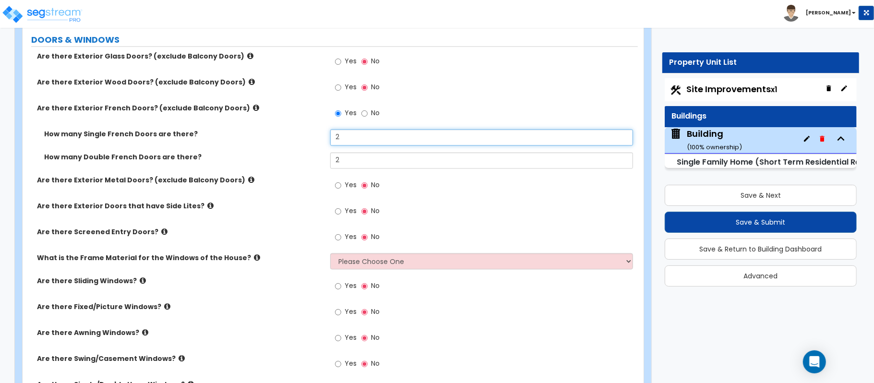
scroll to position [1343, 0]
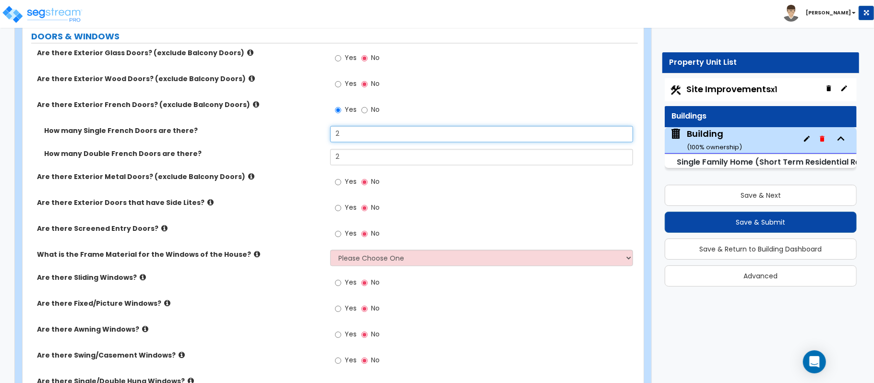
type input "2"
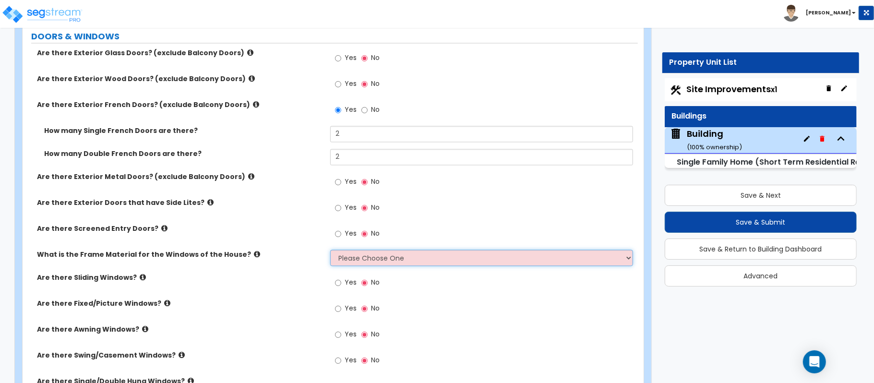
click at [352, 257] on select "Please Choose One Vinyl Aluminum Wood" at bounding box center [481, 257] width 303 height 16
select select "3"
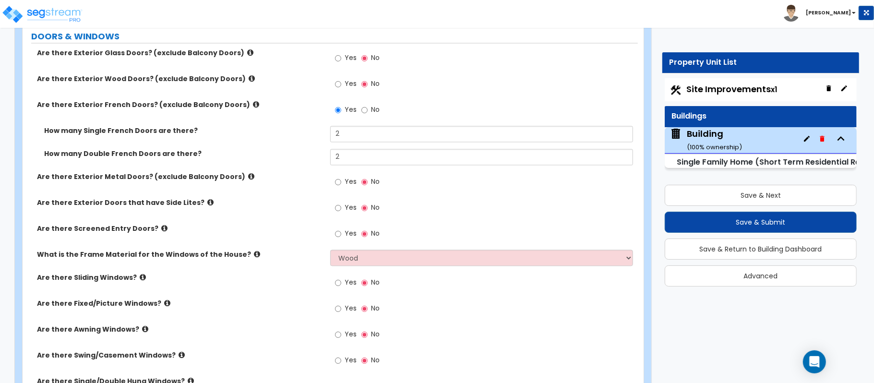
click at [306, 295] on div "Are there Sliding Windows? Yes No" at bounding box center [330, 286] width 615 height 26
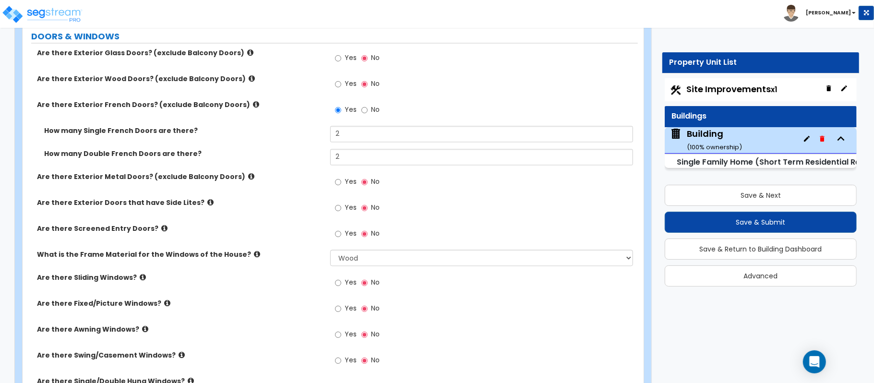
scroll to position [1407, 0]
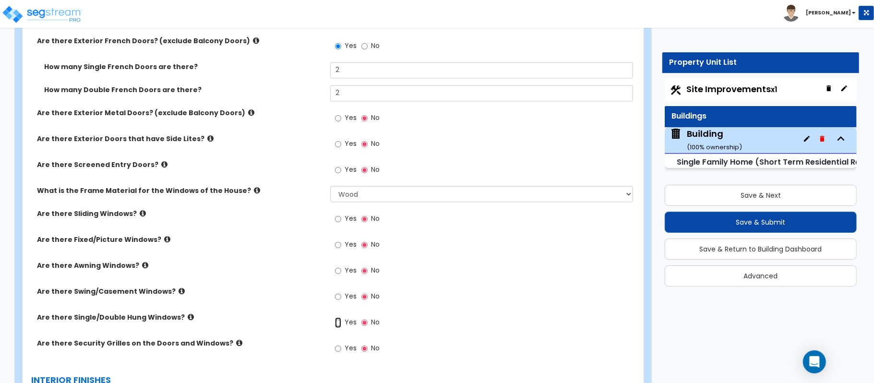
click at [338, 322] on input "Yes" at bounding box center [338, 322] width 6 height 11
radio input "true"
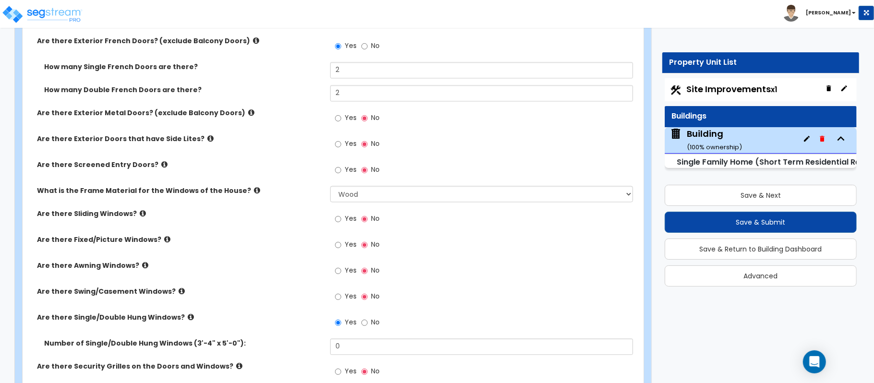
click at [188, 317] on icon at bounding box center [191, 316] width 6 height 7
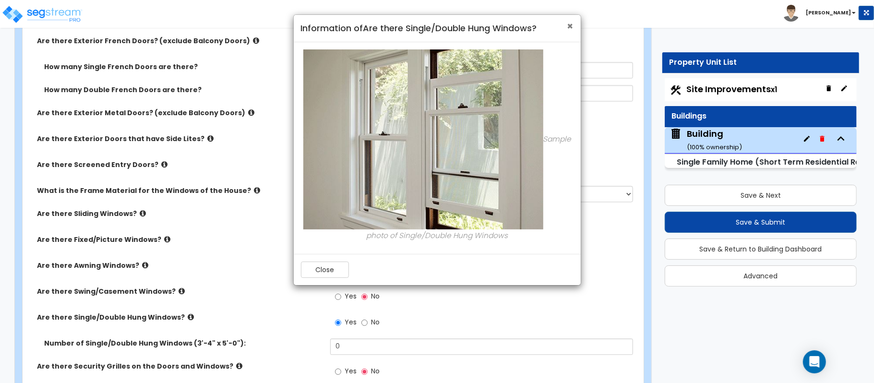
click at [569, 24] on span "×" at bounding box center [570, 26] width 6 height 14
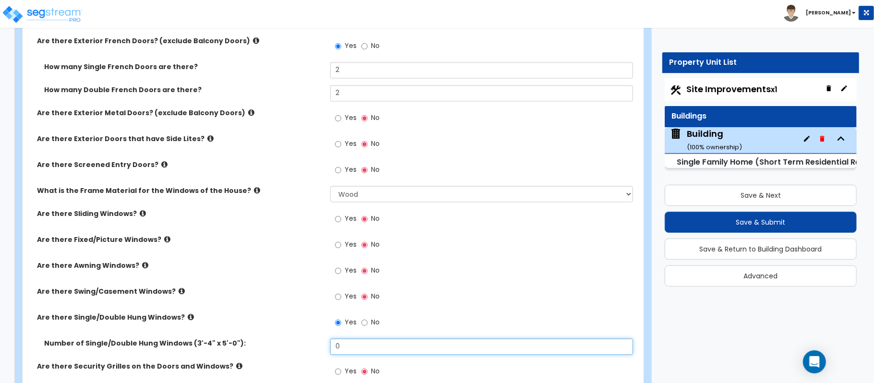
drag, startPoint x: 350, startPoint y: 353, endPoint x: 275, endPoint y: 343, distance: 75.6
click at [275, 343] on div "Number of Single/Double Hung Windows (3'-4" x 5'-0"): 0" at bounding box center [330, 349] width 615 height 23
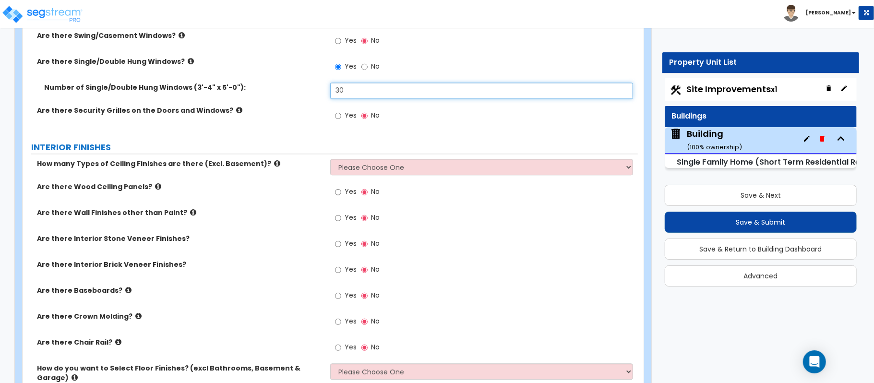
type input "30"
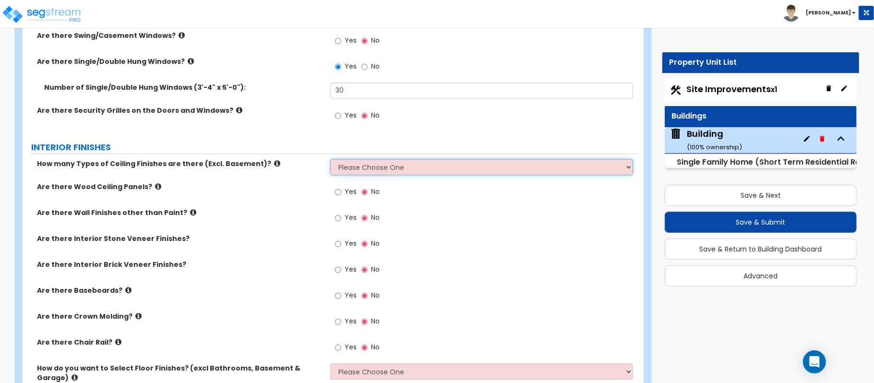
drag, startPoint x: 380, startPoint y: 171, endPoint x: 363, endPoint y: 174, distance: 17.4
click at [380, 171] on select "Please Choose One 1 2 3" at bounding box center [481, 167] width 303 height 16
select select "1"
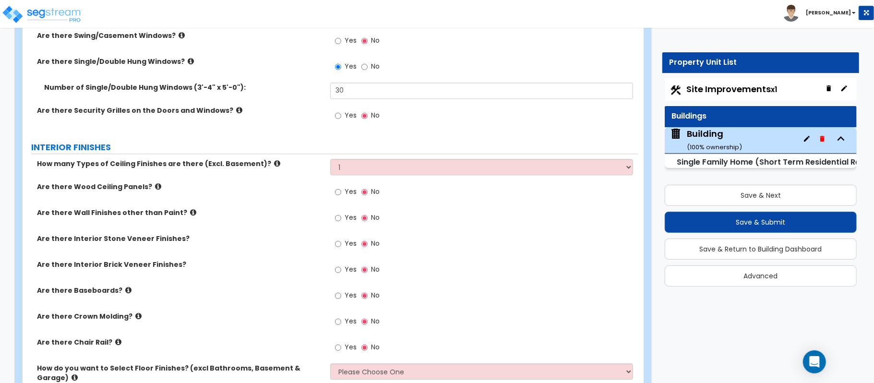
click at [285, 194] on div "Are there Wood Ceiling Panels? Yes No" at bounding box center [330, 195] width 615 height 26
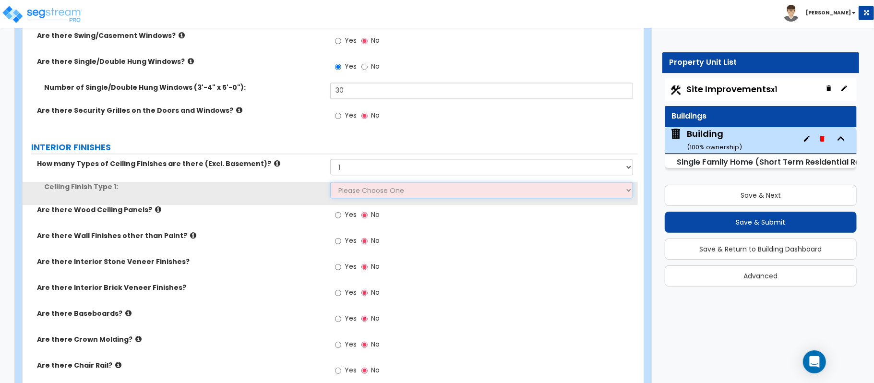
click at [349, 198] on select "Please Choose One Drop Ceiling Drywall Ceiling Open Ceiling" at bounding box center [481, 190] width 303 height 16
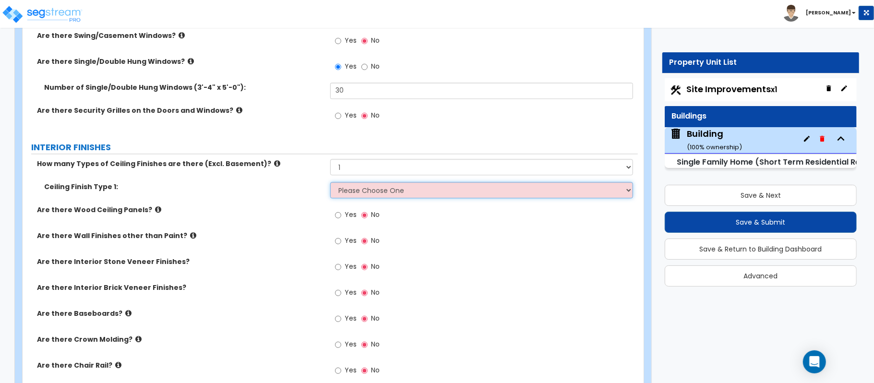
select select "2"
click at [330, 183] on select "Please Choose One Drop Ceiling Drywall Ceiling Open Ceiling" at bounding box center [481, 190] width 303 height 16
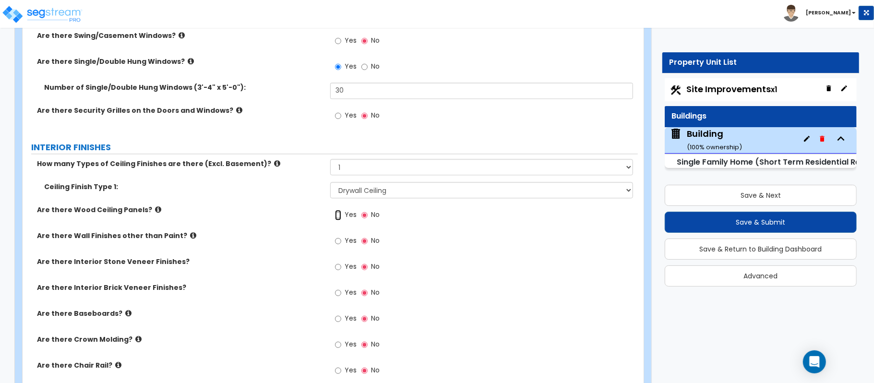
click at [340, 217] on input "Yes" at bounding box center [338, 215] width 6 height 11
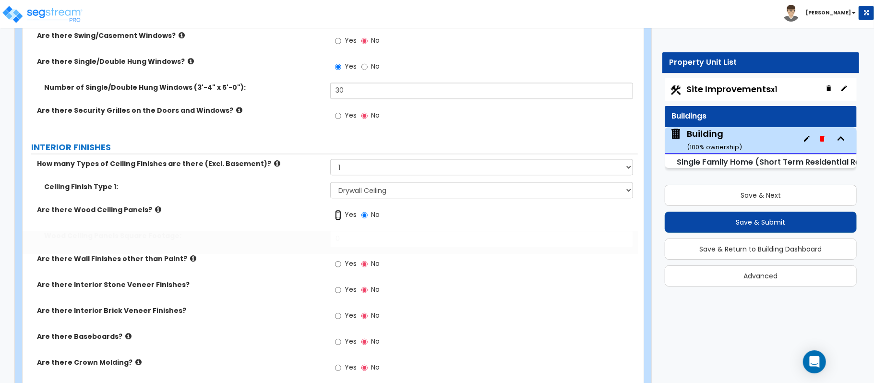
radio input "true"
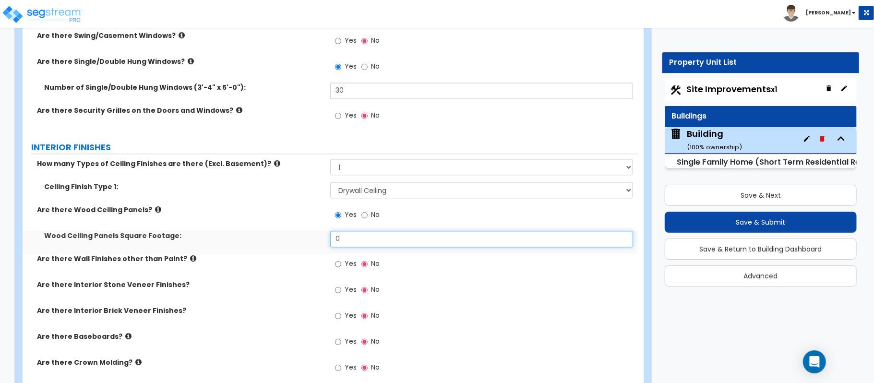
drag, startPoint x: 356, startPoint y: 246, endPoint x: 309, endPoint y: 235, distance: 47.7
click at [305, 244] on div "Wood Ceiling Panels Square Footage: 0" at bounding box center [330, 242] width 615 height 23
type input "1,000"
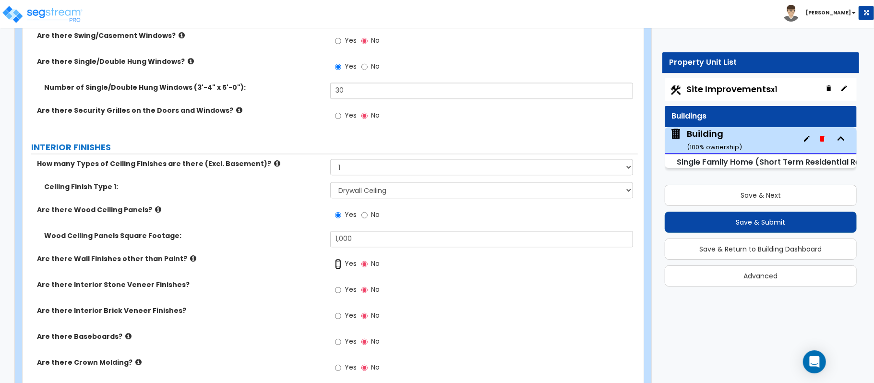
click at [337, 268] on input "Yes" at bounding box center [338, 264] width 6 height 11
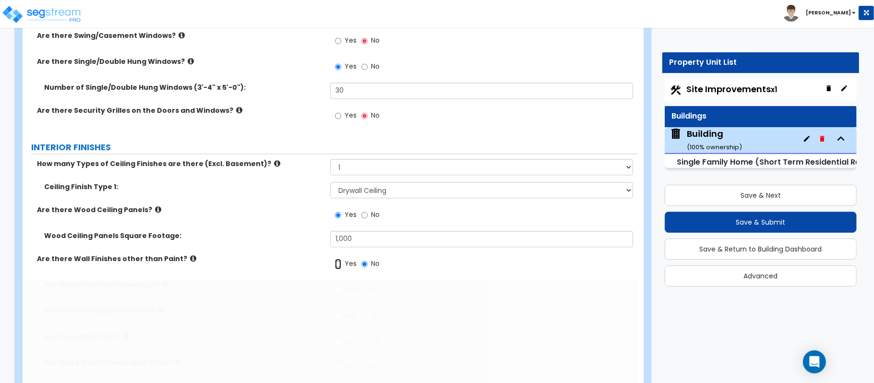
radio input "true"
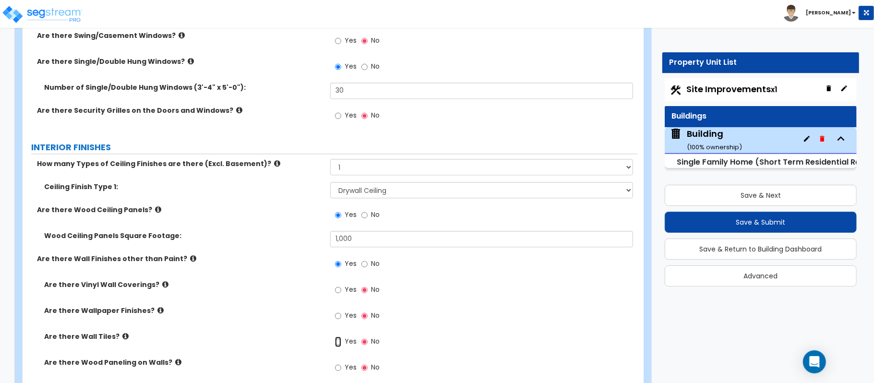
click at [338, 344] on input "Yes" at bounding box center [338, 341] width 6 height 11
radio input "true"
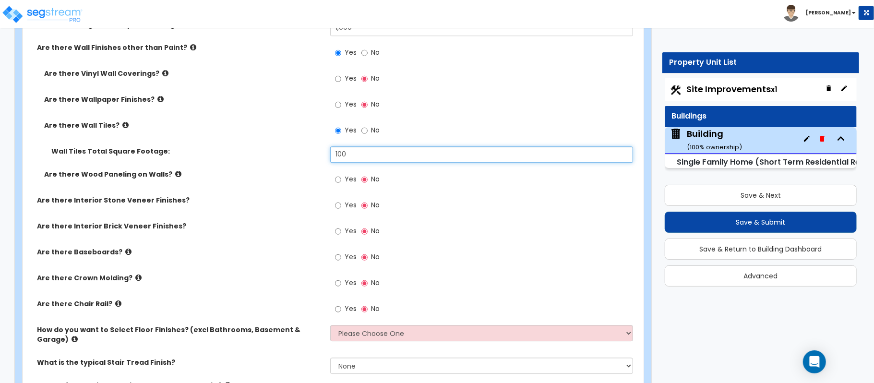
scroll to position [1919, 0]
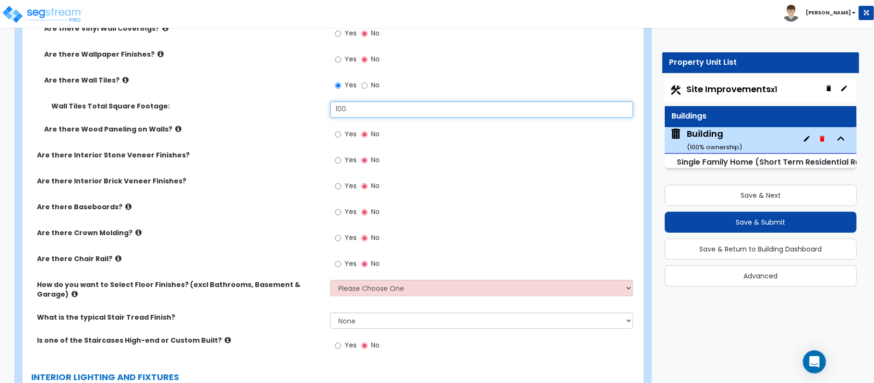
type input "100"
click at [343, 213] on label "Yes" at bounding box center [346, 213] width 22 height 16
click at [341, 213] on input "Yes" at bounding box center [338, 212] width 6 height 11
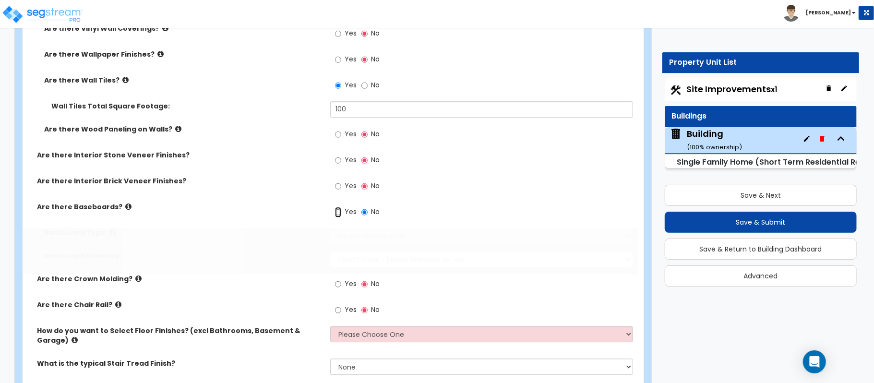
radio input "true"
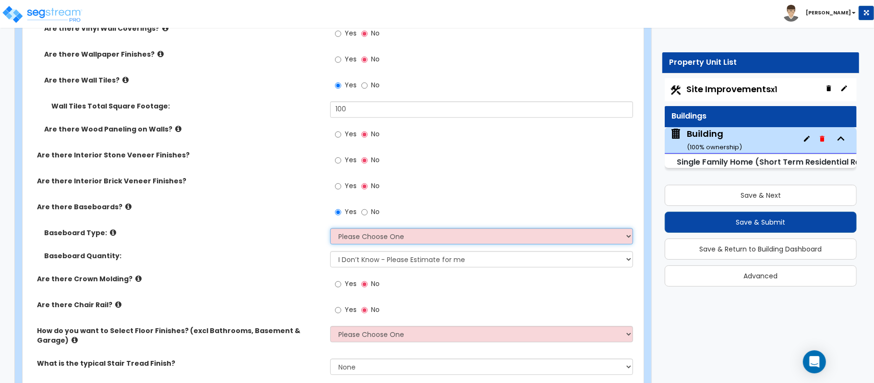
click at [355, 240] on select "Please Choose One Wood Vinyl Carpet Tile" at bounding box center [481, 236] width 303 height 16
select select "1"
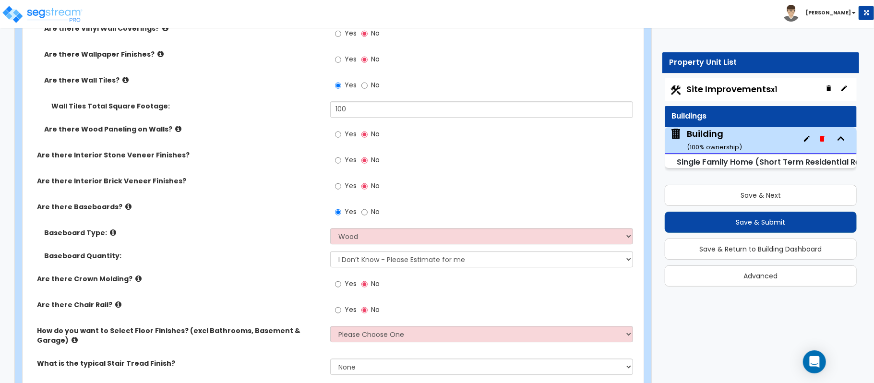
click at [309, 242] on div "Baseboard Type: Please Choose One Wood Vinyl Carpet Tile" at bounding box center [330, 239] width 615 height 23
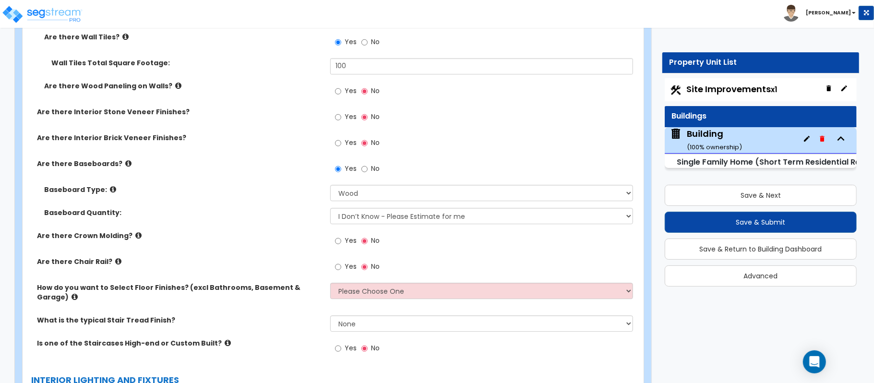
scroll to position [1983, 0]
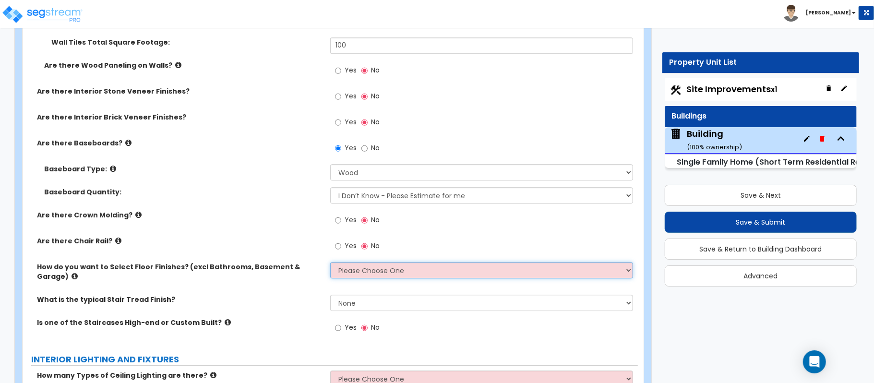
click at [371, 271] on select "Please Choose One I want to Select Floor Finishes for the Areas of the House I …" at bounding box center [481, 270] width 303 height 16
select select "2"
click at [330, 263] on select "Please Choose One I want to Select Floor Finishes for the Areas of the House I …" at bounding box center [481, 270] width 303 height 16
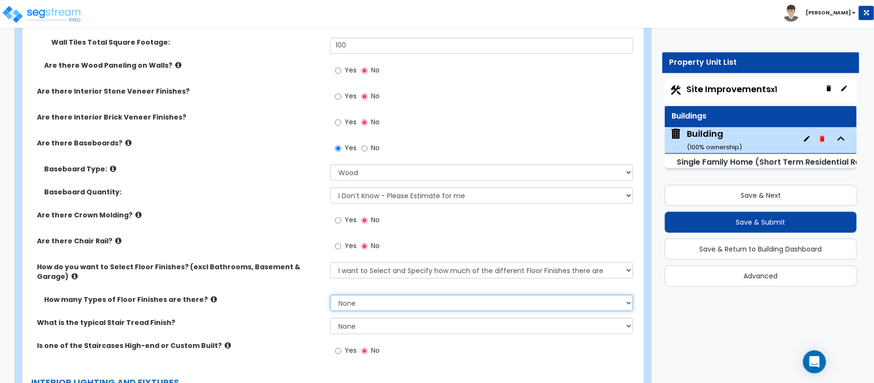
click at [376, 295] on select "None 1 2 3 4" at bounding box center [481, 303] width 303 height 16
select select "1"
click at [330, 295] on select "None 1 2 3 4" at bounding box center [481, 303] width 303 height 16
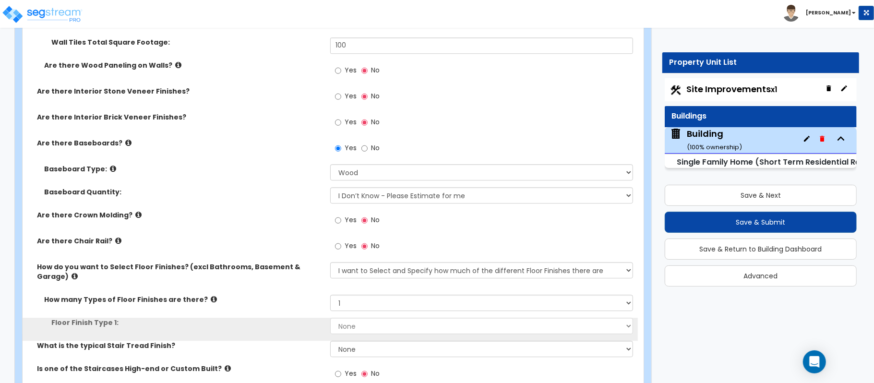
click at [367, 329] on div "Floor Finish Type 1: None Tile Flooring Hardwood Flooring Resilient Laminate Fl…" at bounding box center [330, 329] width 615 height 23
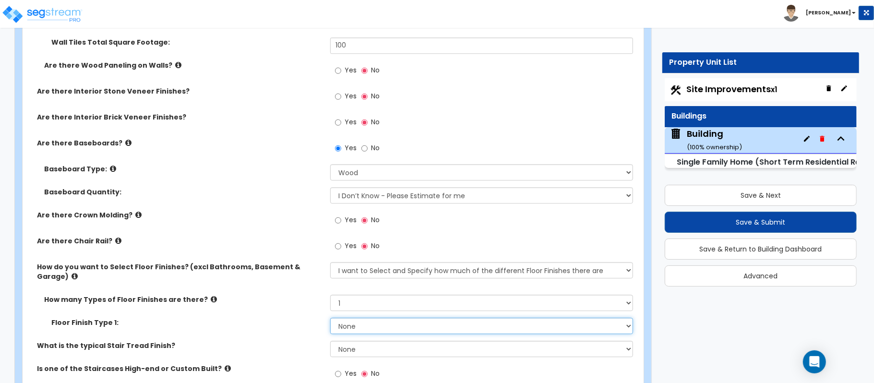
click at [369, 319] on select "None Tile Flooring Hardwood Flooring Resilient Laminate Flooring VCT Flooring S…" at bounding box center [481, 326] width 303 height 16
select select "2"
click at [330, 318] on select "None Tile Flooring Hardwood Flooring Resilient Laminate Flooring VCT Flooring S…" at bounding box center [481, 326] width 303 height 16
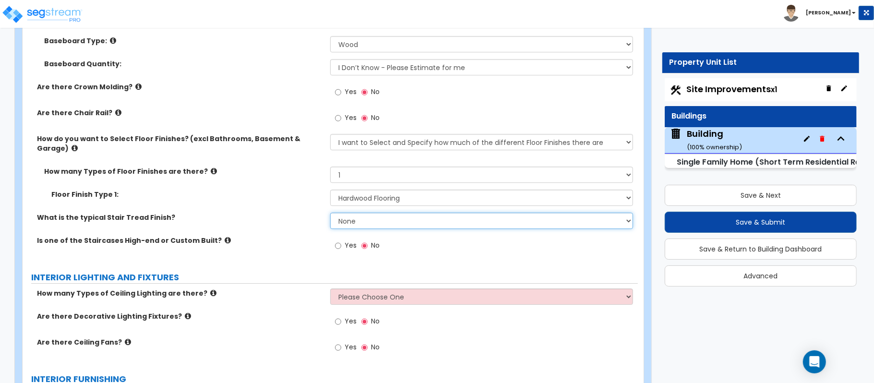
click at [407, 214] on select "None Tile Wood Laminate VCT Sheet Carpet Sheet Vinyl Carpet Tile" at bounding box center [481, 221] width 303 height 16
select select "2"
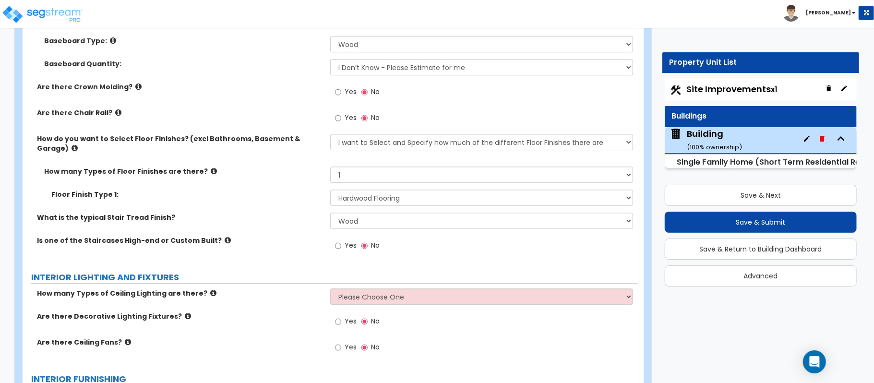
click at [298, 220] on div "What is the typical Stair Tread Finish? None Tile Wood Laminate VCT Sheet Carpe…" at bounding box center [330, 224] width 615 height 23
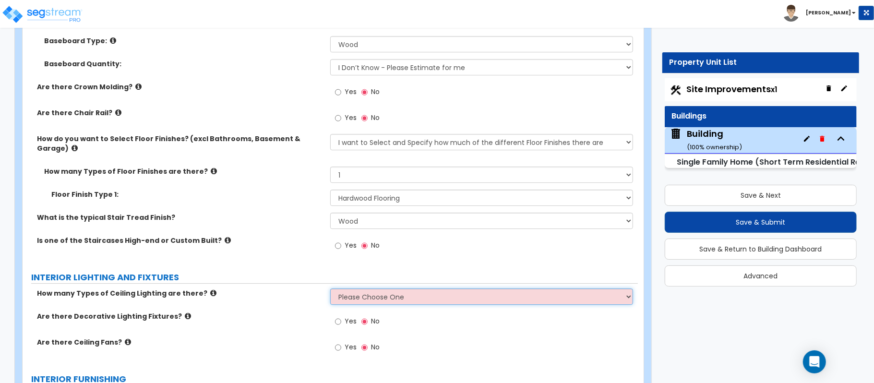
drag, startPoint x: 345, startPoint y: 293, endPoint x: 318, endPoint y: 290, distance: 27.9
click at [345, 293] on select "Please Choose One 1 2 3" at bounding box center [481, 296] width 303 height 16
select select "1"
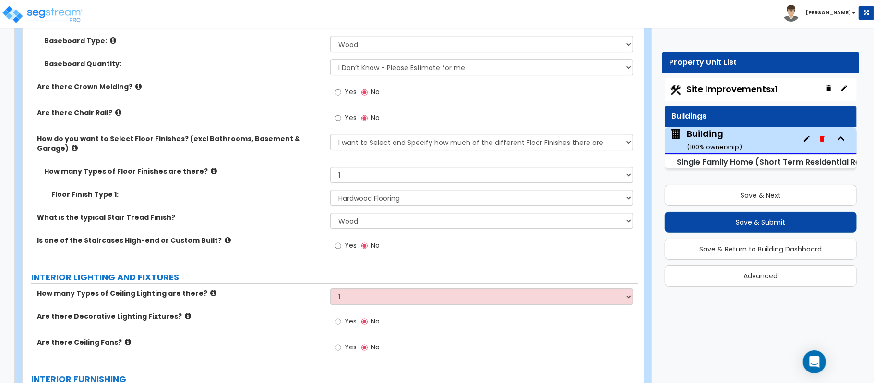
click at [286, 289] on label "How many Types of Ceiling Lighting are there?" at bounding box center [180, 293] width 286 height 10
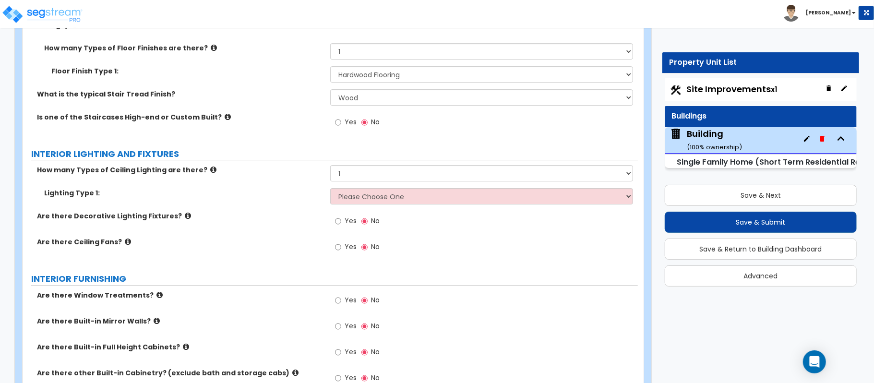
scroll to position [2239, 0]
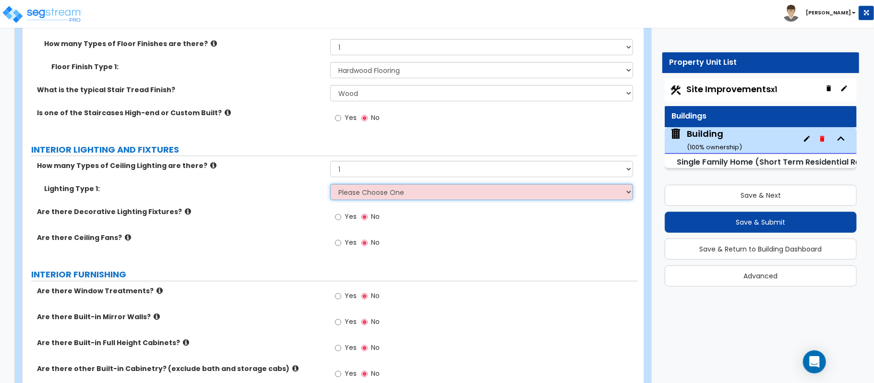
click at [388, 185] on select "Please Choose One LED Surface-Mounted LED Recessed Fluorescent Surface-Mounted …" at bounding box center [481, 192] width 303 height 16
select select "5"
click at [330, 184] on select "Please Choose One LED Surface-Mounted LED Recessed Fluorescent Surface-Mounted …" at bounding box center [481, 192] width 303 height 16
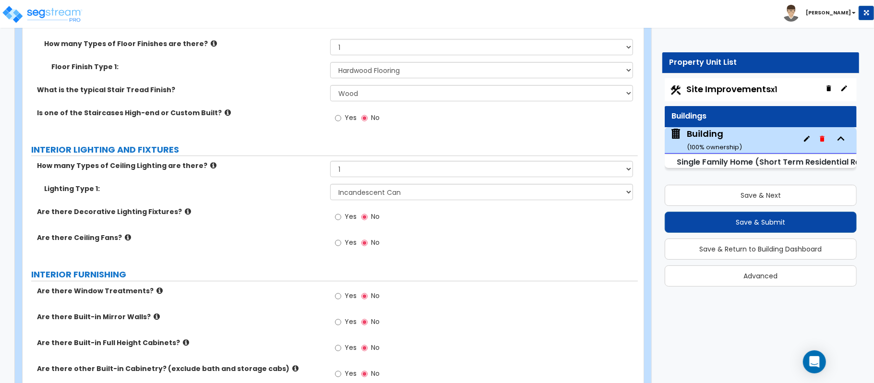
click at [342, 213] on label "Yes" at bounding box center [346, 218] width 22 height 16
click at [341, 213] on input "Yes" at bounding box center [338, 217] width 6 height 11
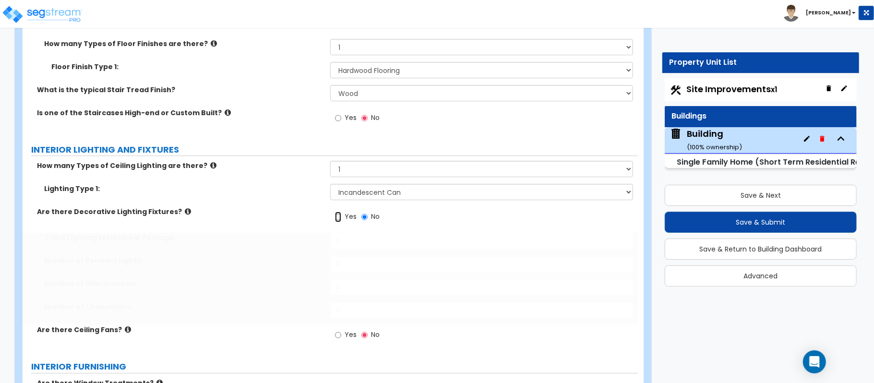
radio input "true"
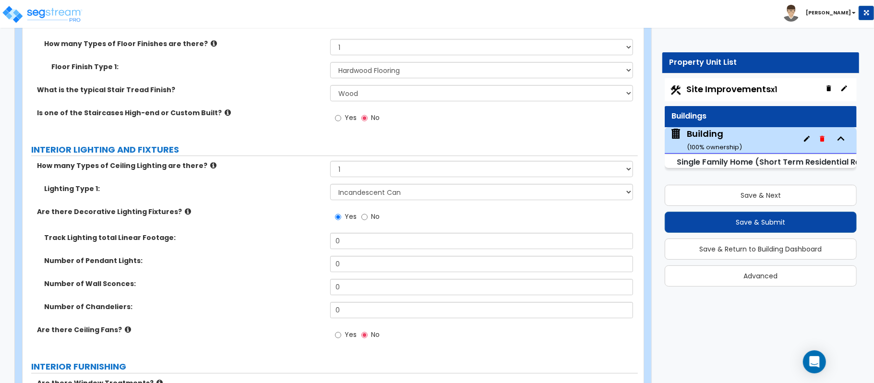
drag, startPoint x: 354, startPoint y: 311, endPoint x: 328, endPoint y: 306, distance: 26.4
click at [328, 306] on div "Number of Chandeliers: 0" at bounding box center [330, 313] width 615 height 23
drag, startPoint x: 354, startPoint y: 296, endPoint x: 298, endPoint y: 295, distance: 55.7
click at [298, 302] on div "Number of Chandeliers: 0" at bounding box center [330, 313] width 615 height 23
type input "1"
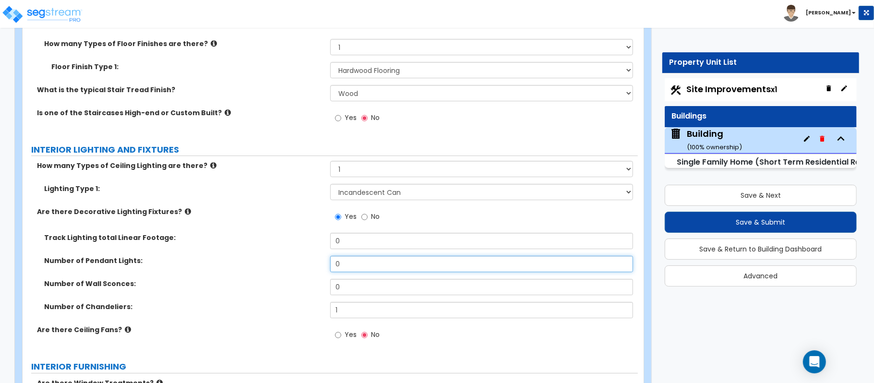
drag, startPoint x: 349, startPoint y: 249, endPoint x: 301, endPoint y: 249, distance: 48.0
click at [301, 256] on div "Number of Pendant Lights: 0" at bounding box center [330, 267] width 615 height 23
drag, startPoint x: 341, startPoint y: 255, endPoint x: 302, endPoint y: 256, distance: 38.4
click at [302, 256] on div "Number of Pendant Lights: 2" at bounding box center [330, 267] width 615 height 23
drag, startPoint x: 344, startPoint y: 254, endPoint x: 294, endPoint y: 254, distance: 50.4
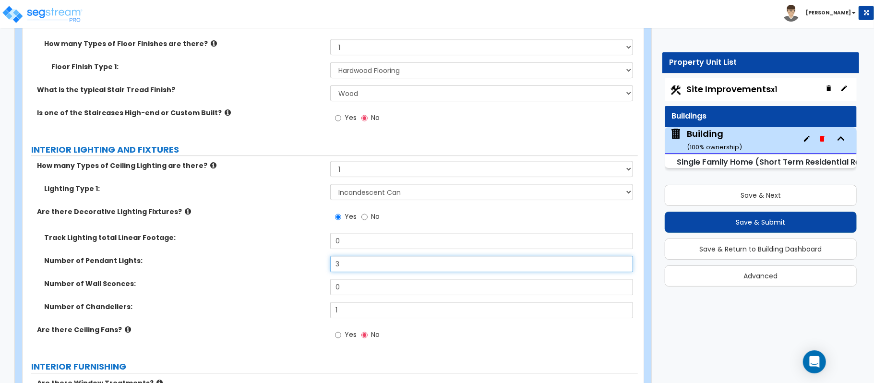
click at [294, 256] on div "Number of Pendant Lights: 3" at bounding box center [330, 267] width 615 height 23
drag, startPoint x: 344, startPoint y: 258, endPoint x: 290, endPoint y: 252, distance: 54.0
click at [290, 256] on div "Number of Pendant Lights: 4" at bounding box center [330, 267] width 615 height 23
type input "5"
drag, startPoint x: 371, startPoint y: 275, endPoint x: 298, endPoint y: 276, distance: 72.9
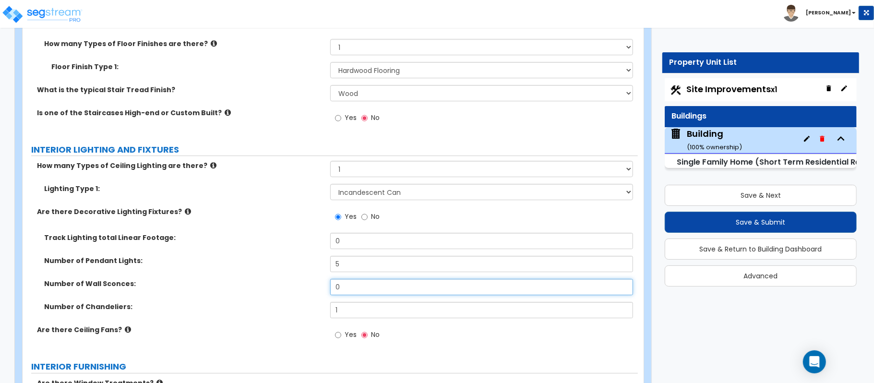
click at [298, 279] on div "Number of Wall Sconces: 0" at bounding box center [330, 290] width 615 height 23
type input "4"
drag, startPoint x: 349, startPoint y: 250, endPoint x: 296, endPoint y: 258, distance: 53.8
click at [296, 258] on div "Number of Pendant Lights: 5" at bounding box center [330, 267] width 615 height 23
drag, startPoint x: 362, startPoint y: 253, endPoint x: 300, endPoint y: 253, distance: 61.4
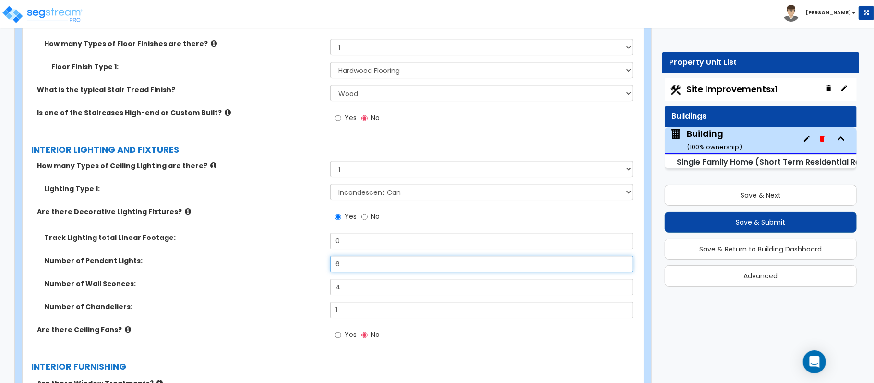
click at [300, 256] on div "Number of Pendant Lights: 6" at bounding box center [330, 267] width 615 height 23
click at [300, 256] on div "Number of Pendant Lights: 7" at bounding box center [330, 267] width 615 height 23
type input "8"
drag, startPoint x: 350, startPoint y: 280, endPoint x: 309, endPoint y: 275, distance: 41.1
click at [309, 279] on div "Number of Wall Sconces: 4" at bounding box center [330, 290] width 615 height 23
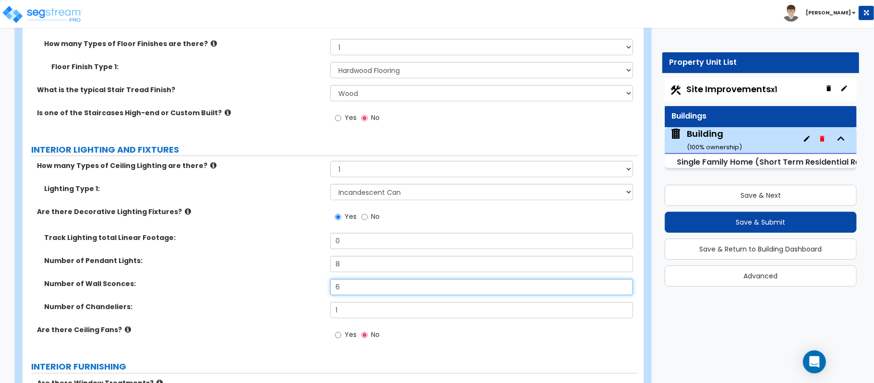
type input "6"
drag, startPoint x: 358, startPoint y: 253, endPoint x: 300, endPoint y: 258, distance: 58.2
click at [300, 258] on div "Number of Pendant Lights: 8" at bounding box center [330, 267] width 615 height 23
type input "10"
type input "7"
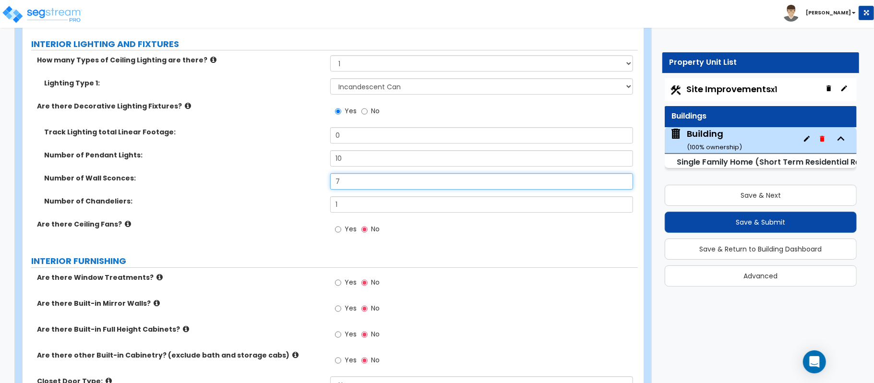
scroll to position [2367, 0]
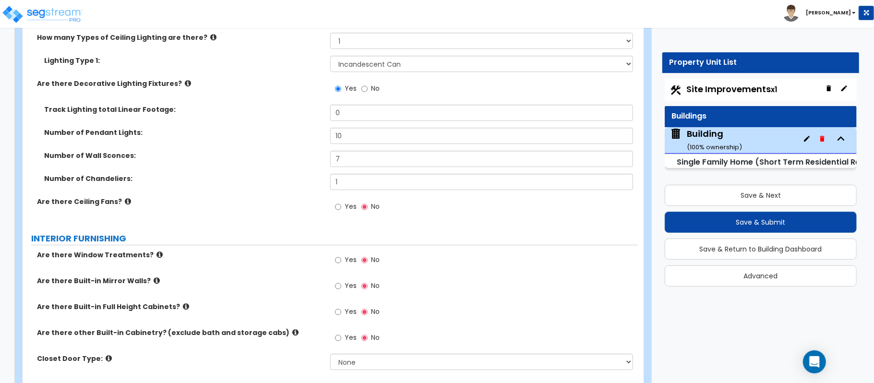
click at [342, 204] on label "Yes" at bounding box center [346, 208] width 22 height 16
click at [341, 204] on input "Yes" at bounding box center [338, 207] width 6 height 11
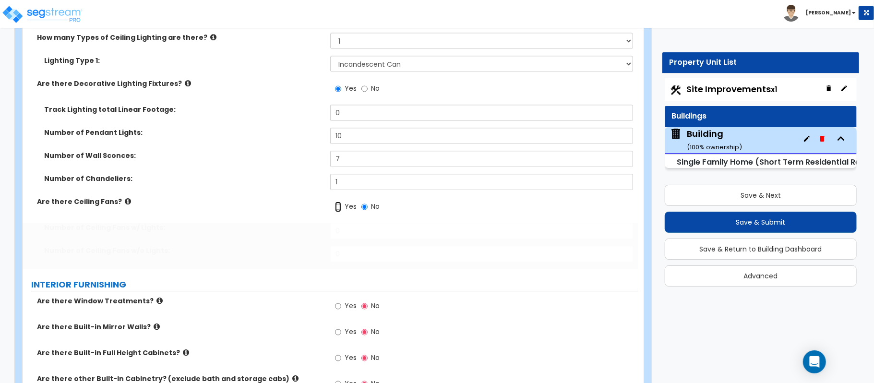
radio input "true"
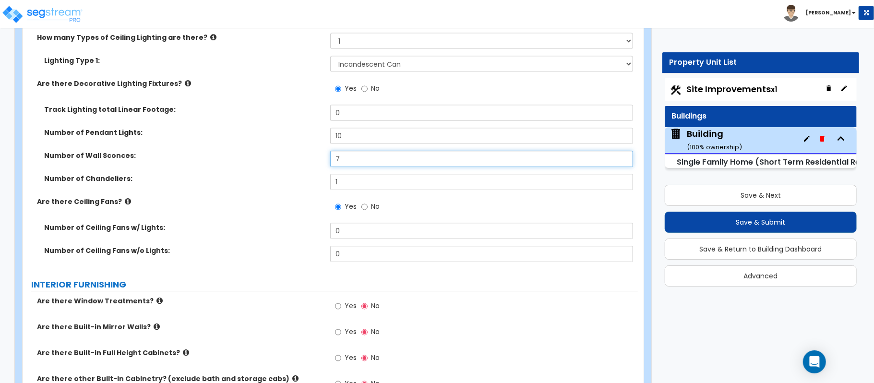
click at [352, 156] on input "7" at bounding box center [481, 159] width 303 height 16
type input "8"
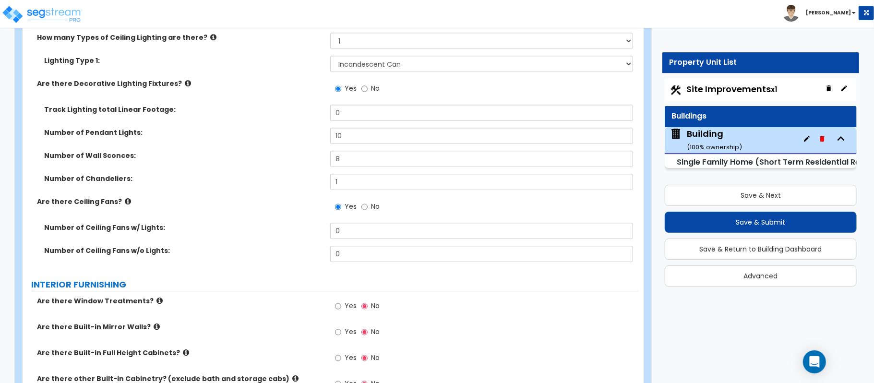
click at [360, 202] on div "Yes No" at bounding box center [357, 208] width 54 height 22
click at [365, 202] on input "No" at bounding box center [364, 207] width 6 height 11
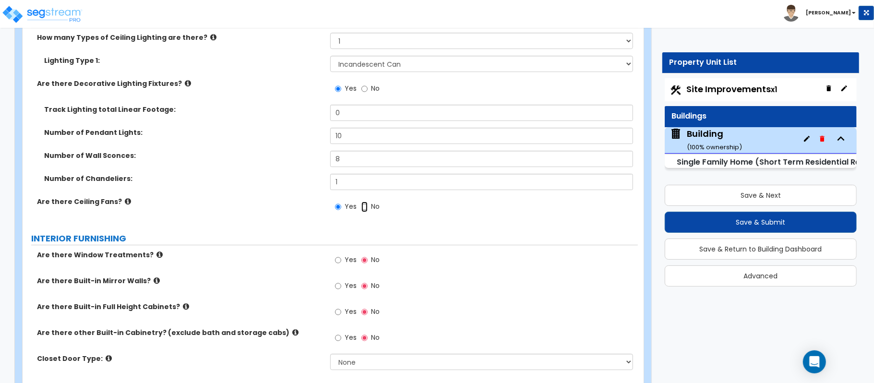
radio input "false"
radio input "true"
click at [344, 253] on label "Yes" at bounding box center [346, 261] width 22 height 16
click at [341, 255] on input "Yes" at bounding box center [338, 260] width 6 height 11
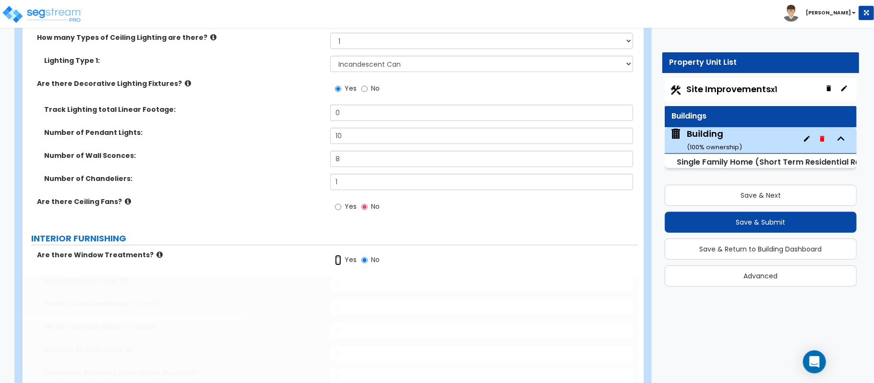
radio input "true"
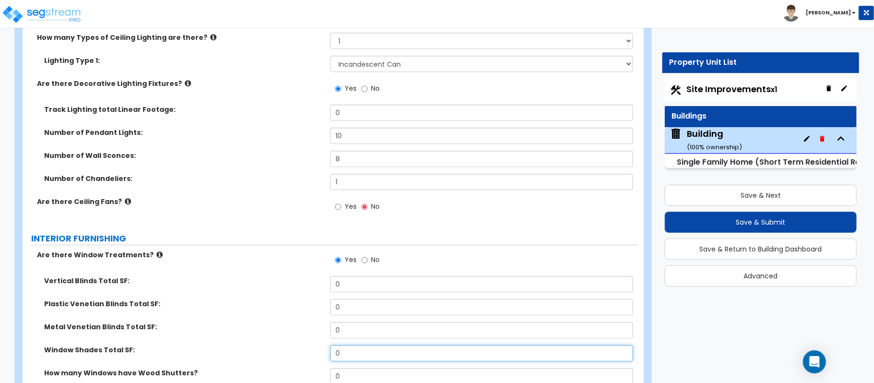
drag, startPoint x: 357, startPoint y: 346, endPoint x: 309, endPoint y: 341, distance: 48.3
click at [309, 345] on div "Window Shades Total SF: 0" at bounding box center [330, 356] width 615 height 23
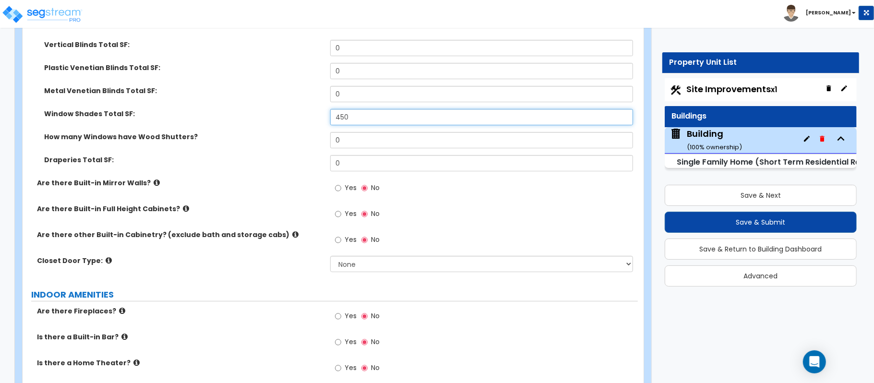
scroll to position [2622, 0]
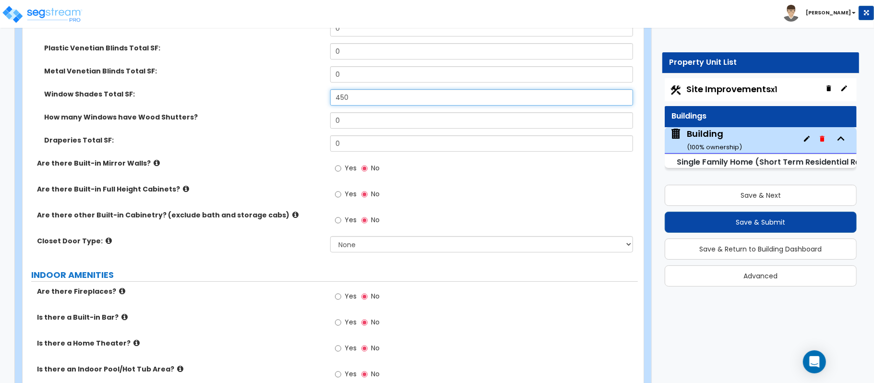
type input "450"
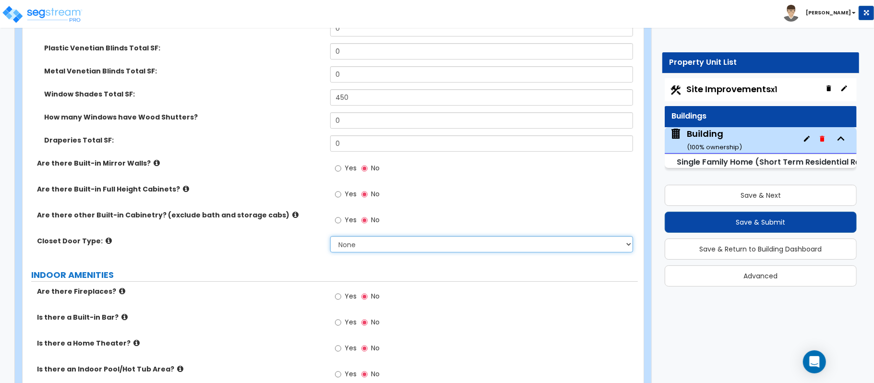
click at [361, 241] on select "None Bi-fold Louvered Doors Bi-fold Panel Doors Sliding Doors Hinged Wood Door" at bounding box center [481, 244] width 303 height 16
select select "3"
click at [330, 236] on select "None Bi-fold Louvered Doors Bi-fold Panel Doors Sliding Doors Hinged Wood Door" at bounding box center [481, 244] width 303 height 16
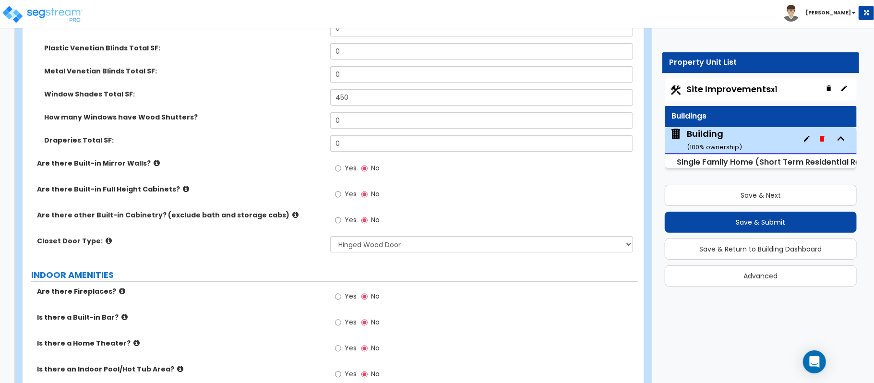
click at [256, 246] on div "Closet Door Type: None Bi-fold Louvered Doors Bi-fold Panel Doors Sliding Doors…" at bounding box center [330, 247] width 615 height 23
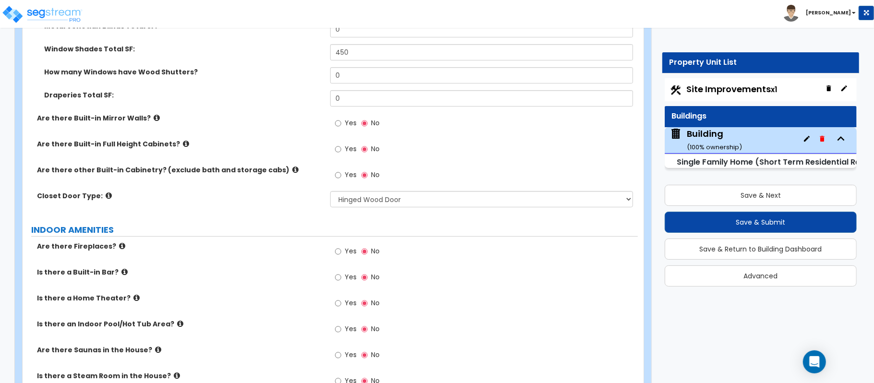
scroll to position [2687, 0]
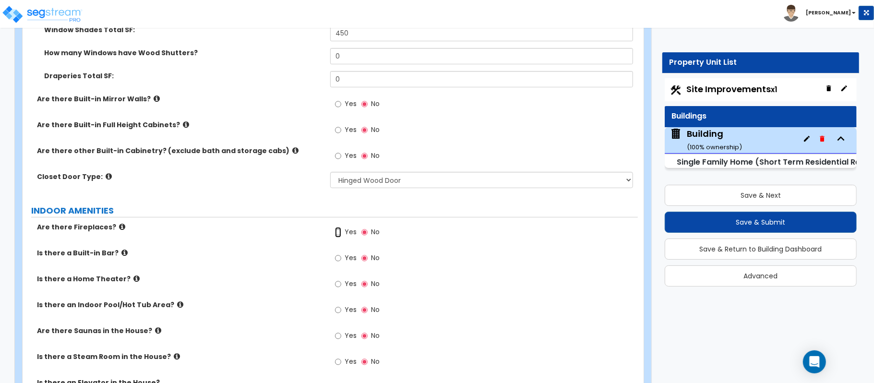
click at [340, 228] on input "Yes" at bounding box center [338, 232] width 6 height 11
radio input "true"
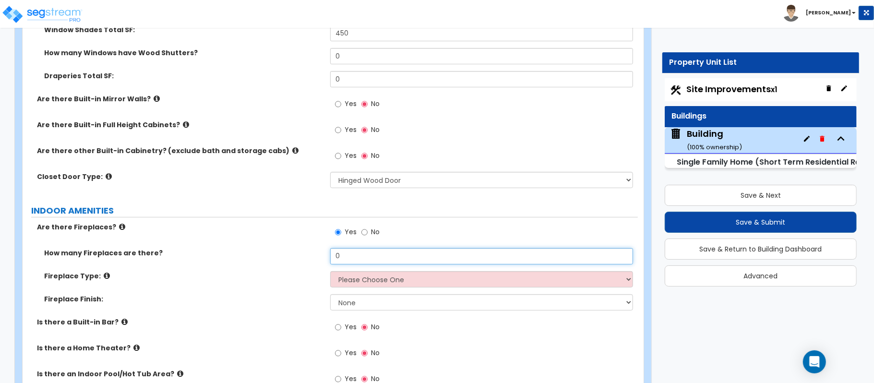
drag, startPoint x: 335, startPoint y: 252, endPoint x: 296, endPoint y: 252, distance: 38.9
click at [296, 252] on div "How many Fireplaces are there? 0" at bounding box center [330, 259] width 615 height 23
type input "1"
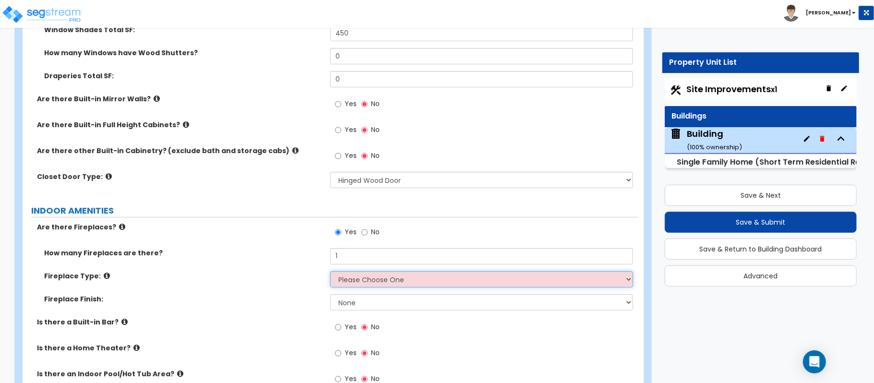
click at [350, 273] on select "Please Choose One Built-in Electric Fireplace Built-in Gas Fireplace Built-in W…" at bounding box center [481, 279] width 303 height 16
select select "2"
click at [330, 271] on select "Please Choose One Built-in Electric Fireplace Built-in Gas Fireplace Built-in W…" at bounding box center [481, 279] width 303 height 16
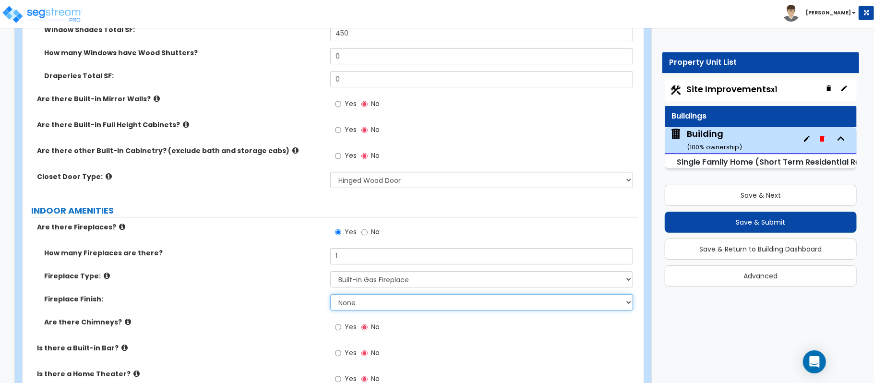
click at [366, 296] on select "None Brick Stone Tile Painted Molding" at bounding box center [481, 302] width 303 height 16
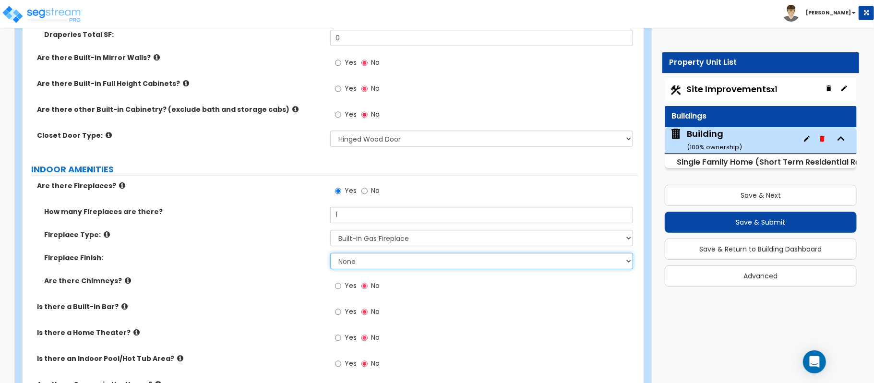
scroll to position [2751, 0]
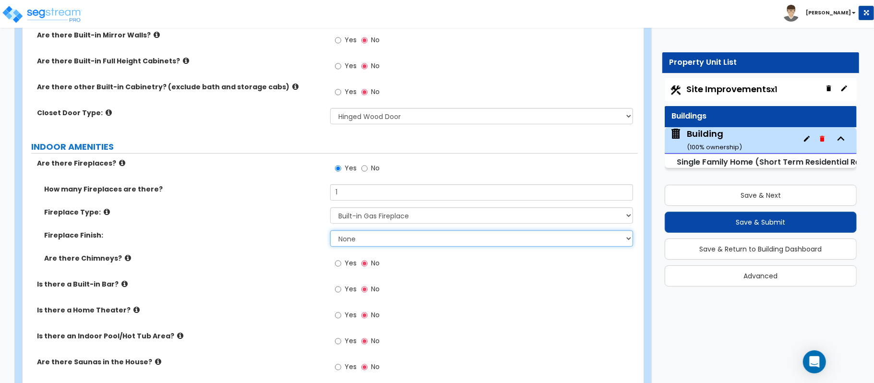
click at [377, 230] on select "None Brick Stone Tile Painted Molding" at bounding box center [481, 238] width 303 height 16
select select "2"
click at [330, 230] on select "None Brick Stone Tile Painted Molding" at bounding box center [481, 238] width 303 height 16
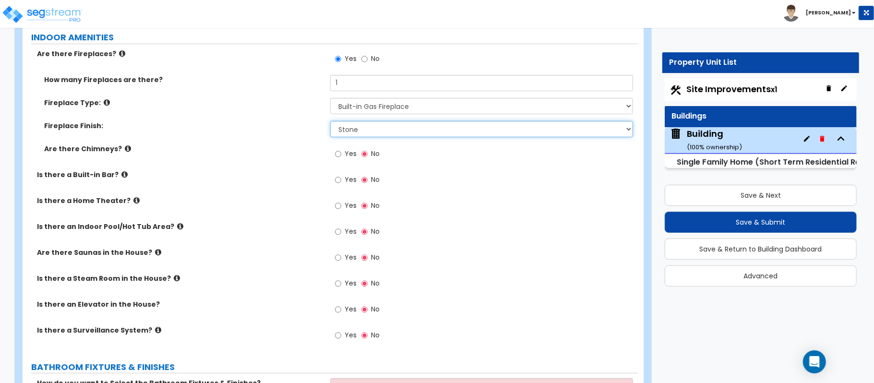
scroll to position [2879, 0]
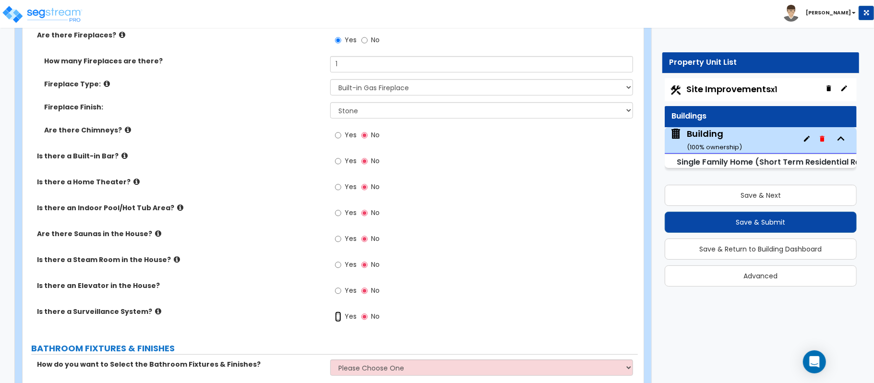
click at [338, 313] on input "Yes" at bounding box center [338, 316] width 6 height 11
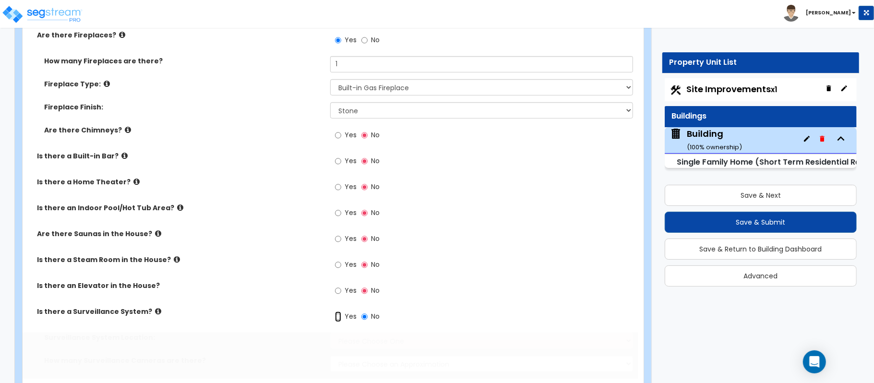
radio input "true"
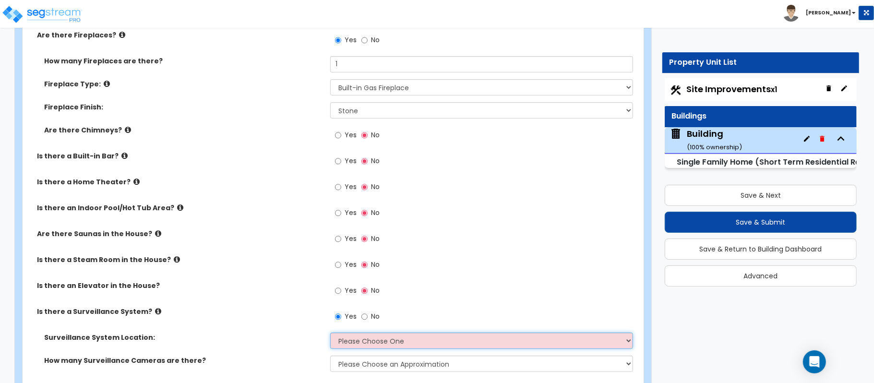
click at [352, 333] on select "Please Choose One Inside the House Outside the House Both Inside & Outside" at bounding box center [481, 340] width 303 height 16
select select "2"
click at [330, 332] on select "Please Choose One Inside the House Outside the House Both Inside & Outside" at bounding box center [481, 340] width 303 height 16
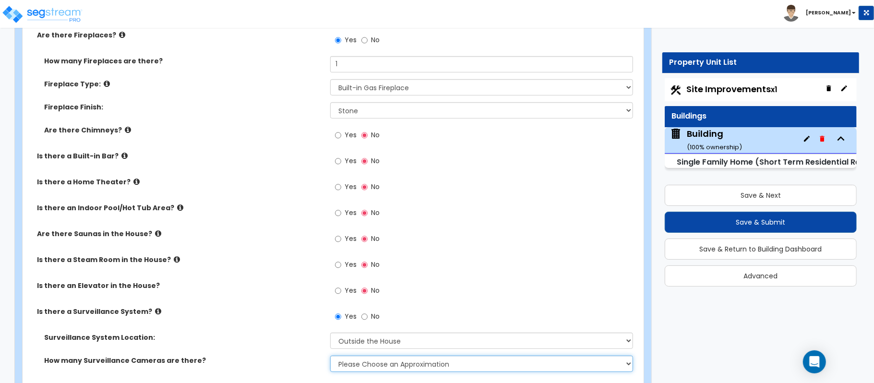
click at [362, 356] on select "Please Choose an Approximation Barely Noticed Any Noticed a Couple Frequently S…" at bounding box center [481, 364] width 303 height 16
select select "2"
click at [330, 356] on select "Please Choose an Approximation Barely Noticed Any Noticed a Couple Frequently S…" at bounding box center [481, 364] width 303 height 16
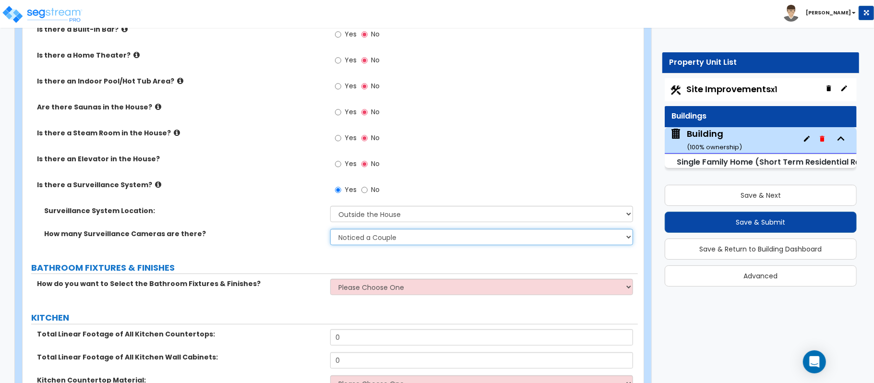
scroll to position [3006, 0]
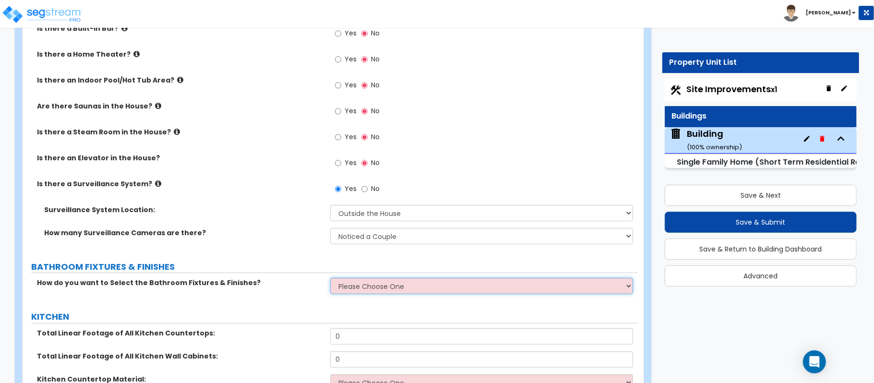
click at [361, 279] on select "Please Choose One I want to Select Fixtures and Finishes only for one Bath and …" at bounding box center [481, 286] width 303 height 16
select select "2"
click at [330, 278] on select "Please Choose One I want to Select Fixtures and Finishes only for one Bath and …" at bounding box center [481, 286] width 303 height 16
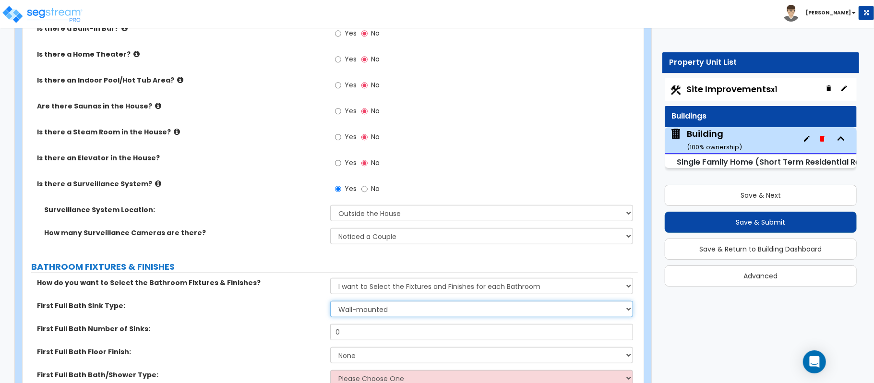
select select "3"
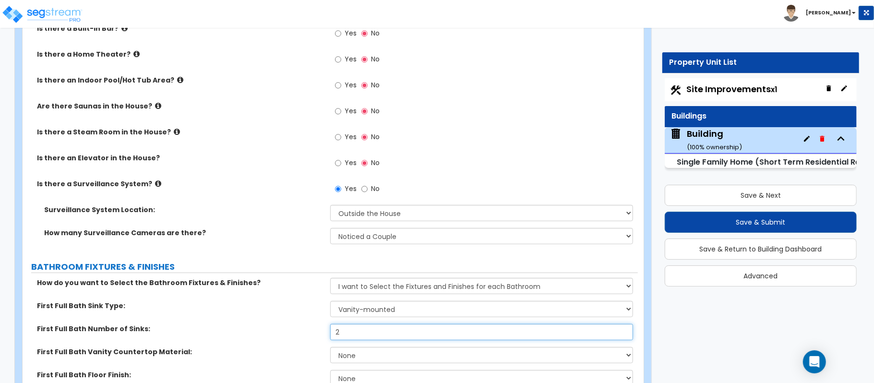
type input "2"
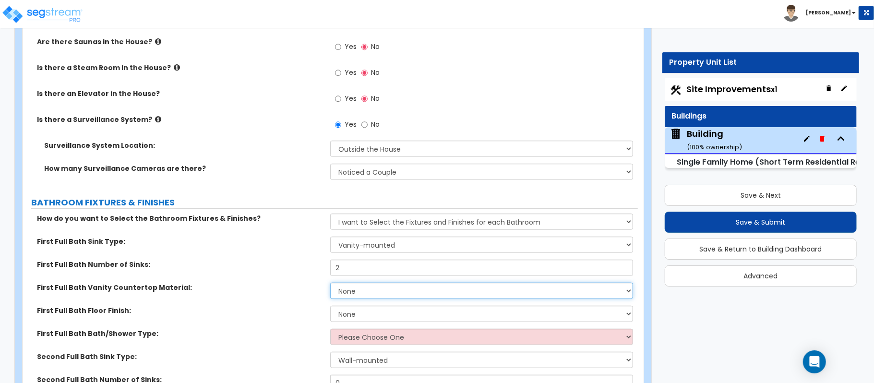
select select "2"
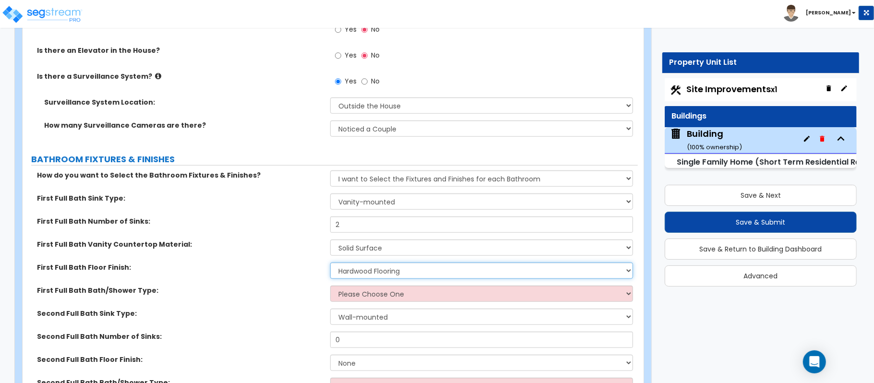
scroll to position [3134, 0]
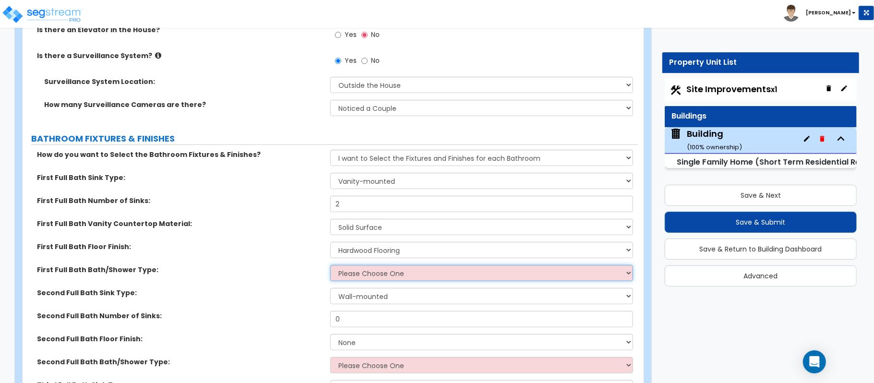
click at [404, 267] on select "Please Choose One Standalone Shower Bathtub - Shower Combo" at bounding box center [481, 273] width 303 height 16
select select "1"
click at [330, 265] on select "Please Choose One Standalone Shower Bathtub - Shower Combo" at bounding box center [481, 273] width 303 height 16
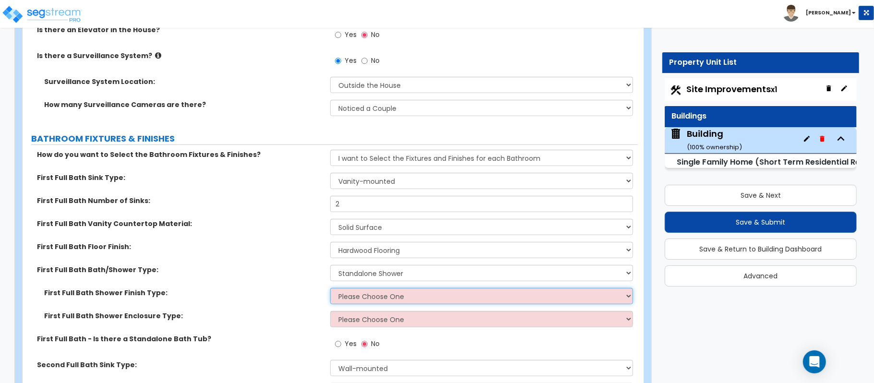
click at [408, 288] on select "Please Choose One Plastic Tile Stone" at bounding box center [481, 296] width 303 height 16
select select "2"
click at [330, 288] on select "Please Choose One Plastic Tile Stone" at bounding box center [481, 296] width 303 height 16
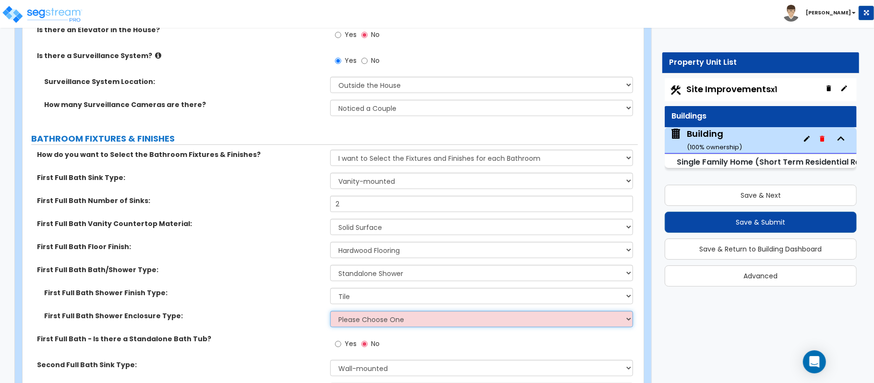
click at [388, 316] on select "Please Choose One Curtain & Rod Glass Sliding Doors Glass Hinged Doors" at bounding box center [481, 319] width 303 height 16
select select "3"
click at [330, 311] on select "Please Choose One Curtain & Rod Glass Sliding Doors Glass Hinged Doors" at bounding box center [481, 319] width 303 height 16
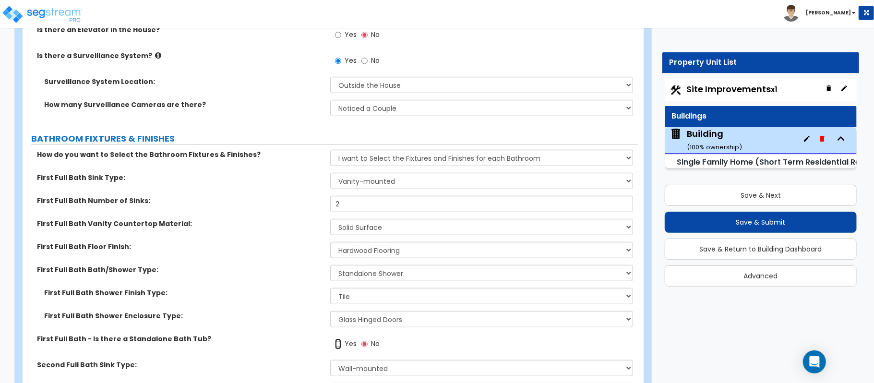
drag, startPoint x: 340, startPoint y: 339, endPoint x: 354, endPoint y: 212, distance: 127.4
click at [340, 339] on input "Yes" at bounding box center [338, 344] width 6 height 11
radio input "true"
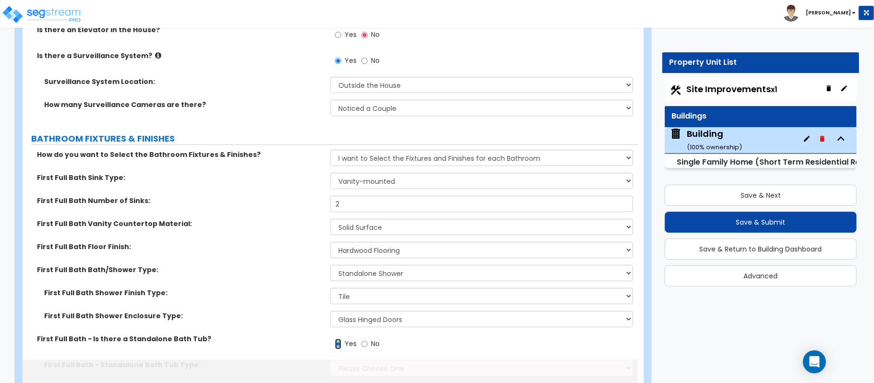
scroll to position [3262, 0]
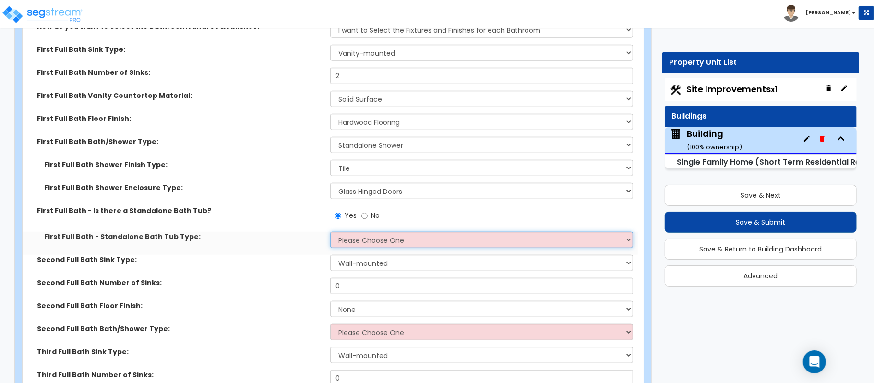
click at [336, 233] on select "Please Choose One Freestanding Bathtub Recessed Bathtub Walk-in Bathtub" at bounding box center [481, 240] width 303 height 16
select select "1"
click at [330, 232] on select "Please Choose One Freestanding Bathtub Recessed Bathtub Walk-in Bathtub" at bounding box center [481, 240] width 303 height 16
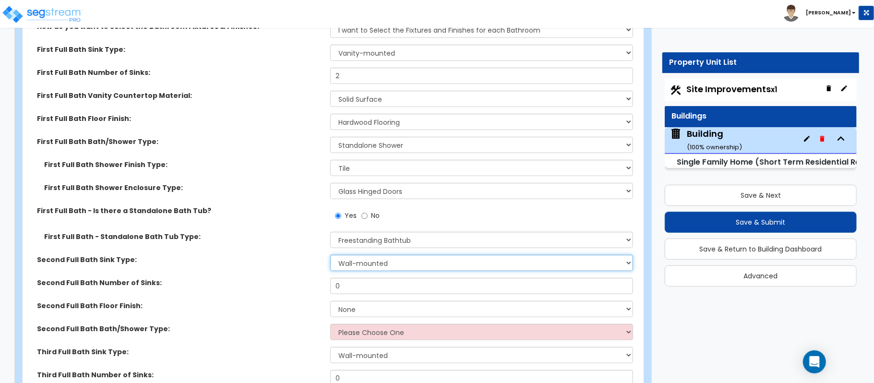
select select "3"
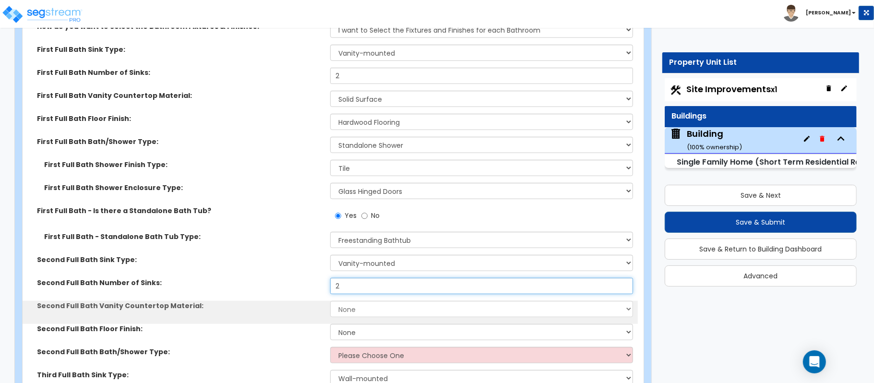
type input "2"
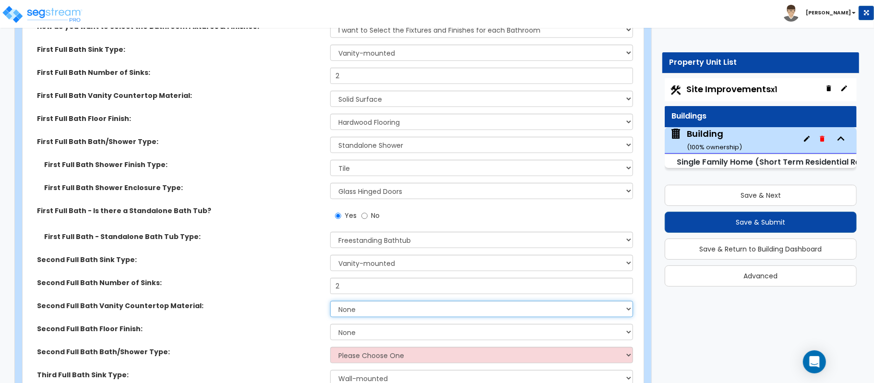
select select "2"
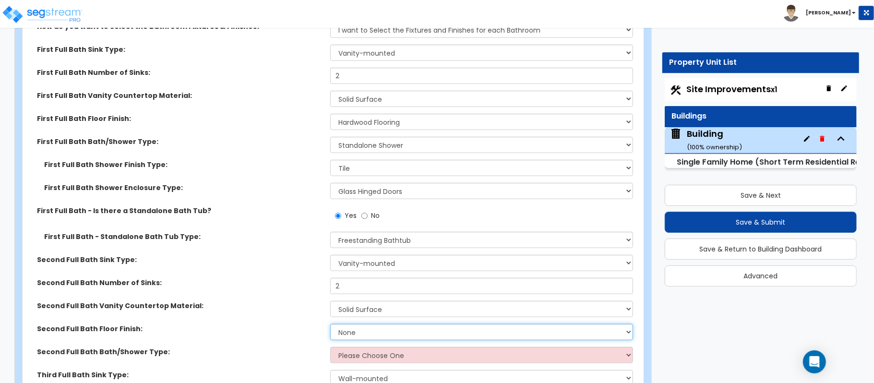
select select "1"
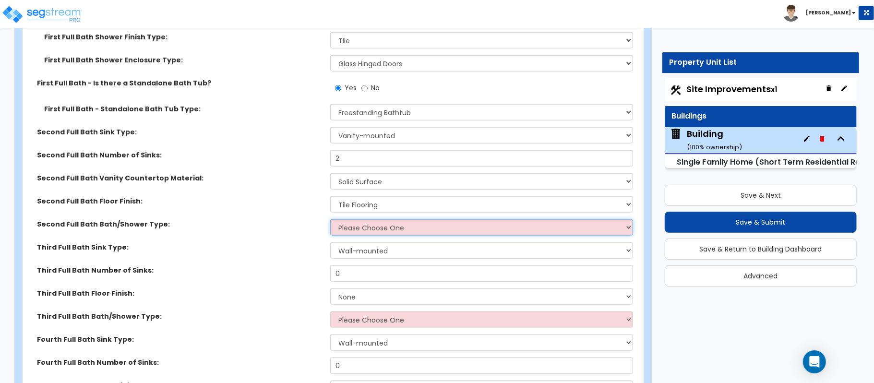
click at [357, 221] on select "Please Choose One Standalone Shower Bathtub - Shower Combo" at bounding box center [481, 227] width 303 height 16
select select "2"
click at [330, 219] on select "Please Choose One Standalone Shower Bathtub - Shower Combo" at bounding box center [481, 227] width 303 height 16
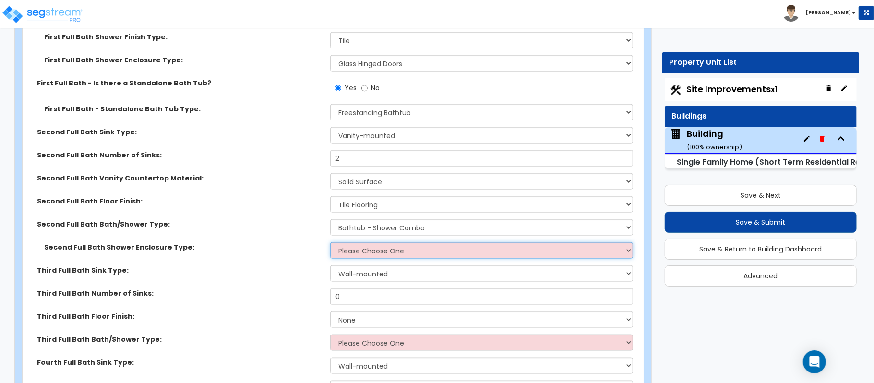
drag, startPoint x: 379, startPoint y: 243, endPoint x: 379, endPoint y: 256, distance: 13.4
click at [379, 243] on select "Please Choose One Curtain & Rod Glass Sliding Doors Glass Hinged Doors" at bounding box center [481, 250] width 303 height 16
select select "1"
click at [330, 242] on select "Please Choose One Curtain & Rod Glass Sliding Doors Glass Hinged Doors" at bounding box center [481, 250] width 303 height 16
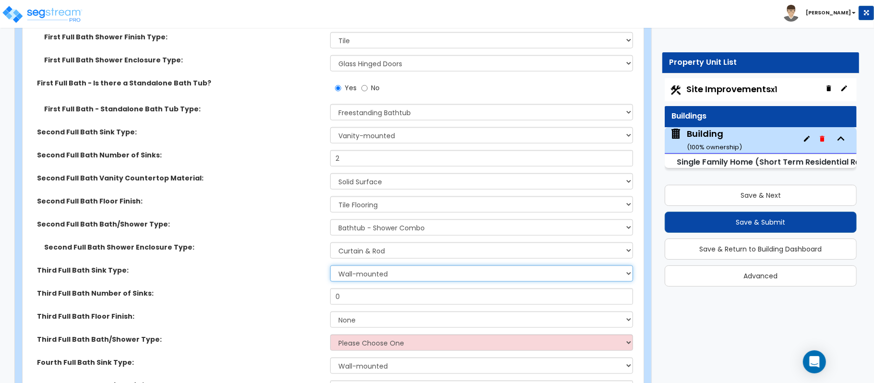
select select "3"
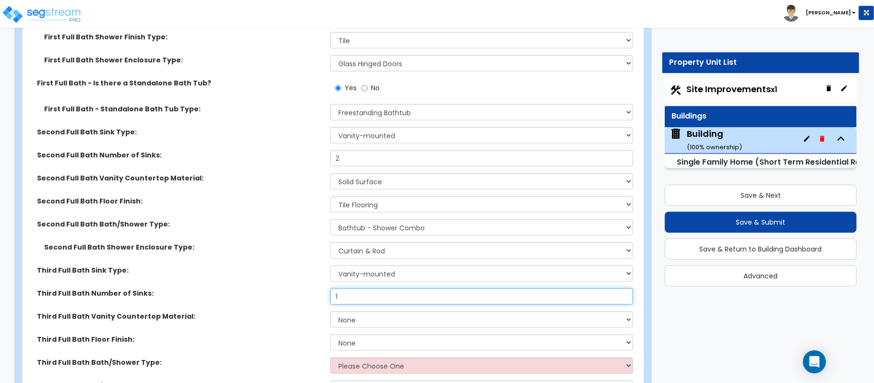
type input "1"
select select "2"
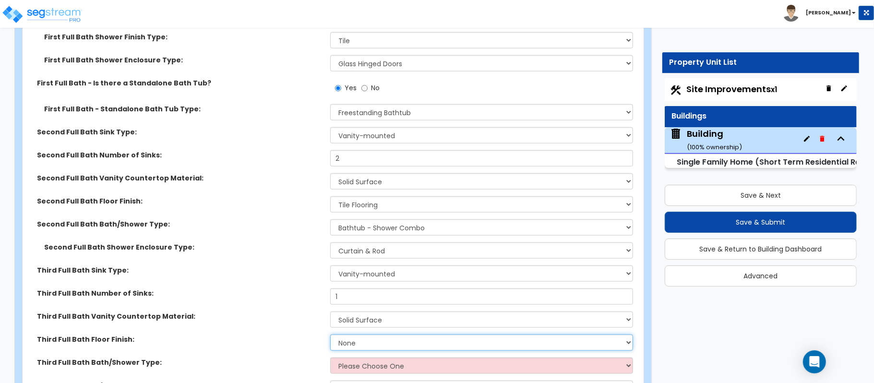
select select "1"
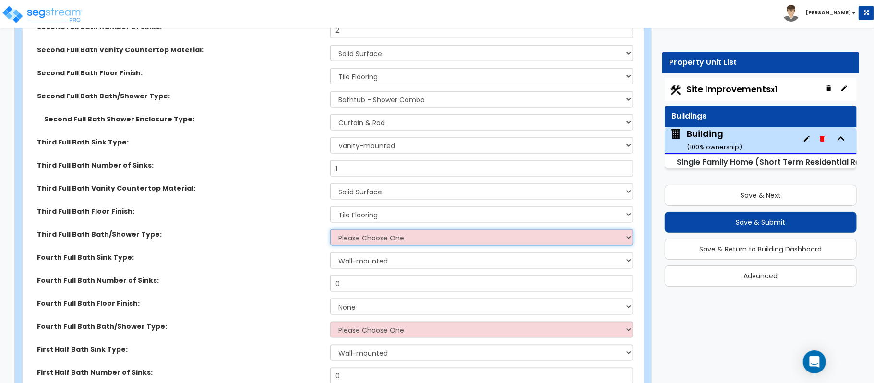
click at [486, 229] on select "Please Choose One Standalone Shower Bathtub - Shower Combo" at bounding box center [481, 237] width 303 height 16
select select "2"
click at [330, 229] on select "Please Choose One Standalone Shower Bathtub - Shower Combo" at bounding box center [481, 237] width 303 height 16
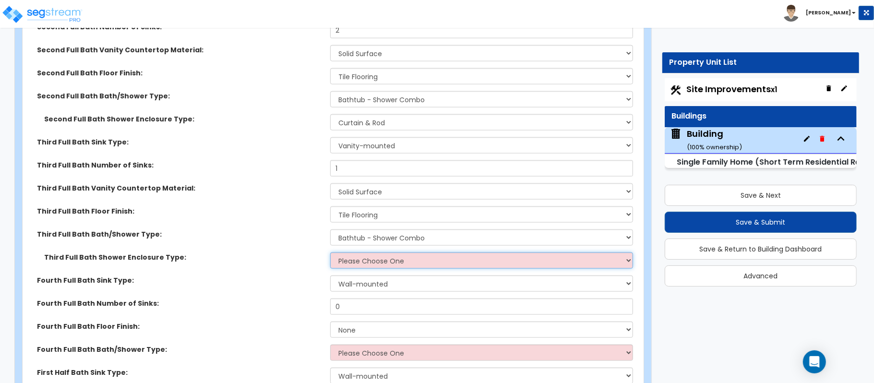
select select "1"
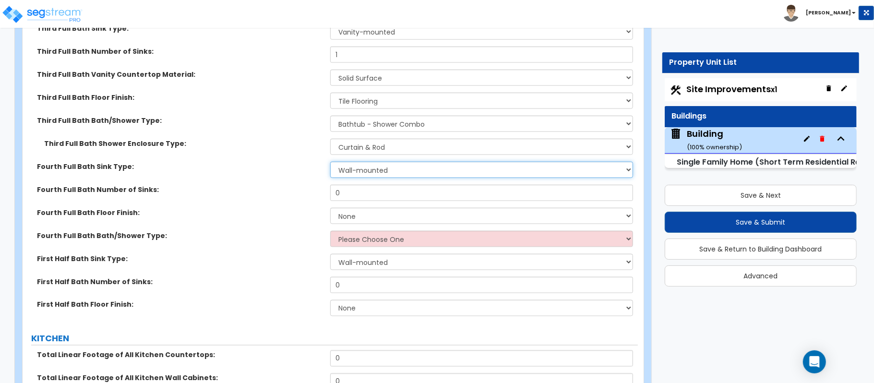
scroll to position [3710, 0]
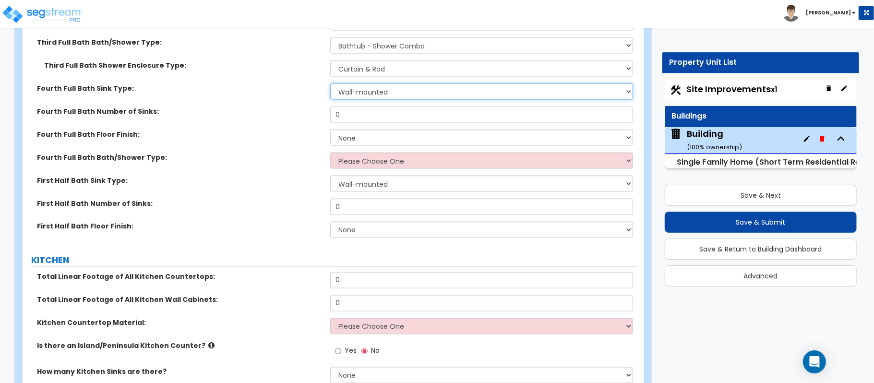
select select "3"
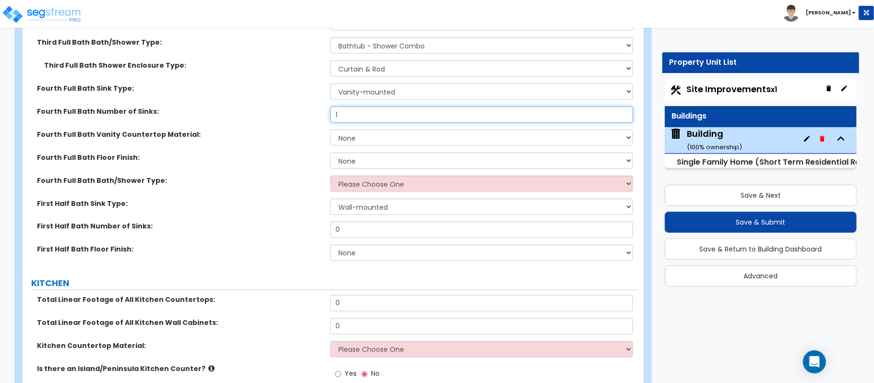
type input "1"
select select "2"
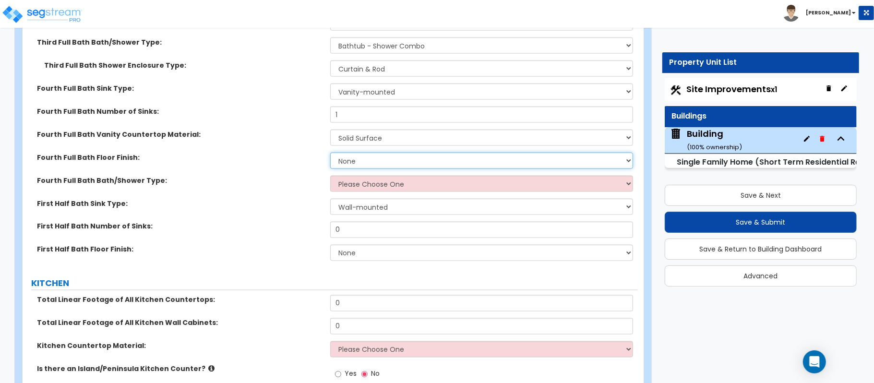
select select "1"
click at [365, 176] on select "Please Choose One Standalone Shower Bathtub - Shower Combo" at bounding box center [481, 184] width 303 height 16
select select "2"
click at [330, 176] on select "Please Choose One Standalone Shower Bathtub - Shower Combo" at bounding box center [481, 184] width 303 height 16
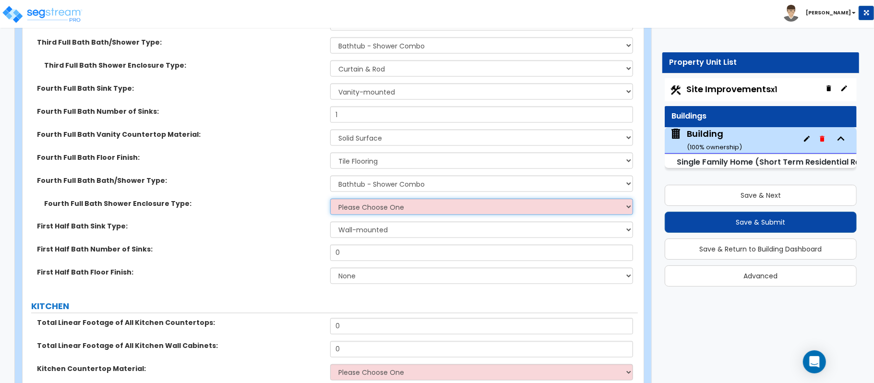
click at [377, 202] on select "Please Choose One Curtain & Rod Glass Sliding Doors Glass Hinged Doors" at bounding box center [481, 207] width 303 height 16
select select "1"
click at [330, 199] on select "Please Choose One Curtain & Rod Glass Sliding Doors Glass Hinged Doors" at bounding box center [481, 207] width 303 height 16
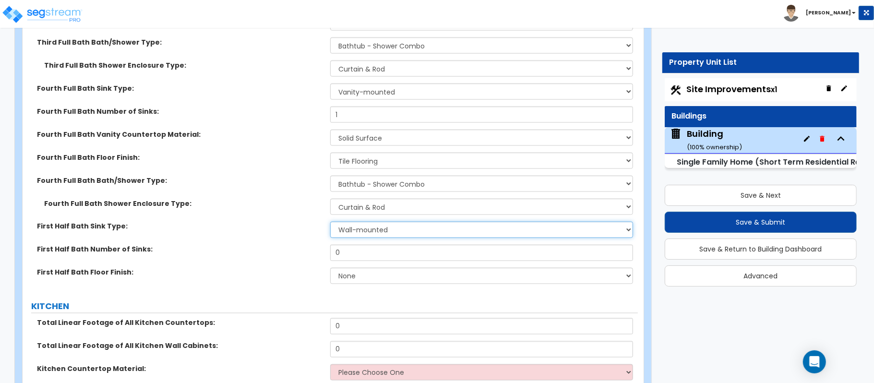
select select "3"
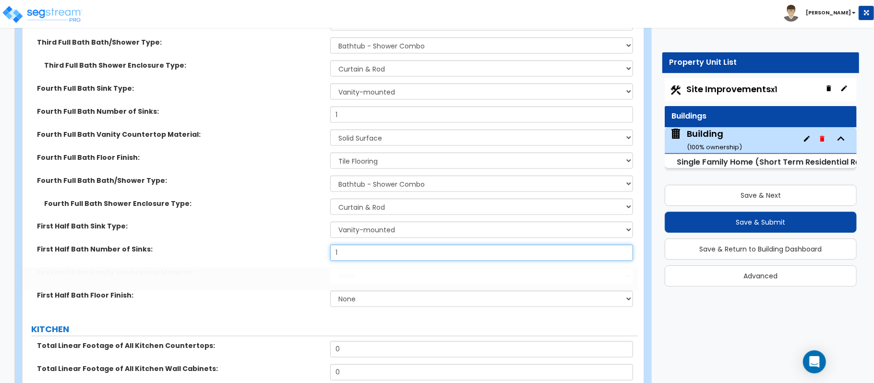
type input "1"
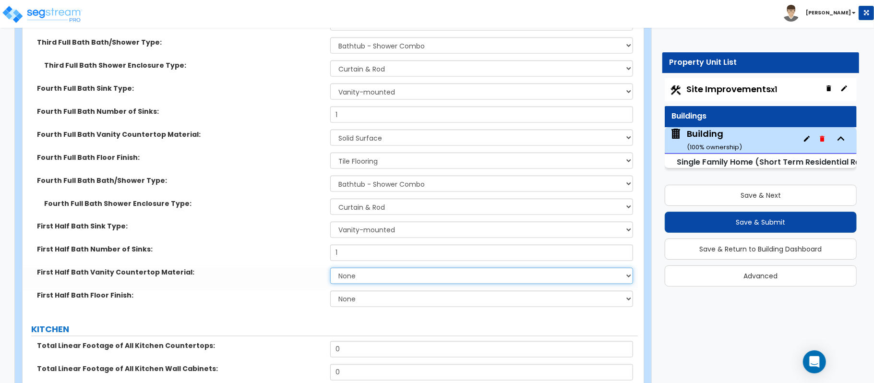
select select "2"
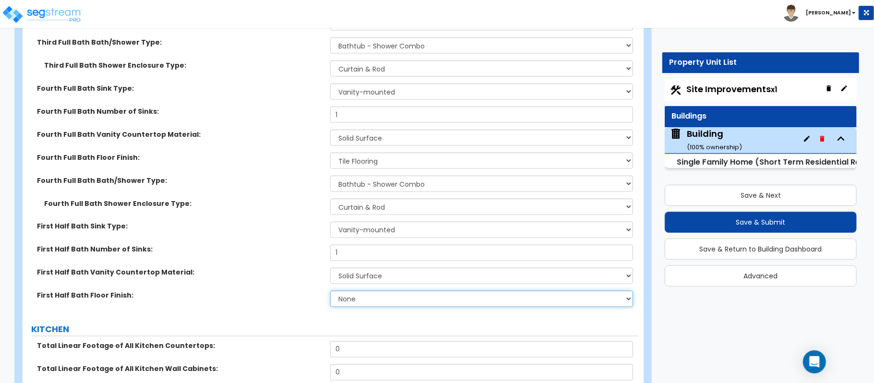
select select "2"
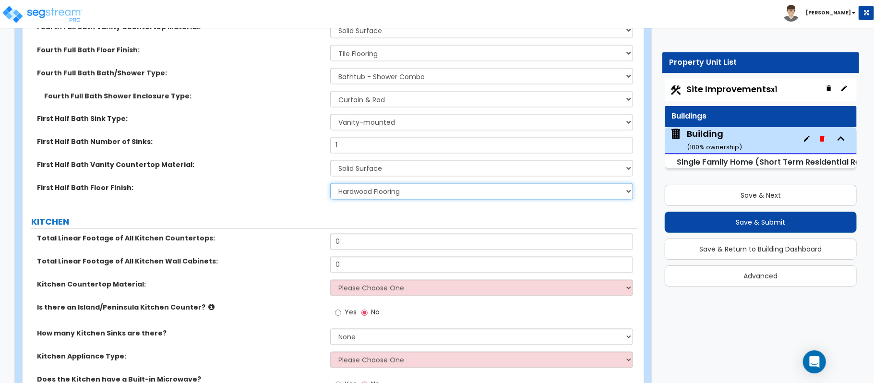
scroll to position [3838, 0]
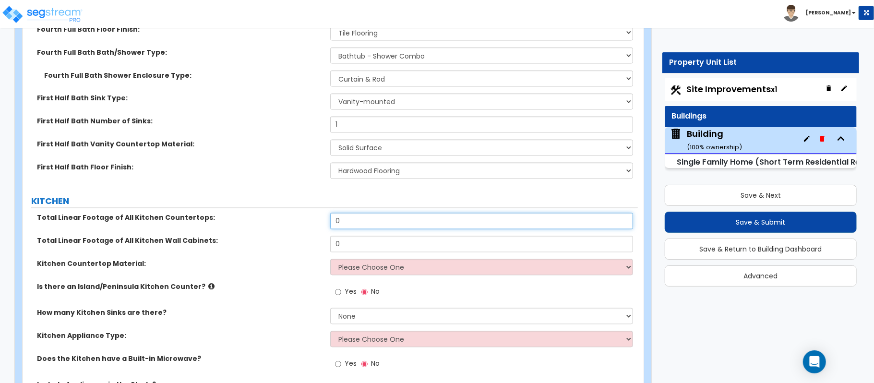
click at [388, 213] on input "0" at bounding box center [481, 221] width 303 height 16
type input "20"
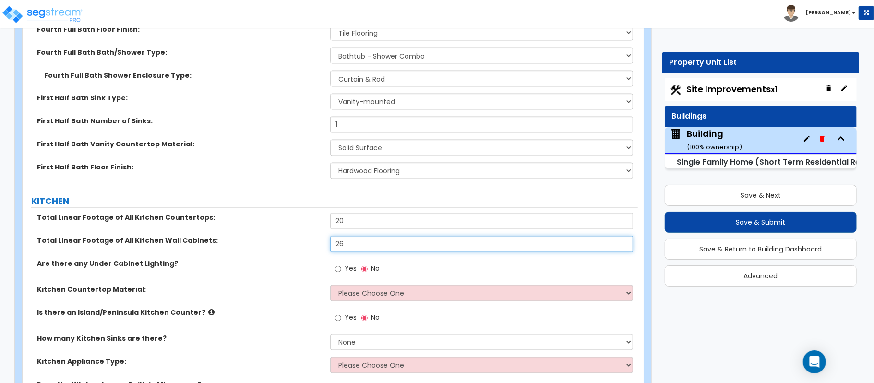
type input "26"
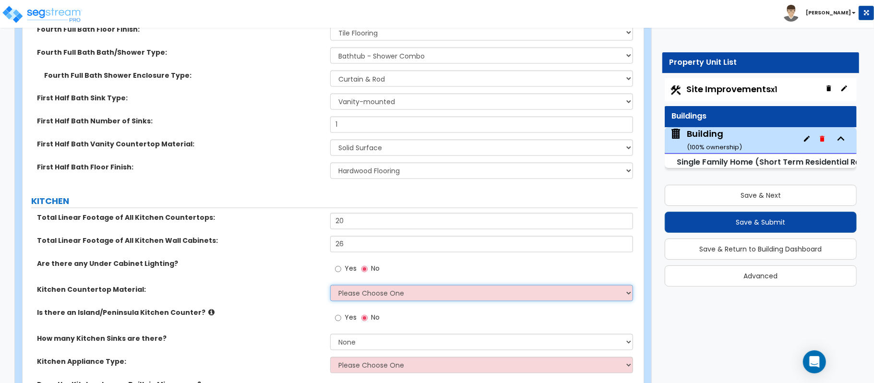
click at [391, 286] on select "Please Choose One Plastic Laminate Solid Surface Stone Quartz Marble Tile Wood …" at bounding box center [481, 293] width 303 height 16
select select "2"
click at [317, 308] on label "Is there an Island/Peninsula Kitchen Counter?" at bounding box center [180, 313] width 286 height 10
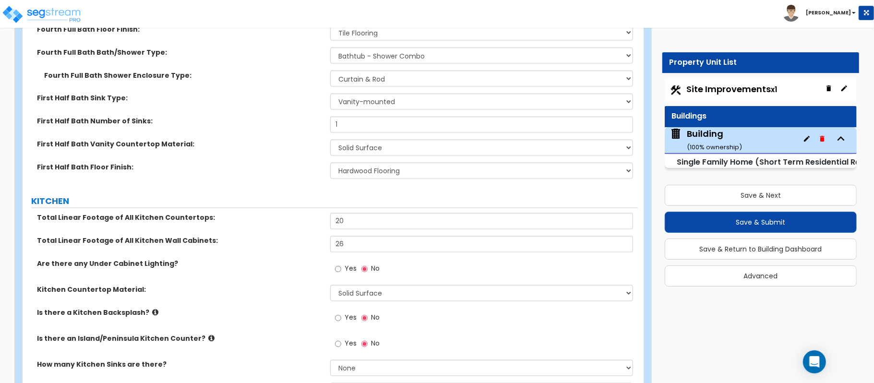
click at [342, 311] on label "Yes" at bounding box center [346, 319] width 22 height 16
click at [341, 313] on input "Yes" at bounding box center [338, 318] width 6 height 11
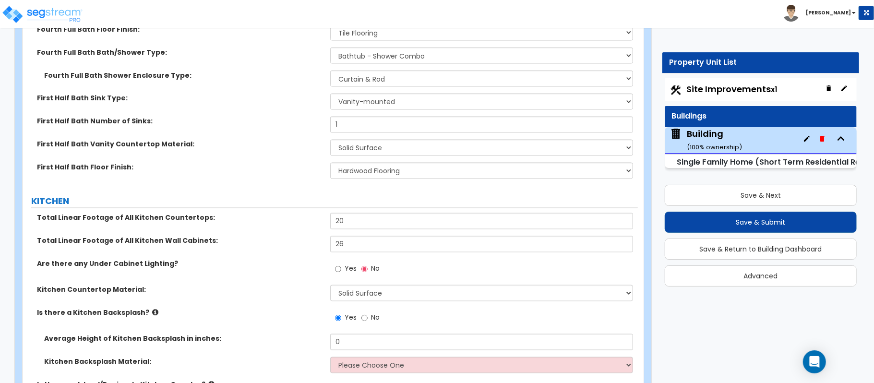
click at [373, 313] on span "No" at bounding box center [375, 318] width 9 height 10
click at [368, 313] on input "No" at bounding box center [364, 318] width 6 height 11
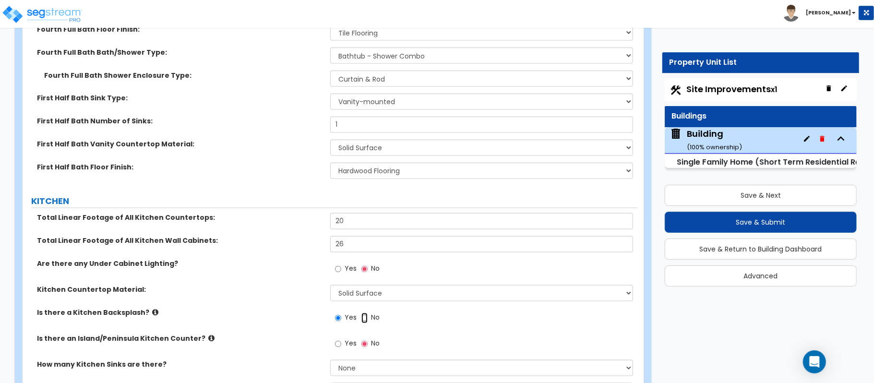
radio input "false"
radio input "true"
click at [339, 339] on input "Yes" at bounding box center [338, 344] width 6 height 11
radio input "true"
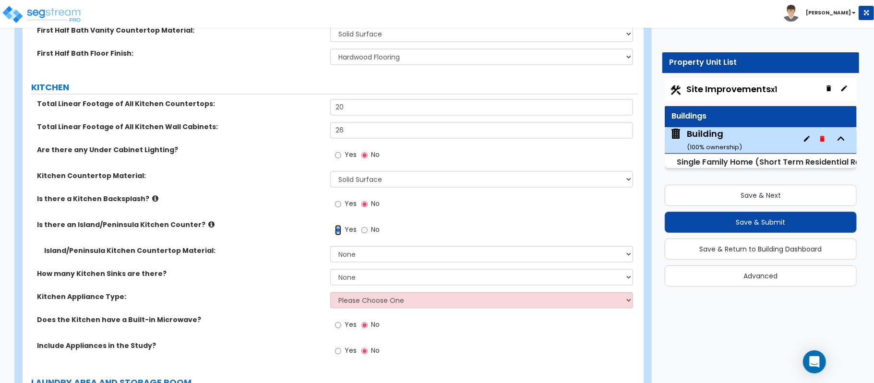
scroll to position [3966, 0]
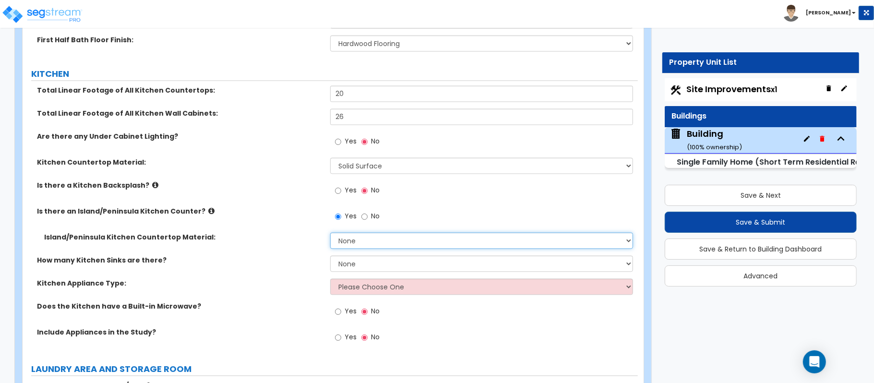
select select "2"
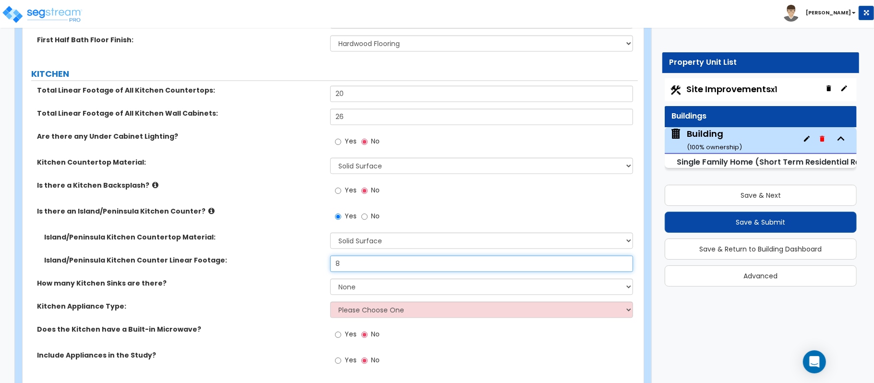
type input "8"
select select "1"
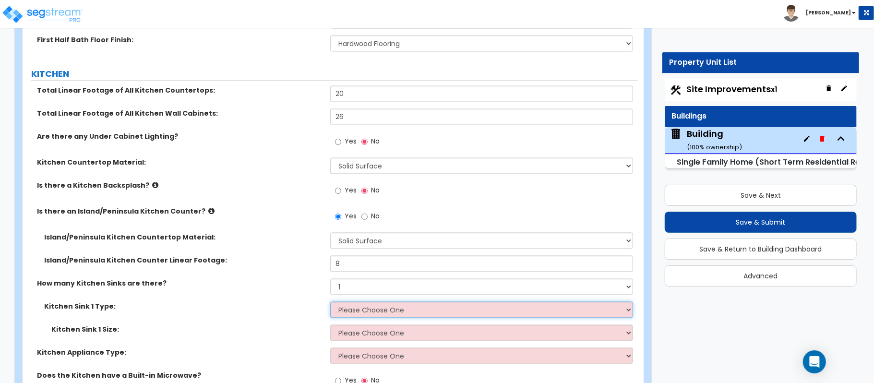
click at [382, 305] on select "Please Choose One Stainless Steel Porcelain Enamel Cast Iron Granite Composite" at bounding box center [481, 309] width 303 height 16
select select "2"
click at [330, 301] on select "Please Choose One Stainless Steel Porcelain Enamel Cast Iron Granite Composite" at bounding box center [481, 309] width 303 height 16
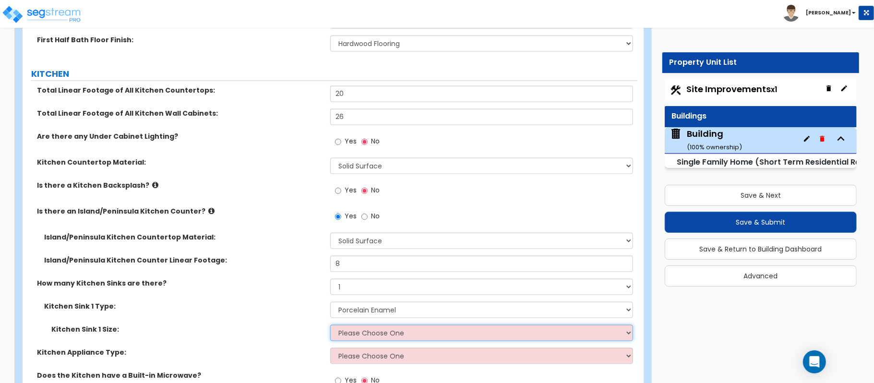
click at [365, 324] on select "Please Choose One Single Sink Double Sink" at bounding box center [481, 332] width 303 height 16
select select "1"
click at [330, 324] on select "Please Choose One Single Sink Double Sink" at bounding box center [481, 332] width 303 height 16
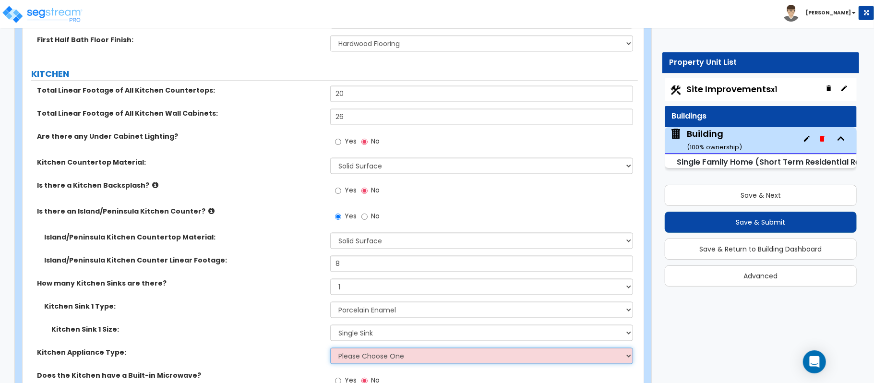
click at [365, 350] on select "Please Choose One Gas Electric" at bounding box center [481, 355] width 303 height 16
click at [364, 350] on select "Please Choose One Gas Electric" at bounding box center [481, 355] width 303 height 16
select select "1"
click at [330, 347] on select "Please Choose One Gas Electric" at bounding box center [481, 355] width 303 height 16
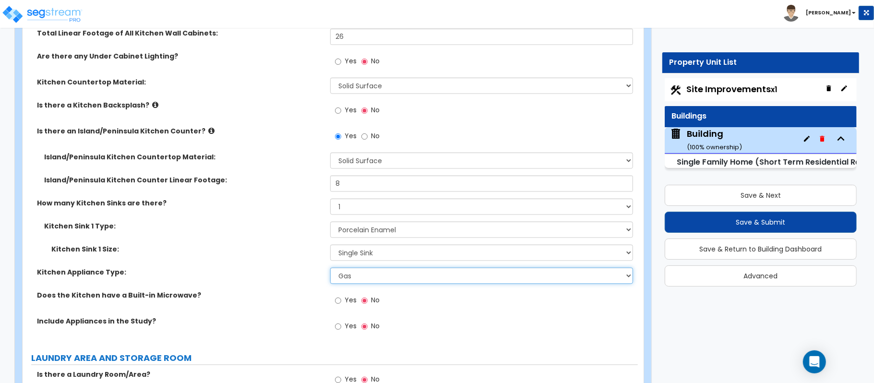
scroll to position [4094, 0]
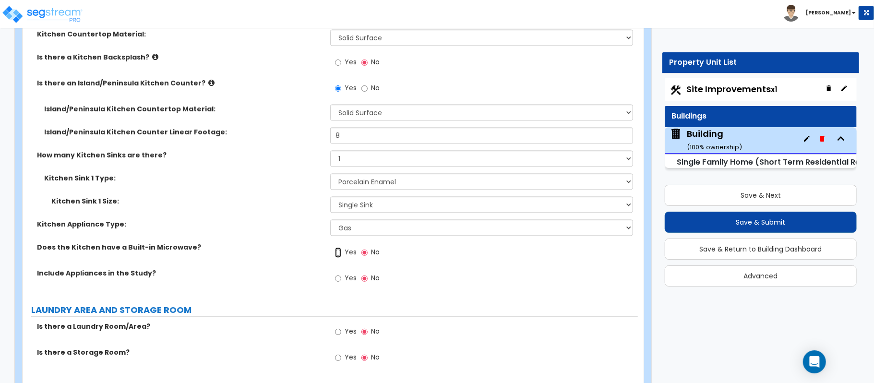
click at [338, 249] on input "Yes" at bounding box center [338, 252] width 6 height 11
radio input "true"
click at [338, 274] on input "Yes" at bounding box center [338, 278] width 6 height 11
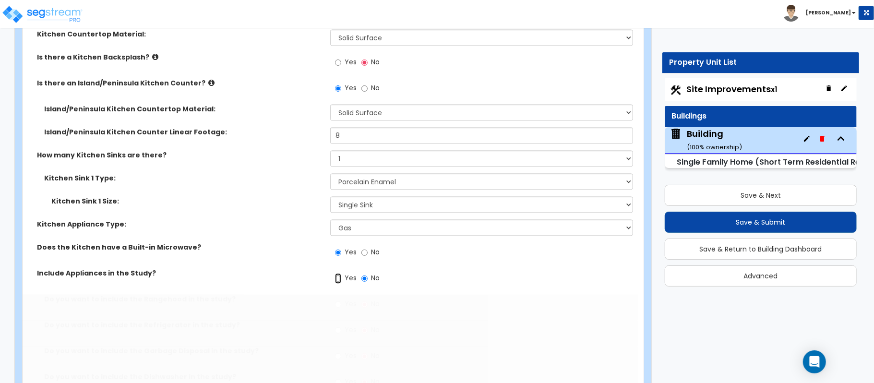
radio input "true"
click at [344, 271] on label "Yes" at bounding box center [346, 279] width 22 height 16
click at [341, 273] on input "Yes" at bounding box center [338, 278] width 6 height 11
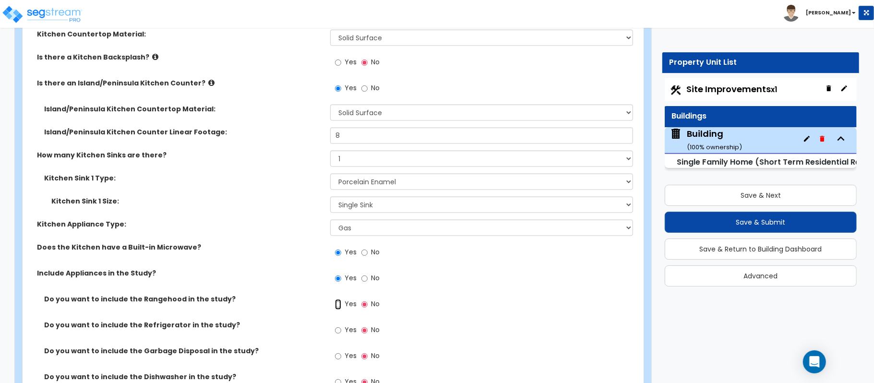
click at [340, 299] on input "Yes" at bounding box center [338, 304] width 6 height 11
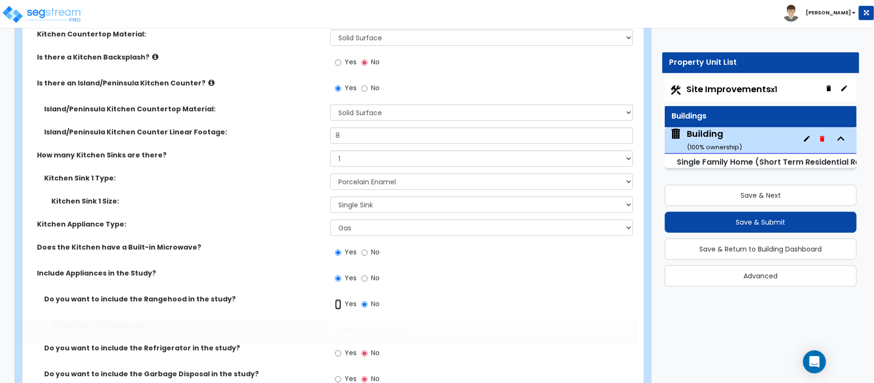
radio input "true"
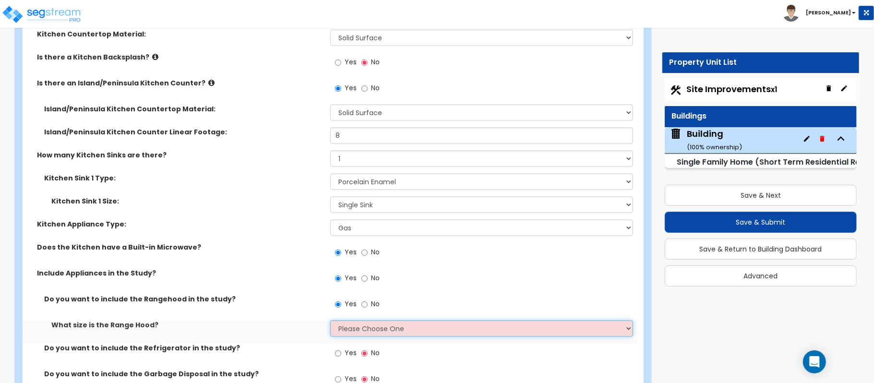
click at [341, 320] on select "Please Choose One Normal - 30" Wide - 42"" at bounding box center [481, 328] width 303 height 16
select select "1"
click at [330, 320] on select "Please Choose One Normal - 30" Wide - 42"" at bounding box center [481, 328] width 303 height 16
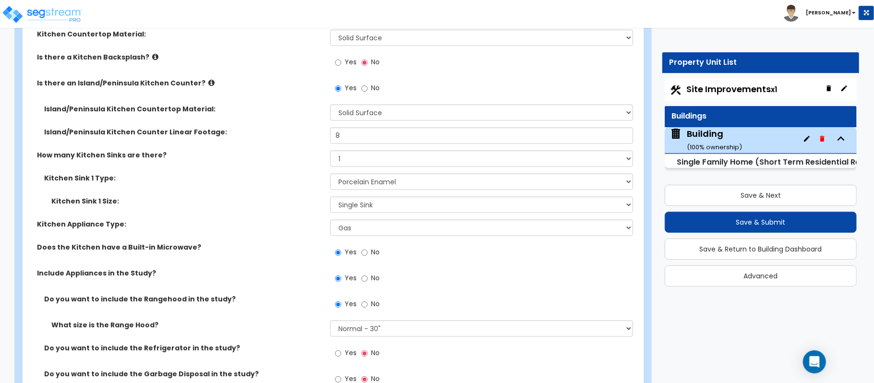
click at [333, 344] on div "Yes No" at bounding box center [357, 354] width 54 height 22
click at [339, 348] on input "Yes" at bounding box center [338, 353] width 6 height 11
click at [336, 374] on input "Yes" at bounding box center [338, 379] width 6 height 11
radio input "true"
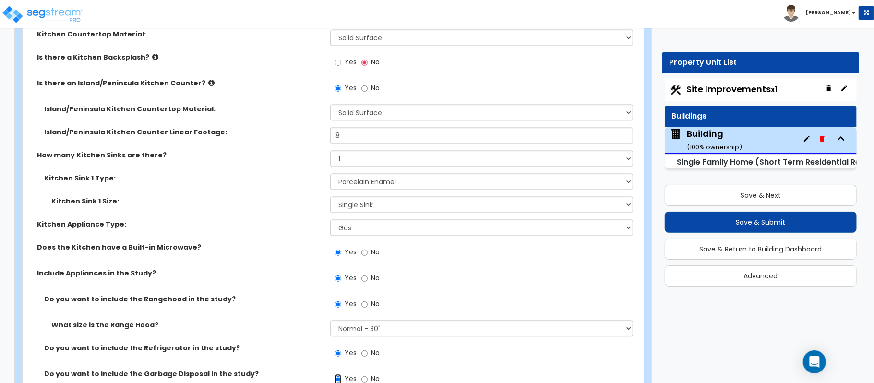
scroll to position [4222, 0]
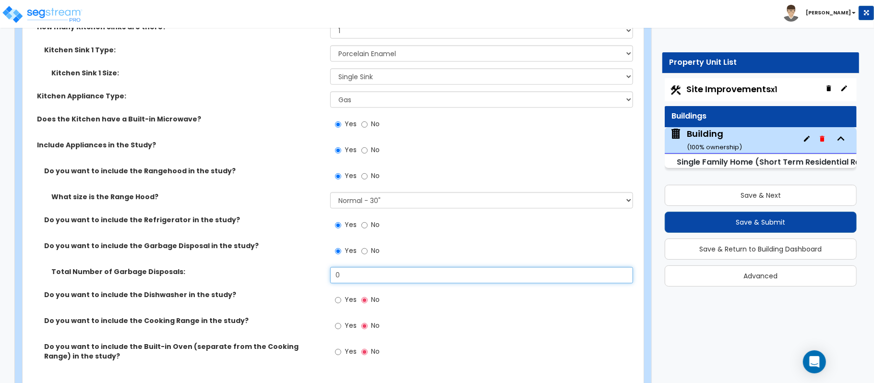
drag, startPoint x: 350, startPoint y: 269, endPoint x: 317, endPoint y: 267, distance: 33.1
click at [317, 267] on div "Total Number of Garbage Disposals: 0" at bounding box center [330, 278] width 615 height 23
type input "1"
click at [339, 295] on input "Yes" at bounding box center [338, 300] width 6 height 11
radio input "true"
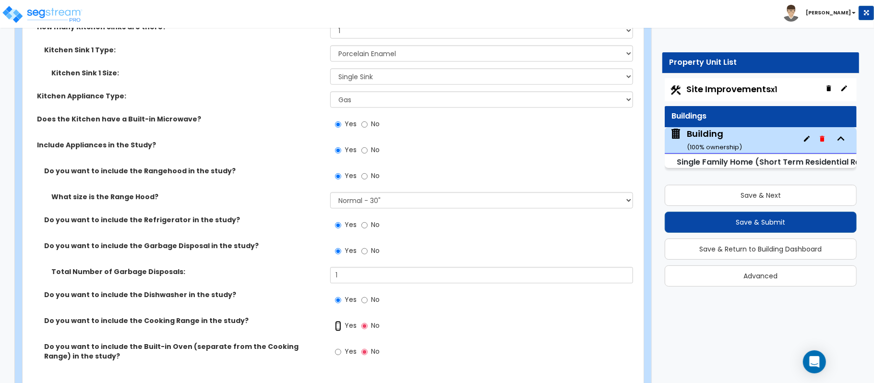
click at [337, 321] on input "Yes" at bounding box center [338, 325] width 6 height 11
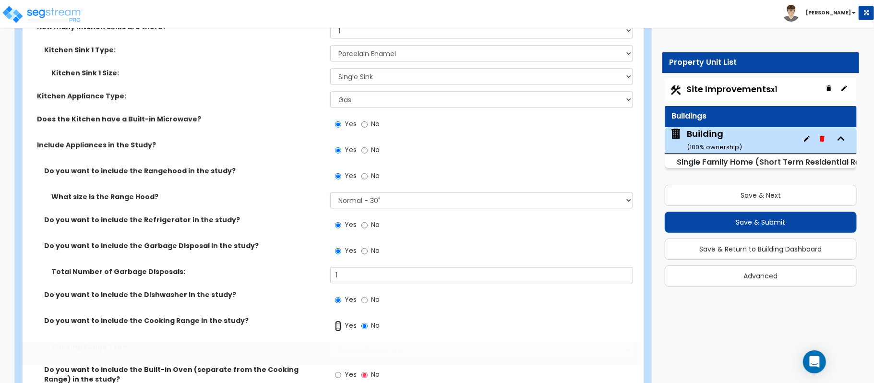
radio input "true"
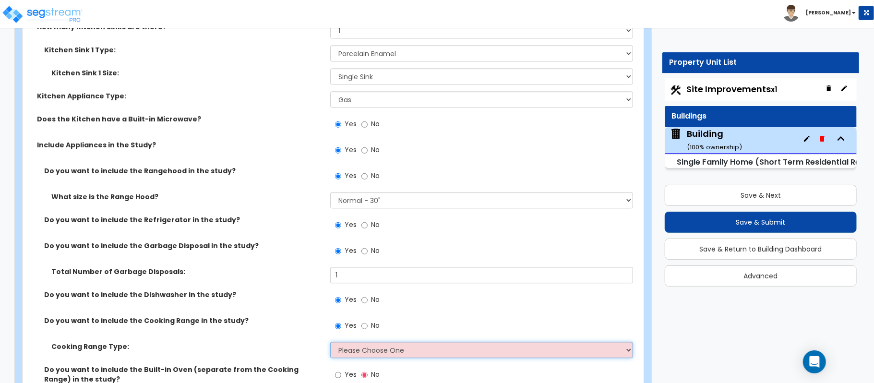
click at [344, 342] on select "Please Choose One Cook Top Only Range with Oven" at bounding box center [481, 350] width 303 height 16
select select "2"
click at [330, 342] on select "Please Choose One Cook Top Only Range with Oven" at bounding box center [481, 350] width 303 height 16
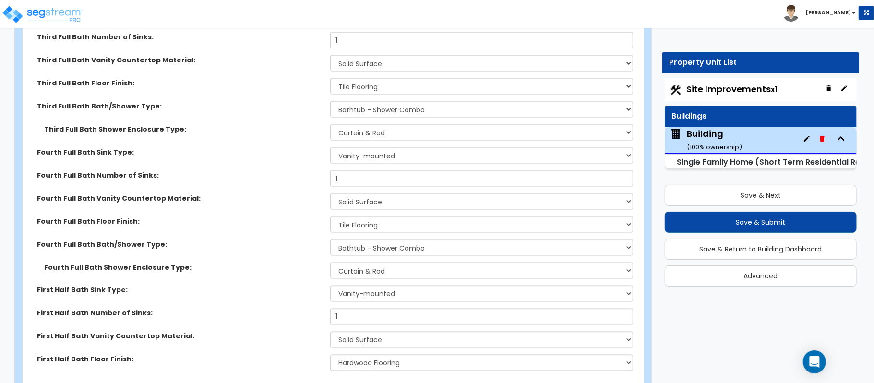
scroll to position [3710, 0]
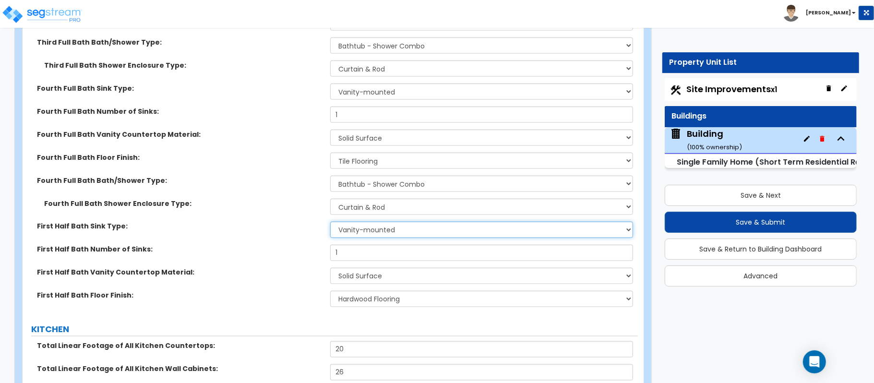
click at [419, 222] on select "Wall-mounted Pedestal-mounted Vanity-mounted" at bounding box center [481, 230] width 303 height 16
select select "2"
click at [330, 222] on select "Wall-mounted Pedestal-mounted Vanity-mounted" at bounding box center [481, 230] width 303 height 16
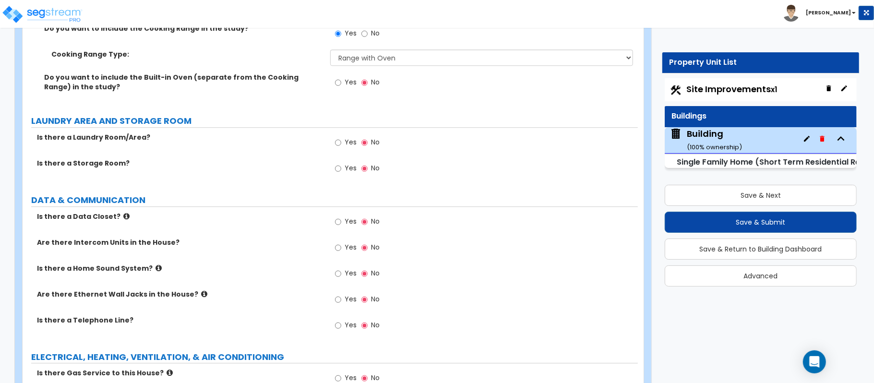
scroll to position [4478, 0]
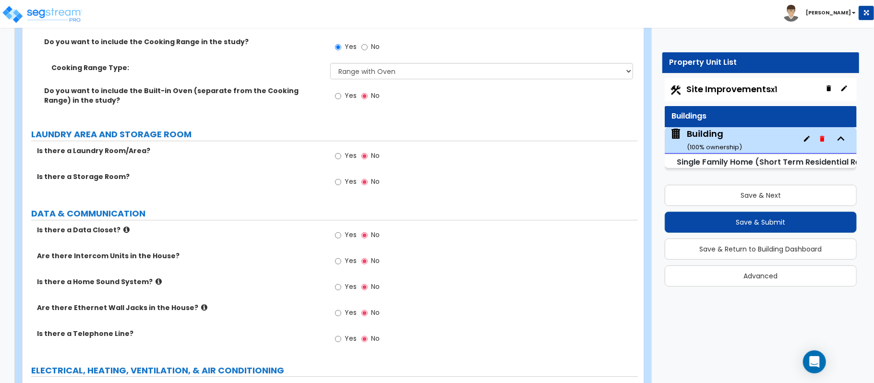
click at [342, 150] on label "Yes" at bounding box center [346, 157] width 22 height 16
click at [341, 151] on input "Yes" at bounding box center [338, 156] width 6 height 11
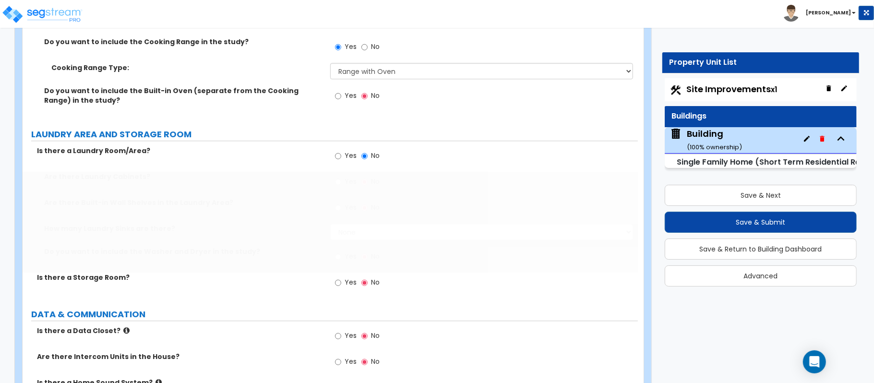
radio input "true"
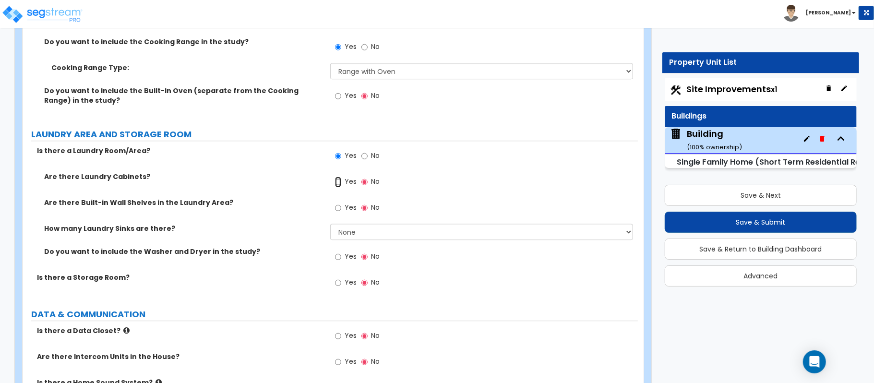
click at [340, 177] on input "Yes" at bounding box center [338, 182] width 6 height 11
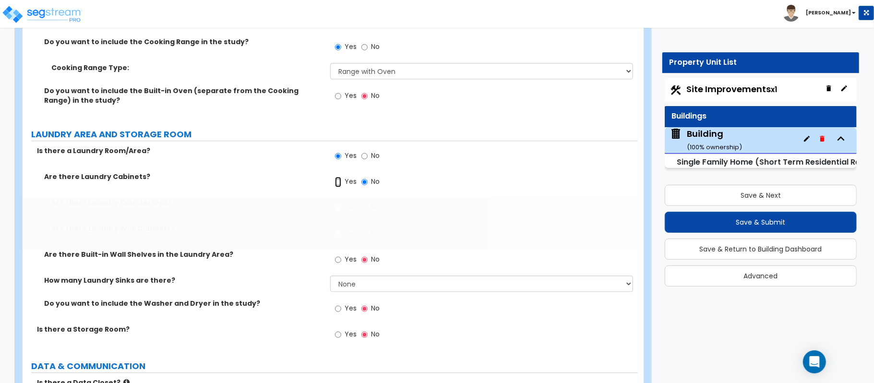
radio input "true"
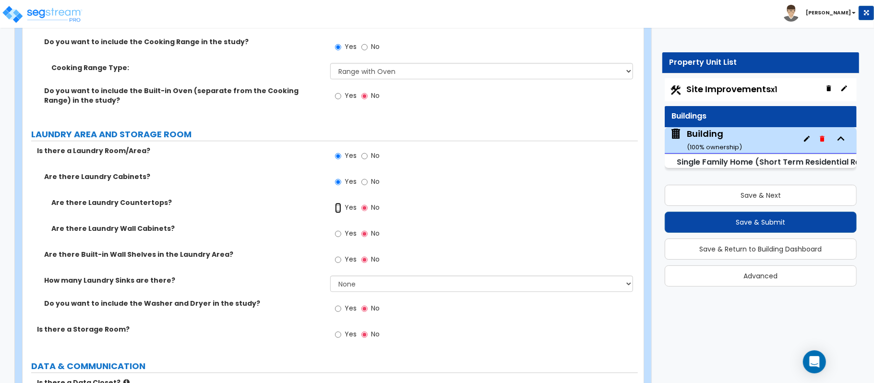
click at [339, 204] on input "Yes" at bounding box center [338, 207] width 6 height 11
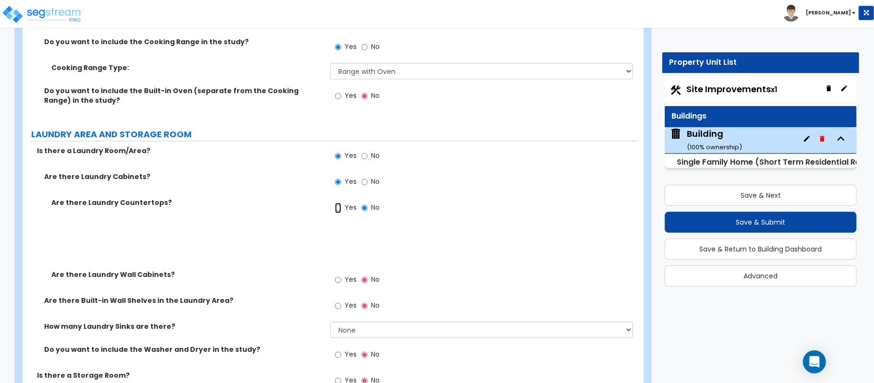
radio input "true"
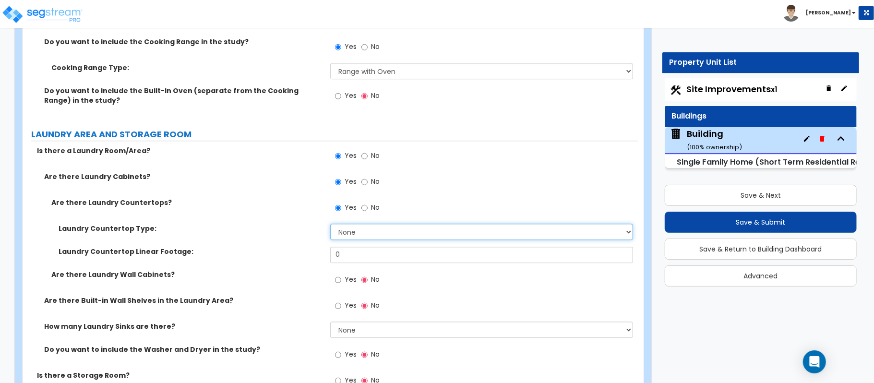
click at [350, 229] on select "None Plastic Laminate Solid Surface Stone Quartz Marble Tile Wood Stainless Ste…" at bounding box center [481, 232] width 303 height 16
select select "2"
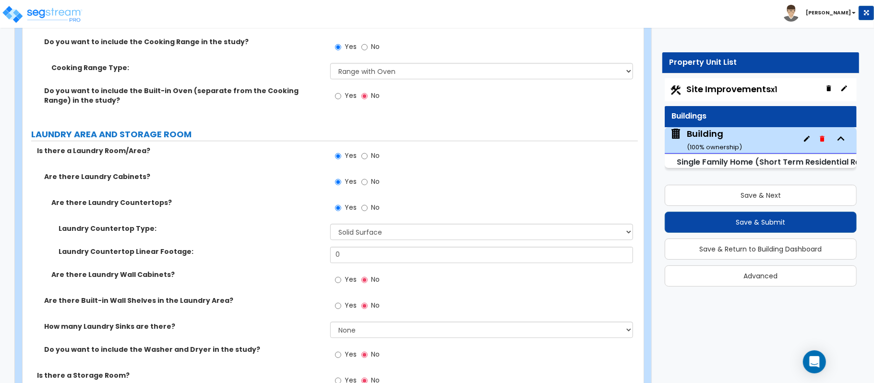
click at [313, 247] on label "Laundry Countertop Linear Footage:" at bounding box center [191, 252] width 264 height 10
drag, startPoint x: 361, startPoint y: 248, endPoint x: 308, endPoint y: 248, distance: 53.7
click at [308, 248] on div "Laundry Countertop Linear Footage: 0" at bounding box center [330, 258] width 615 height 23
type input "6"
click at [338, 275] on input "Yes" at bounding box center [338, 279] width 6 height 11
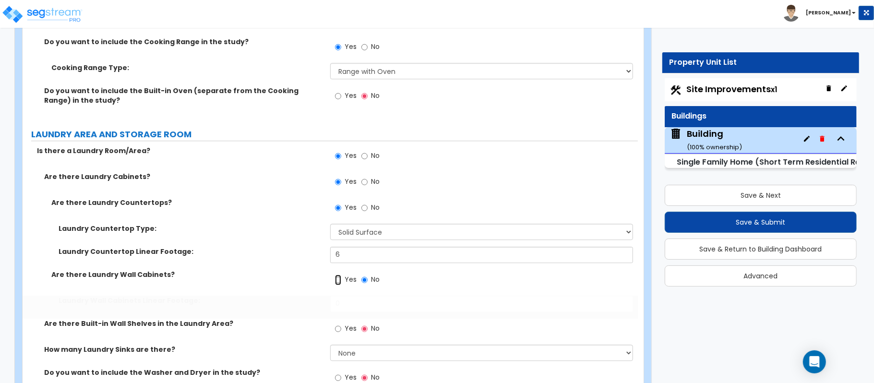
radio input "true"
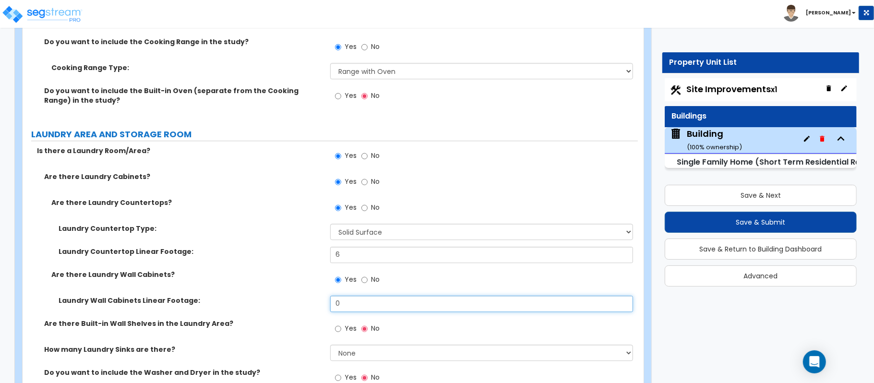
drag, startPoint x: 353, startPoint y: 298, endPoint x: 298, endPoint y: 299, distance: 55.2
click at [298, 299] on div "Laundry Wall Cabinets Linear Footage: 0" at bounding box center [330, 307] width 615 height 23
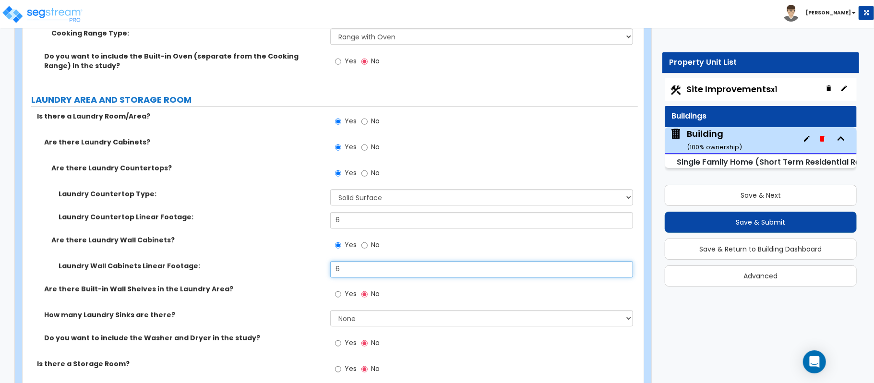
scroll to position [4542, 0]
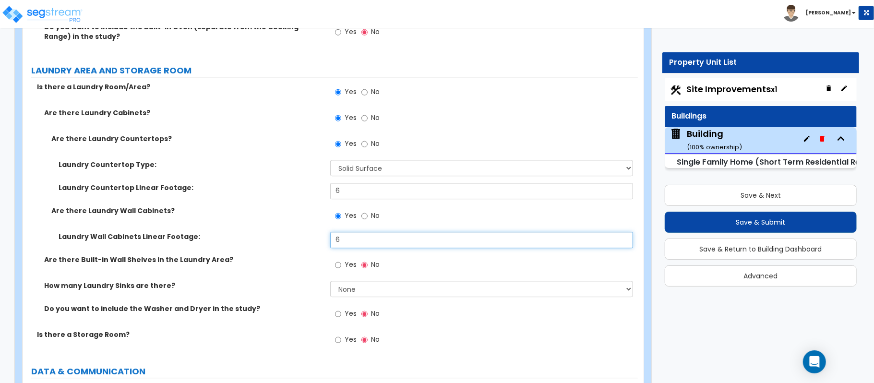
type input "6"
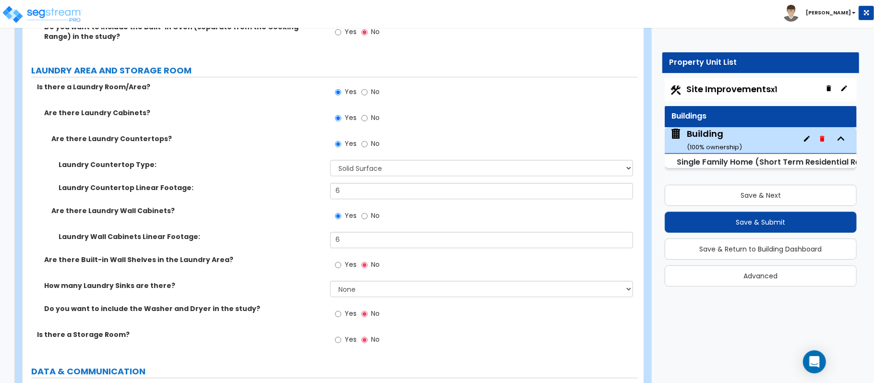
click at [344, 309] on label "Yes" at bounding box center [346, 315] width 22 height 16
click at [341, 309] on input "Yes" at bounding box center [338, 313] width 6 height 11
click at [340, 308] on input "Yes" at bounding box center [338, 313] width 6 height 11
radio input "true"
click at [339, 260] on input "Yes" at bounding box center [338, 265] width 6 height 11
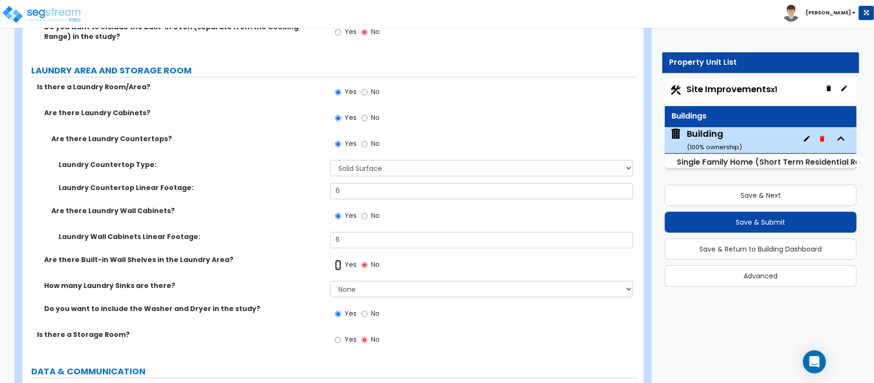
radio input "true"
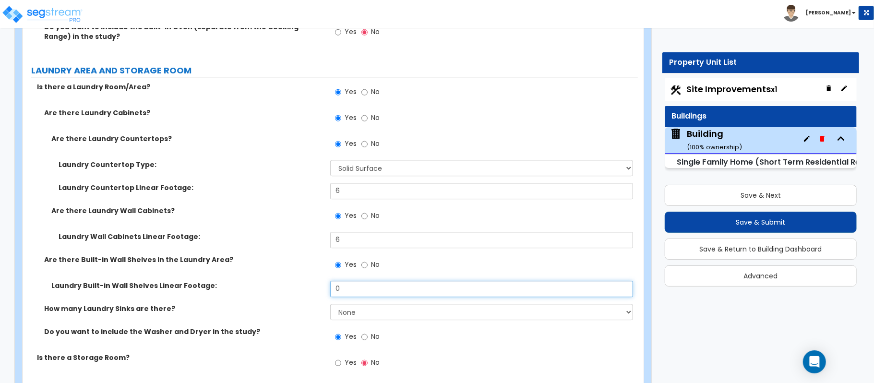
drag, startPoint x: 352, startPoint y: 277, endPoint x: 312, endPoint y: 275, distance: 40.4
click at [312, 281] on div "Laundry Built-in Wall Shelves Linear Footage: 0" at bounding box center [330, 292] width 615 height 23
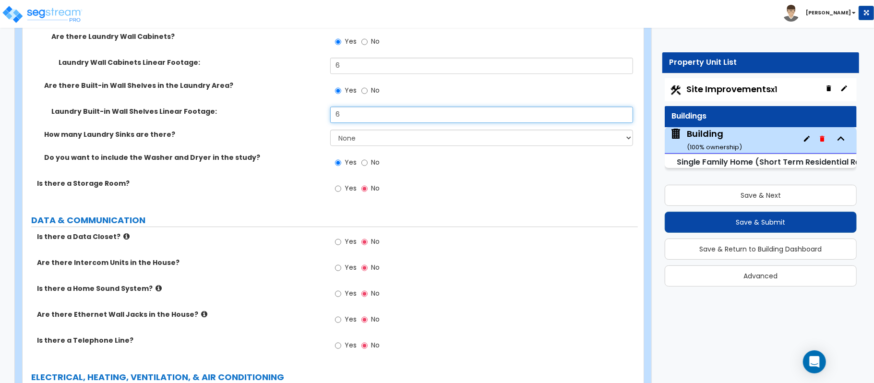
scroll to position [4733, 0]
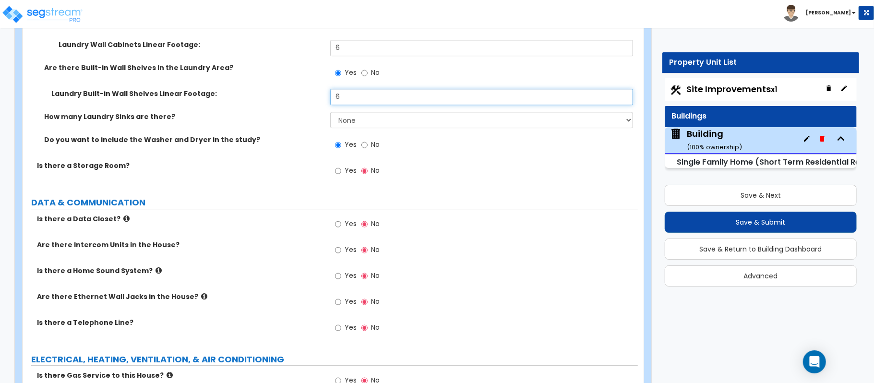
type input "6"
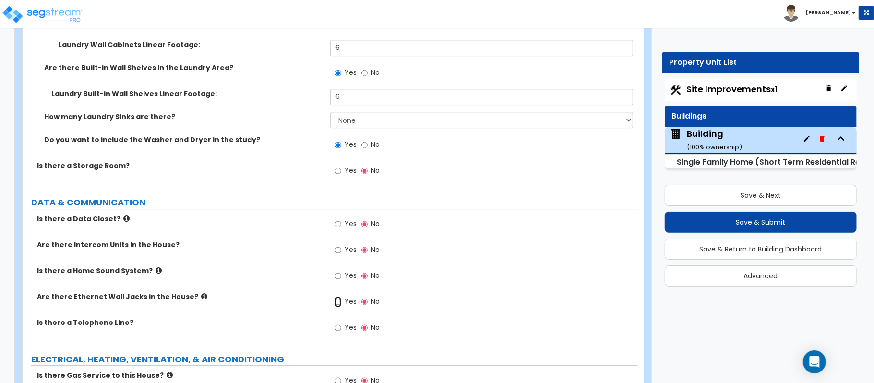
click at [340, 296] on input "Yes" at bounding box center [338, 301] width 6 height 11
radio input "true"
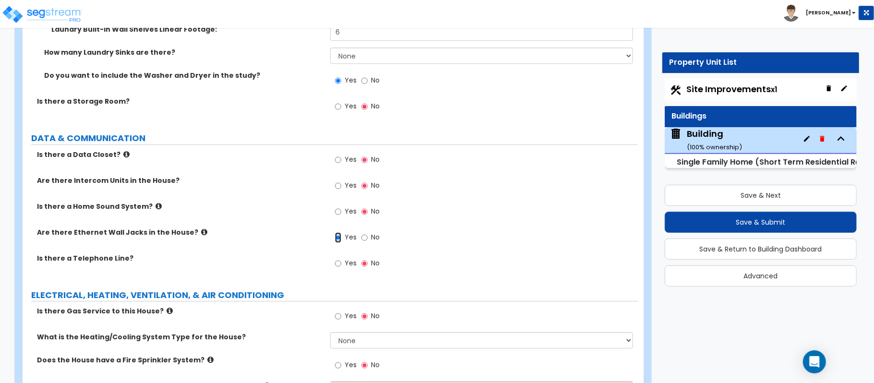
scroll to position [4862, 0]
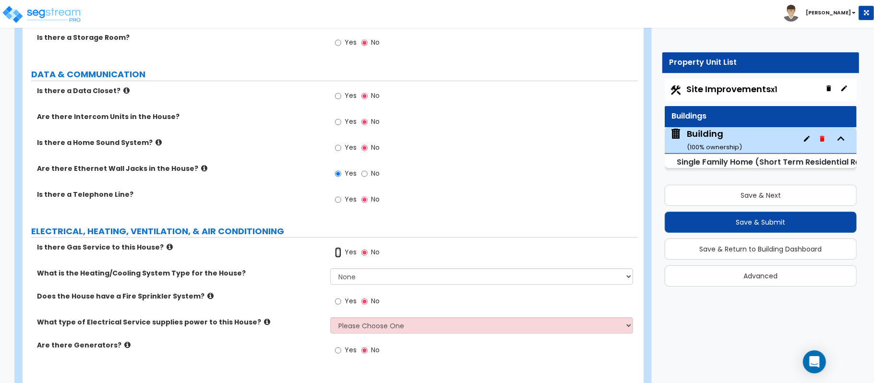
click at [338, 247] on input "Yes" at bounding box center [338, 252] width 6 height 11
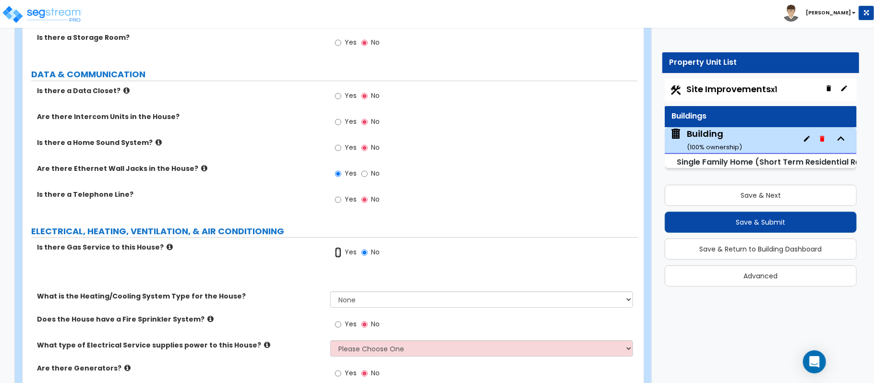
radio input "true"
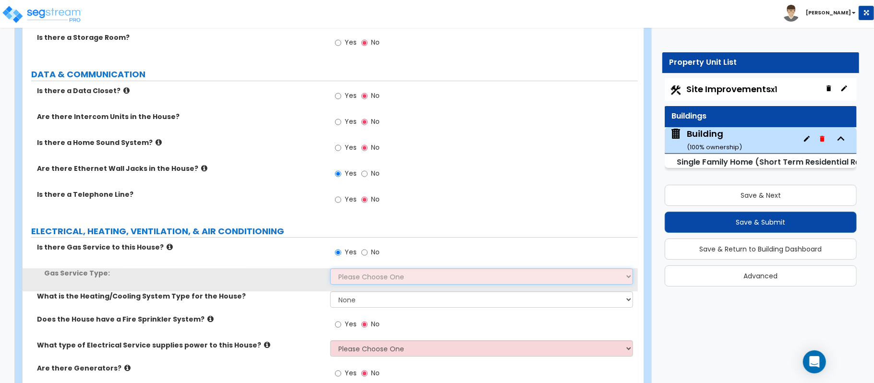
click at [352, 271] on select "Please Choose One Natural Gas Service Propane Tank On-site" at bounding box center [481, 276] width 303 height 16
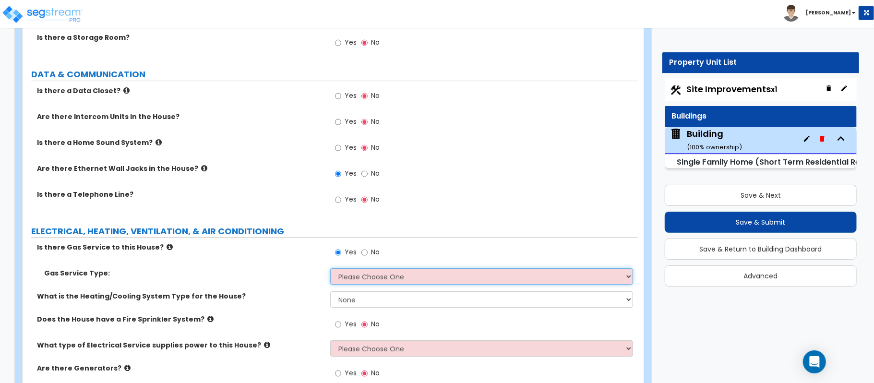
select select "1"
click at [330, 268] on select "Please Choose One Natural Gas Service Propane Tank On-site" at bounding box center [481, 276] width 303 height 16
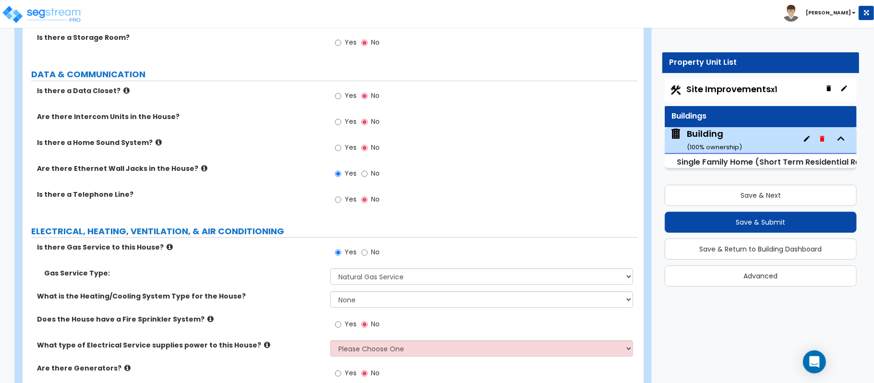
click at [356, 284] on div "Gas Service Type: Please Choose One Natural Gas Service Propane Tank On-site" at bounding box center [330, 279] width 615 height 23
click at [357, 296] on select "None Heat Only Centralized Heating & Cooling Thru Wall Air Conditioners Mini Sp…" at bounding box center [481, 299] width 303 height 16
select select "2"
click at [330, 291] on select "None Heat Only Centralized Heating & Cooling Thru Wall Air Conditioners Mini Sp…" at bounding box center [481, 299] width 303 height 16
click at [340, 319] on input "Yes" at bounding box center [338, 324] width 6 height 11
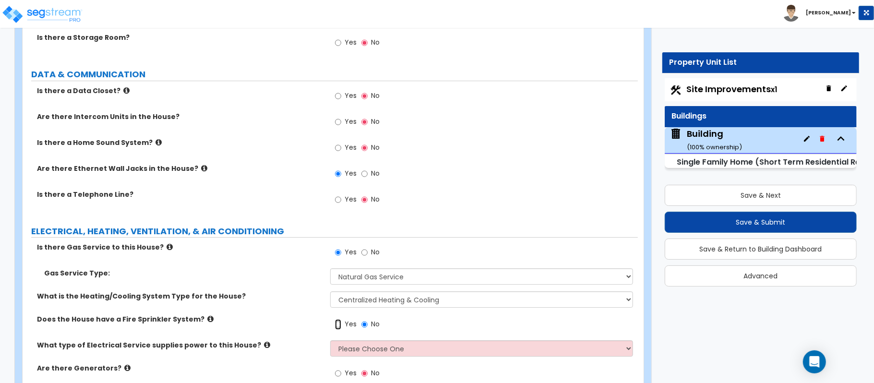
radio input "true"
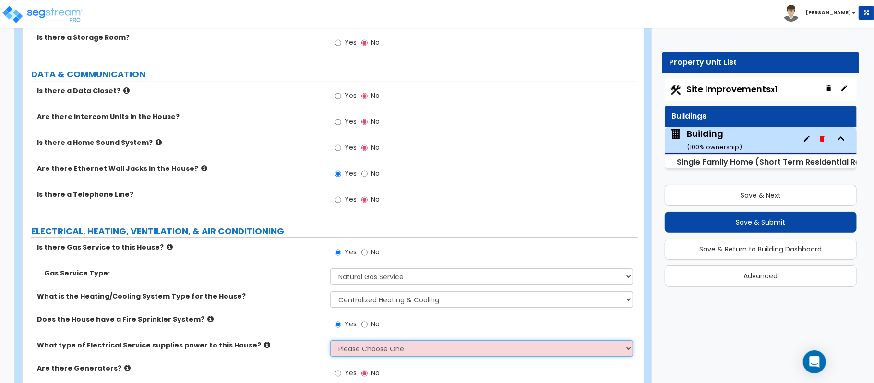
click at [359, 344] on select "Please Choose One Overhead Underground" at bounding box center [481, 348] width 303 height 16
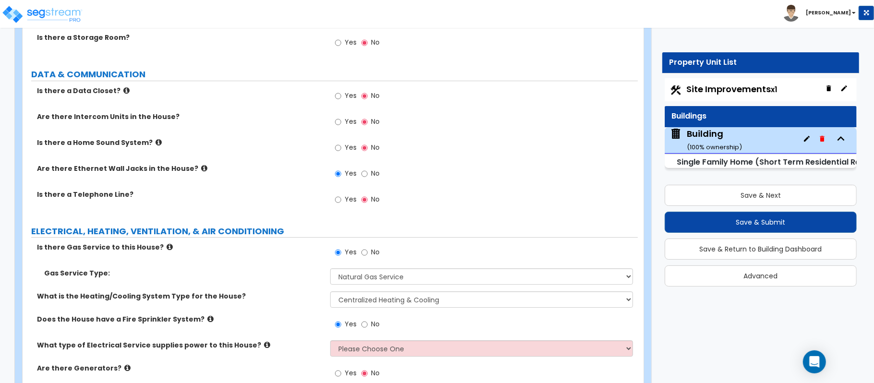
click at [290, 314] on label "Does the House have a Fire Sprinkler System?" at bounding box center [180, 319] width 286 height 10
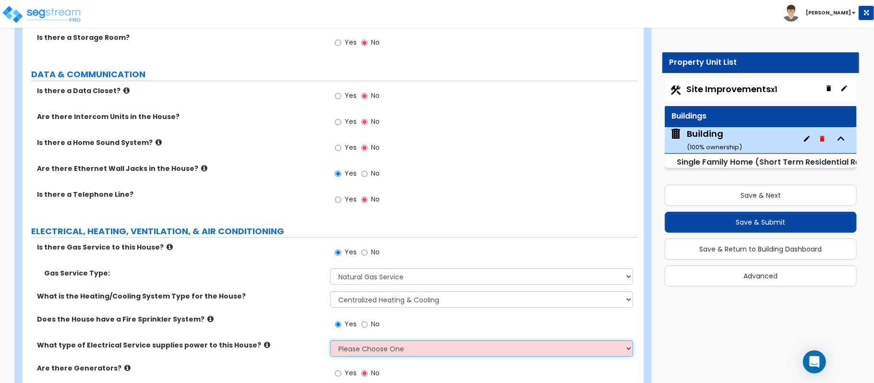
click at [344, 340] on select "Please Choose One Overhead Underground" at bounding box center [481, 348] width 303 height 16
select select "2"
click at [330, 340] on select "Please Choose One Overhead Underground" at bounding box center [481, 348] width 303 height 16
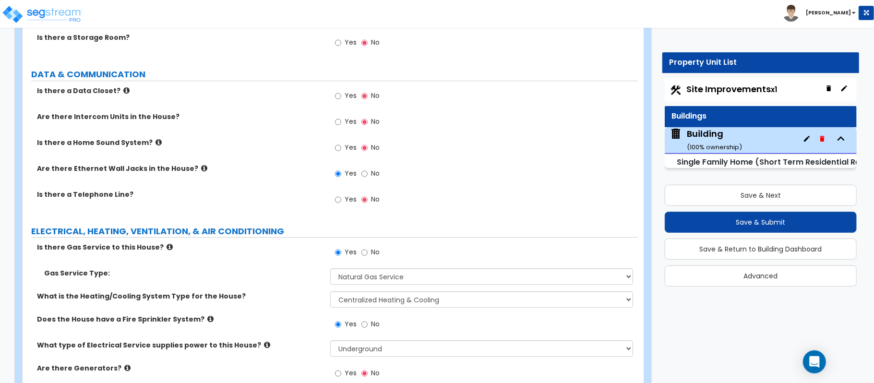
click at [304, 317] on label "Does the House have a Fire Sprinkler System?" at bounding box center [180, 319] width 286 height 10
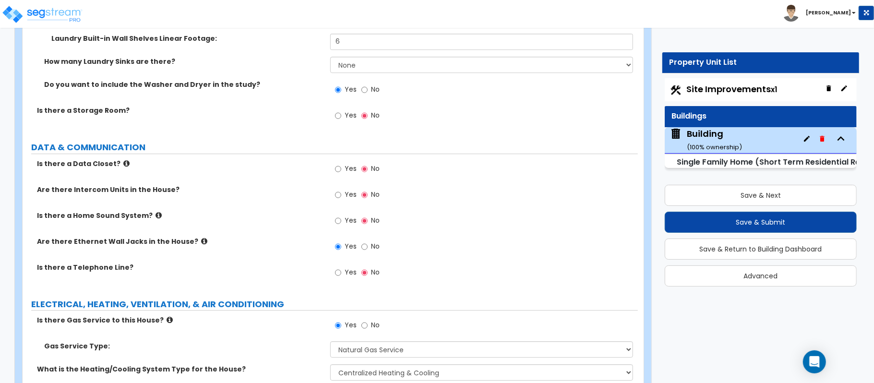
scroll to position [4906, 0]
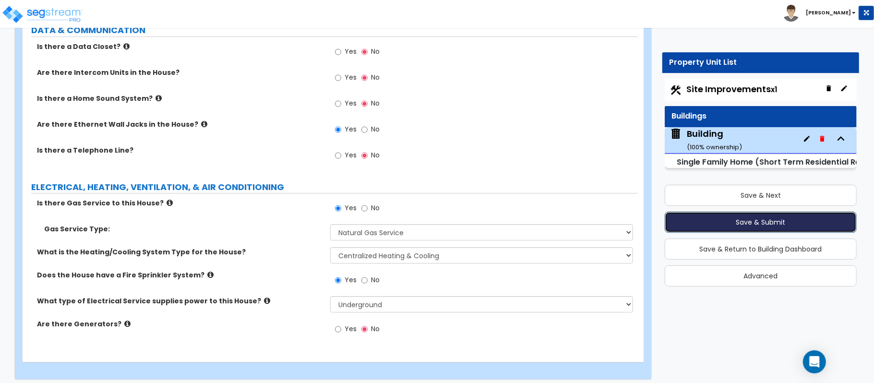
click at [743, 219] on button "Save & Submit" at bounding box center [760, 222] width 192 height 21
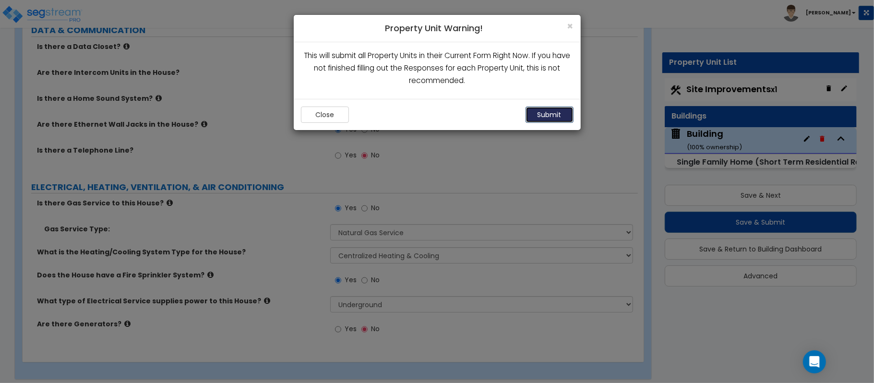
click at [562, 112] on button "Submit" at bounding box center [549, 115] width 48 height 16
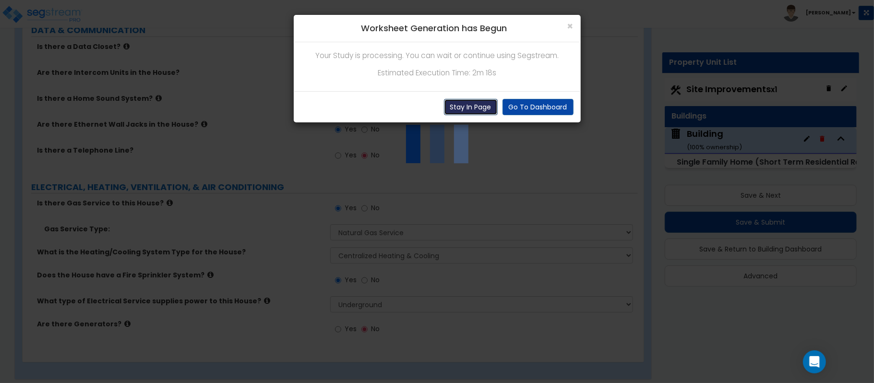
click at [484, 112] on button "Stay In Page" at bounding box center [471, 107] width 54 height 16
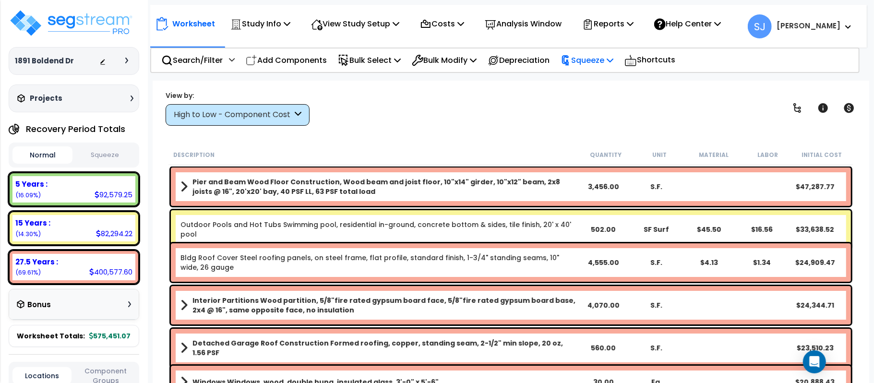
click at [607, 59] on p "Squeeze" at bounding box center [586, 60] width 53 height 13
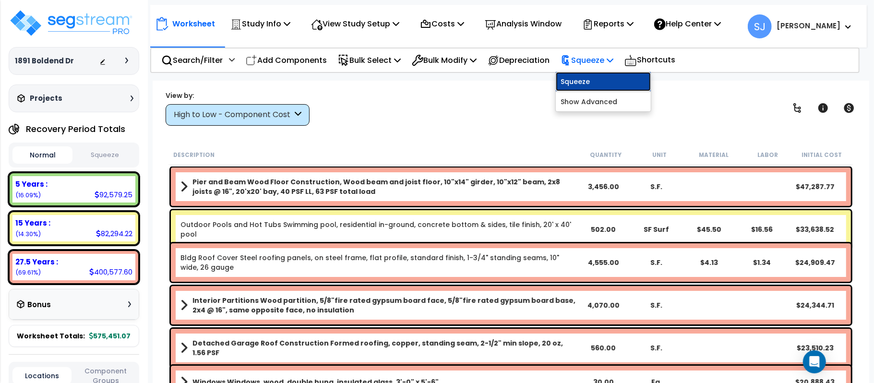
click at [605, 81] on link "Squeeze" at bounding box center [603, 81] width 95 height 19
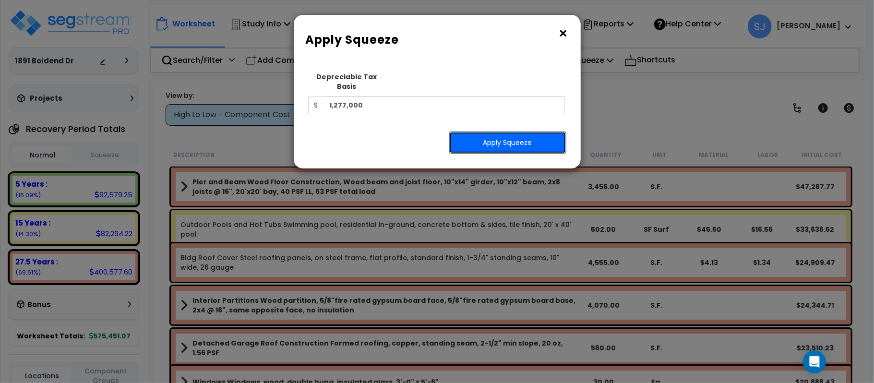
click at [509, 131] on button "Apply Squeeze" at bounding box center [507, 142] width 117 height 22
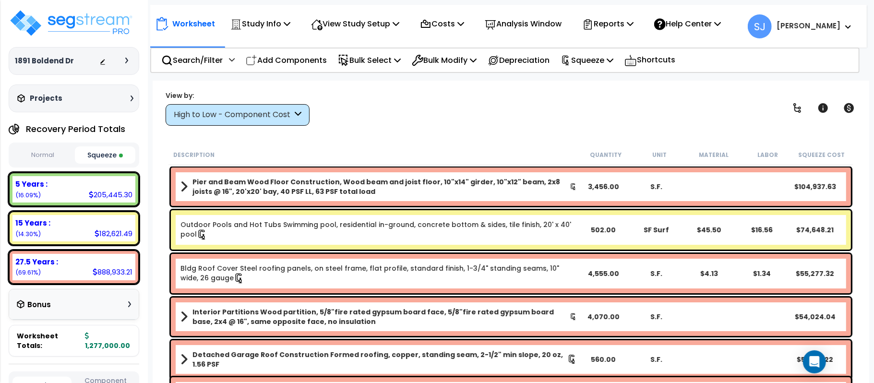
click at [22, 274] on small "(69.61%)" at bounding box center [27, 272] width 25 height 8
drag, startPoint x: 36, startPoint y: 272, endPoint x: 19, endPoint y: 271, distance: 16.3
click at [19, 271] on small "(69.61%)" at bounding box center [27, 272] width 25 height 8
copy small "69.61%"
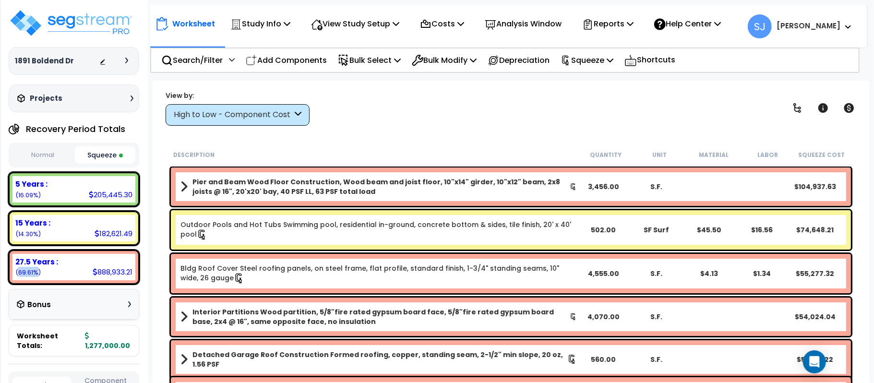
click at [35, 271] on small "(69.61%)" at bounding box center [27, 272] width 25 height 8
drag, startPoint x: 35, startPoint y: 271, endPoint x: 20, endPoint y: 271, distance: 14.9
click at [20, 271] on small "(69.61%)" at bounding box center [27, 272] width 25 height 8
drag, startPoint x: 18, startPoint y: 271, endPoint x: 33, endPoint y: 273, distance: 15.1
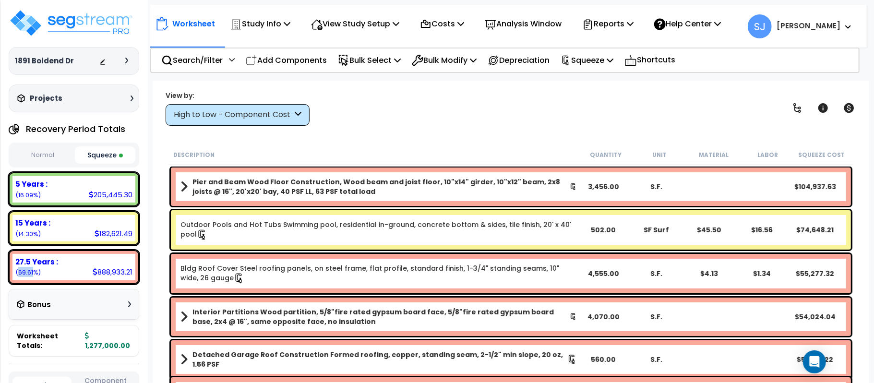
click at [33, 273] on small "(69.61%)" at bounding box center [27, 272] width 25 height 8
copy small "69.61"
